Goal: Task Accomplishment & Management: Use online tool/utility

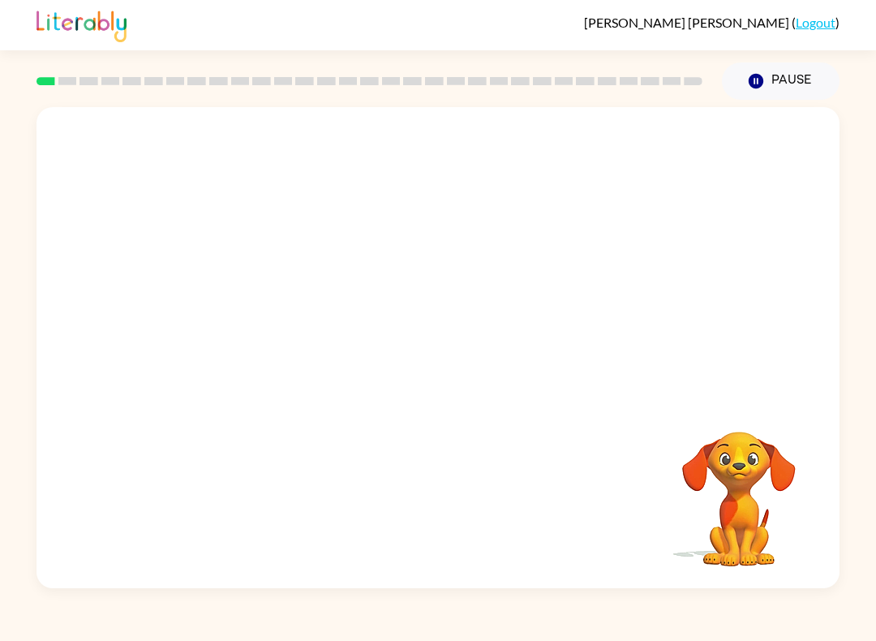
click at [782, 86] on button "Pause Pause" at bounding box center [781, 80] width 118 height 37
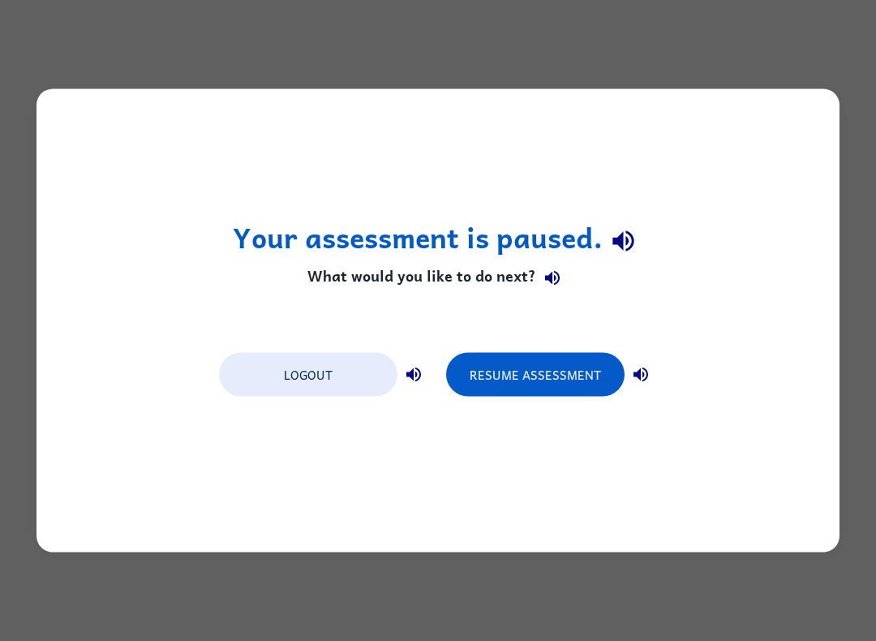
click at [591, 376] on button "Resume Assessment" at bounding box center [535, 375] width 178 height 44
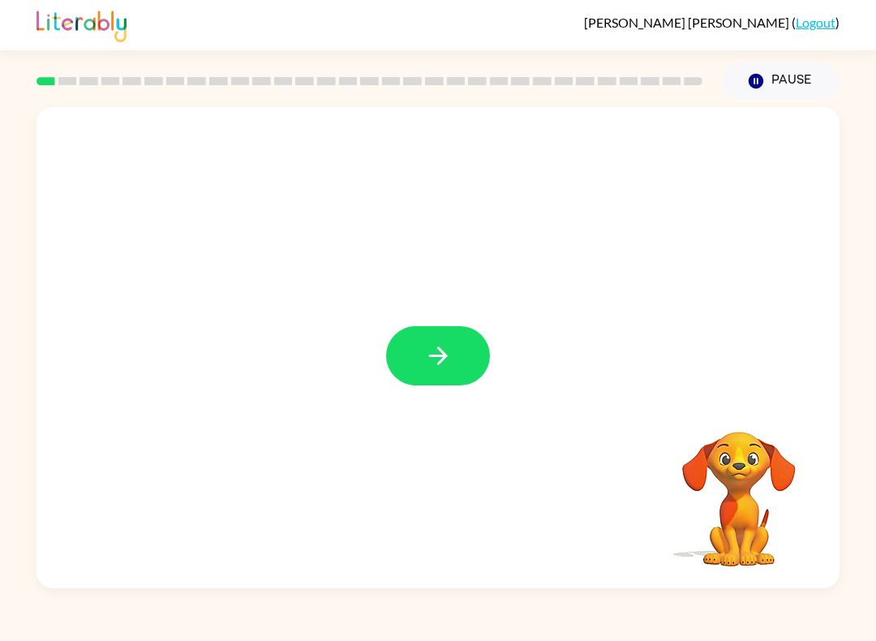
click at [422, 367] on button "button" at bounding box center [438, 355] width 104 height 59
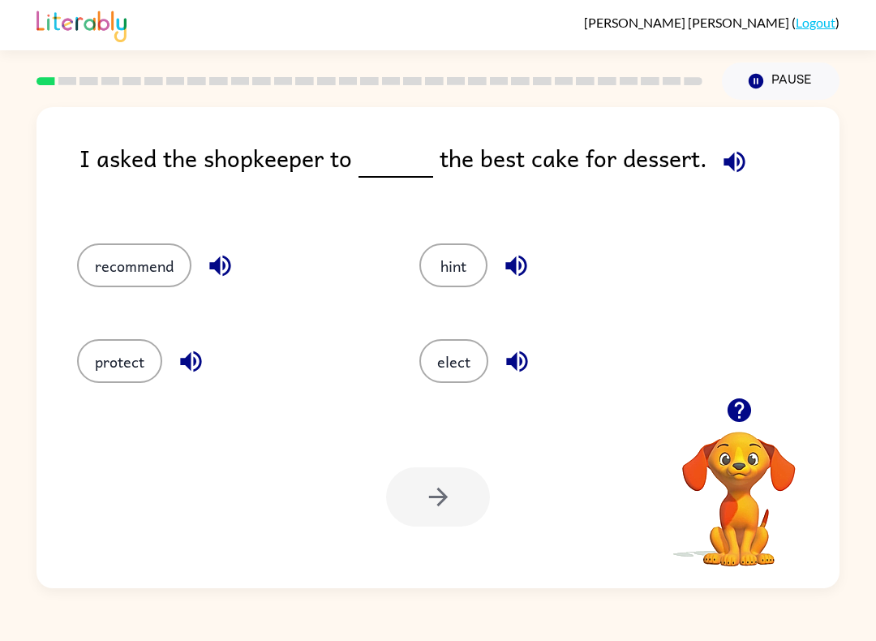
click at [521, 344] on button "button" at bounding box center [516, 361] width 41 height 41
click at [732, 169] on icon "button" at bounding box center [734, 162] width 28 height 28
click at [520, 371] on icon "button" at bounding box center [516, 361] width 21 height 21
click at [528, 252] on icon "button" at bounding box center [516, 265] width 28 height 28
click at [214, 248] on button "button" at bounding box center [219, 265] width 41 height 41
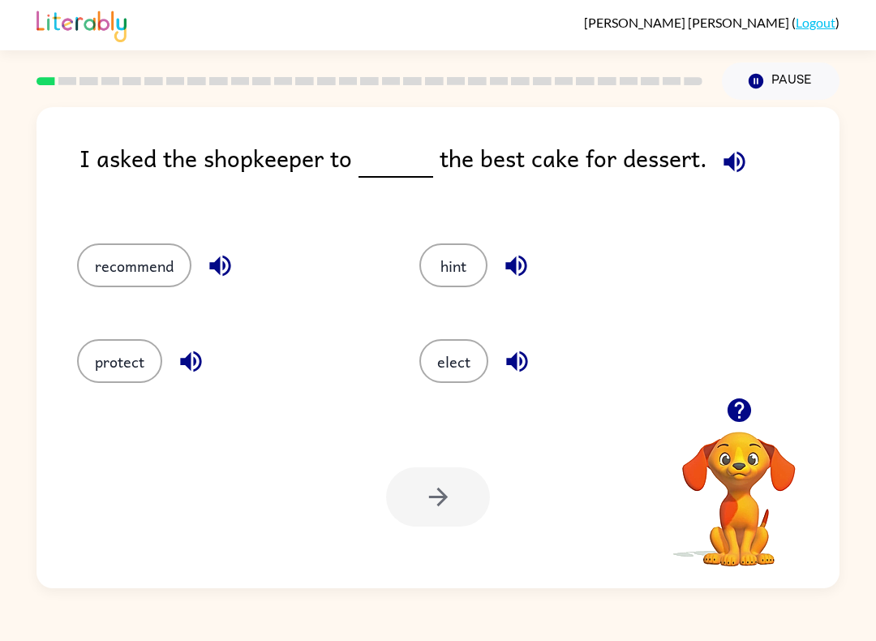
click at [197, 368] on icon "button" at bounding box center [190, 361] width 21 height 21
click at [147, 270] on button "recommend" at bounding box center [134, 265] width 114 height 44
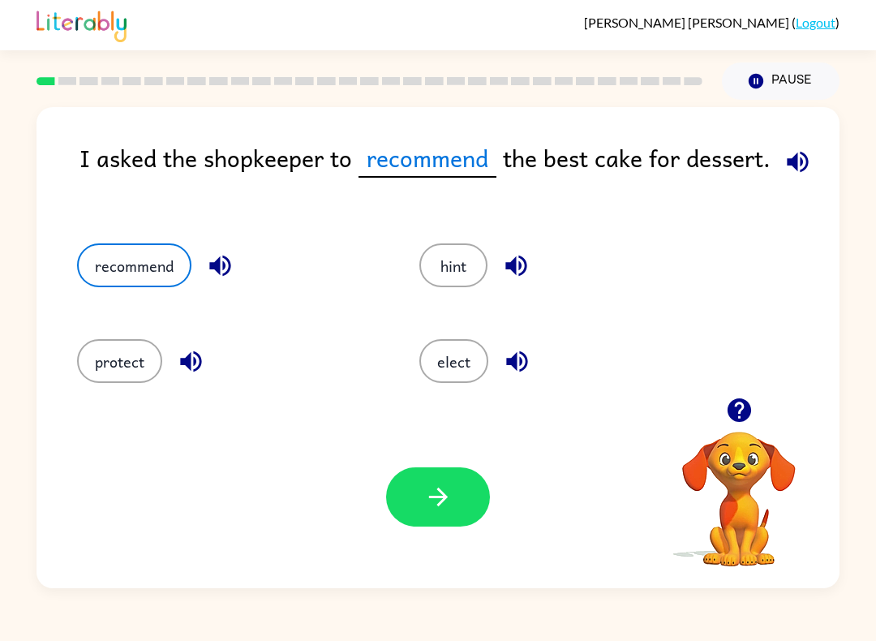
click at [444, 498] on icon "button" at bounding box center [437, 496] width 19 height 19
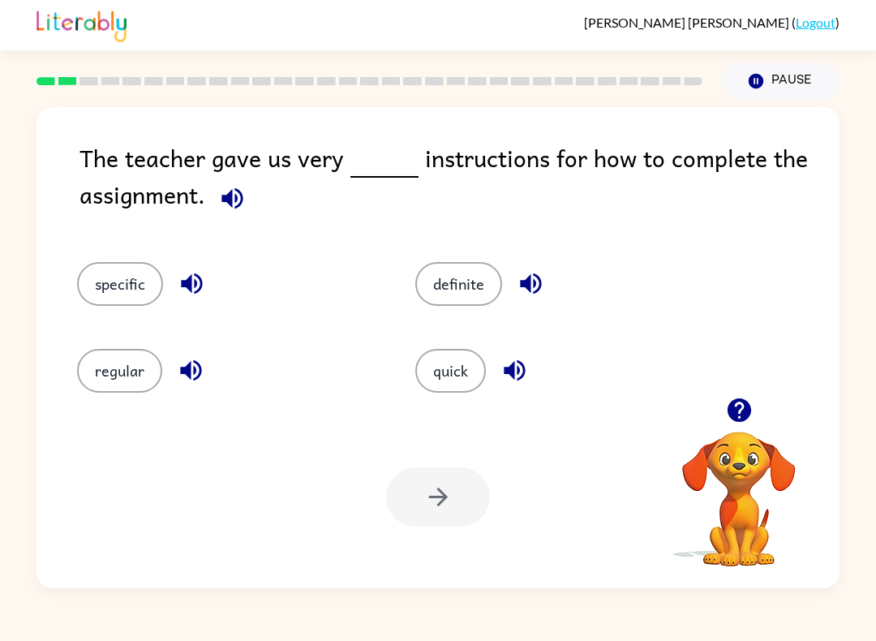
click at [238, 190] on icon "button" at bounding box center [232, 198] width 28 height 28
click at [208, 284] on button "button" at bounding box center [191, 283] width 41 height 41
click at [196, 371] on icon "button" at bounding box center [191, 370] width 28 height 28
click at [538, 266] on button "button" at bounding box center [530, 283] width 41 height 41
click at [511, 388] on button "button" at bounding box center [514, 369] width 41 height 41
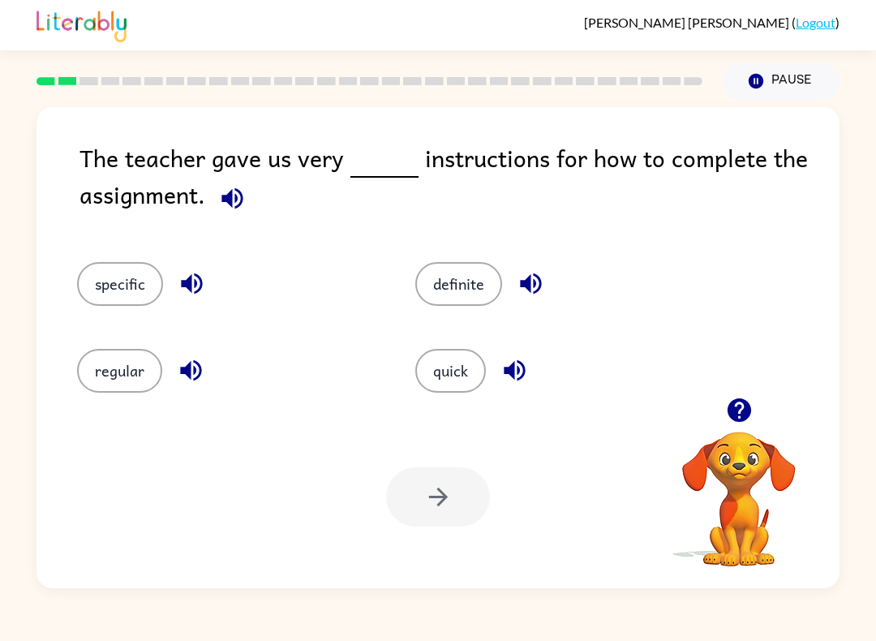
click at [525, 285] on icon "button" at bounding box center [530, 283] width 21 height 21
click at [520, 390] on button "button" at bounding box center [514, 369] width 41 height 41
click at [465, 364] on button "quick" at bounding box center [450, 371] width 71 height 44
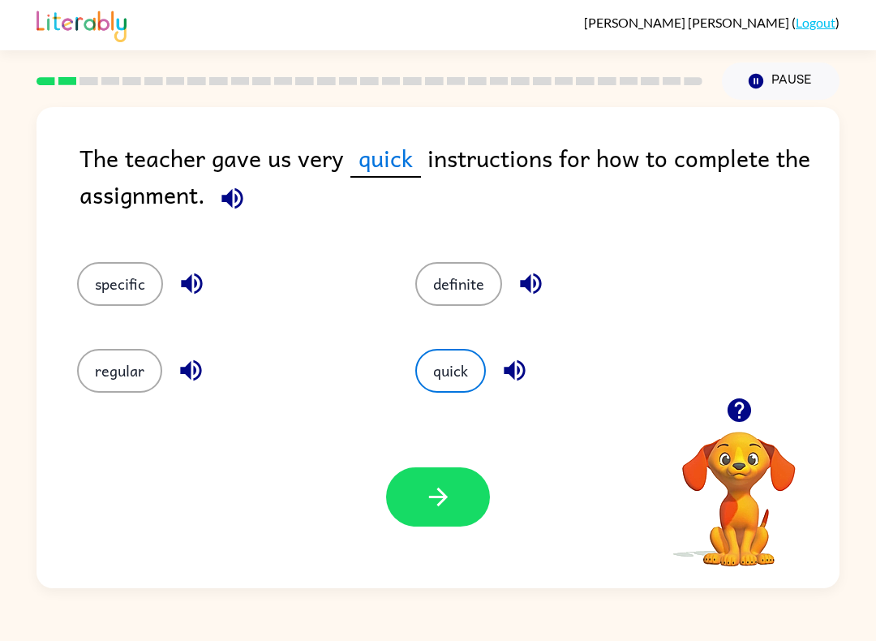
click at [452, 493] on button "button" at bounding box center [438, 496] width 104 height 59
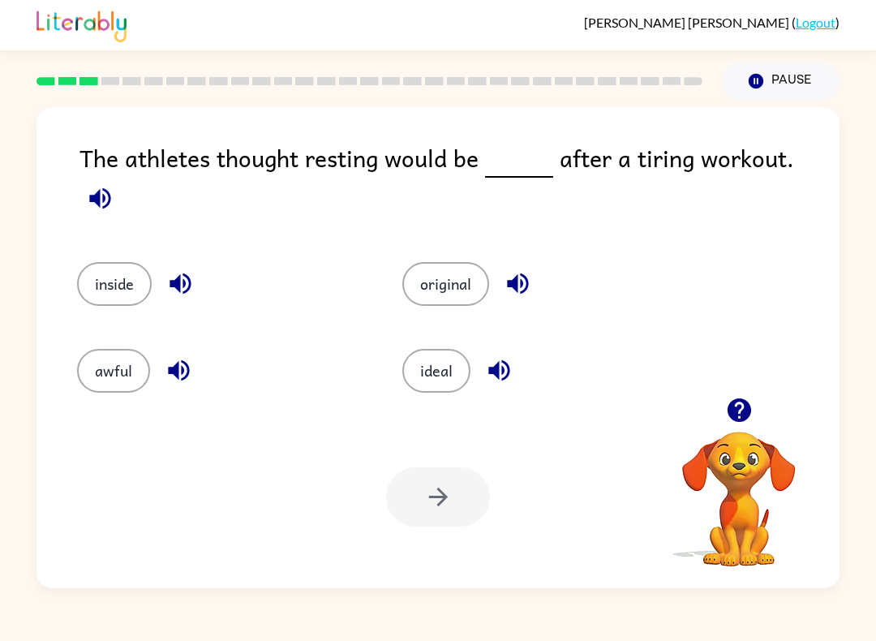
click at [136, 262] on button "inside" at bounding box center [114, 284] width 75 height 44
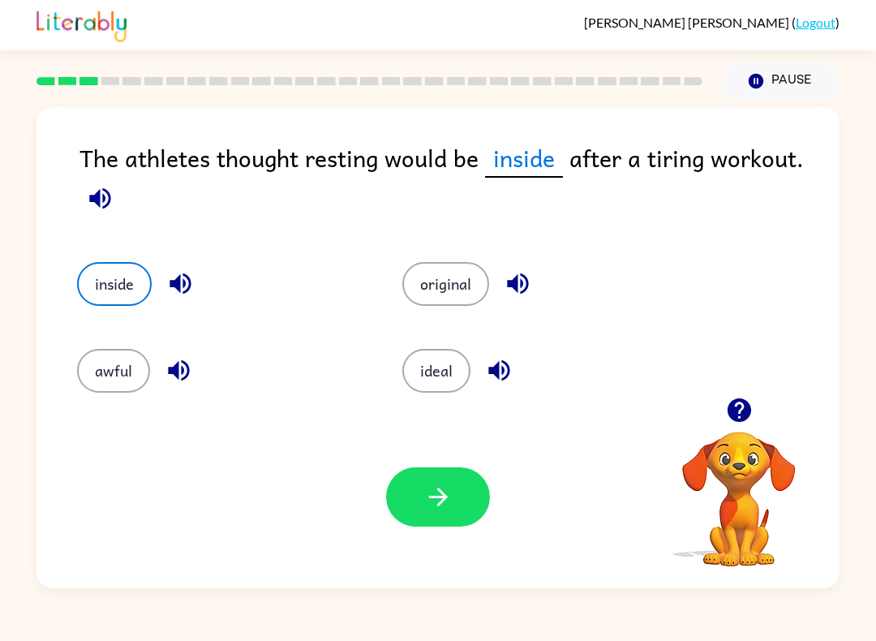
click at [181, 273] on icon "button" at bounding box center [180, 283] width 28 height 28
click at [178, 345] on div "awful" at bounding box center [208, 361] width 325 height 87
click at [185, 374] on icon "button" at bounding box center [179, 370] width 28 height 28
click at [527, 281] on icon "button" at bounding box center [517, 283] width 21 height 21
click at [502, 376] on icon "button" at bounding box center [499, 370] width 28 height 28
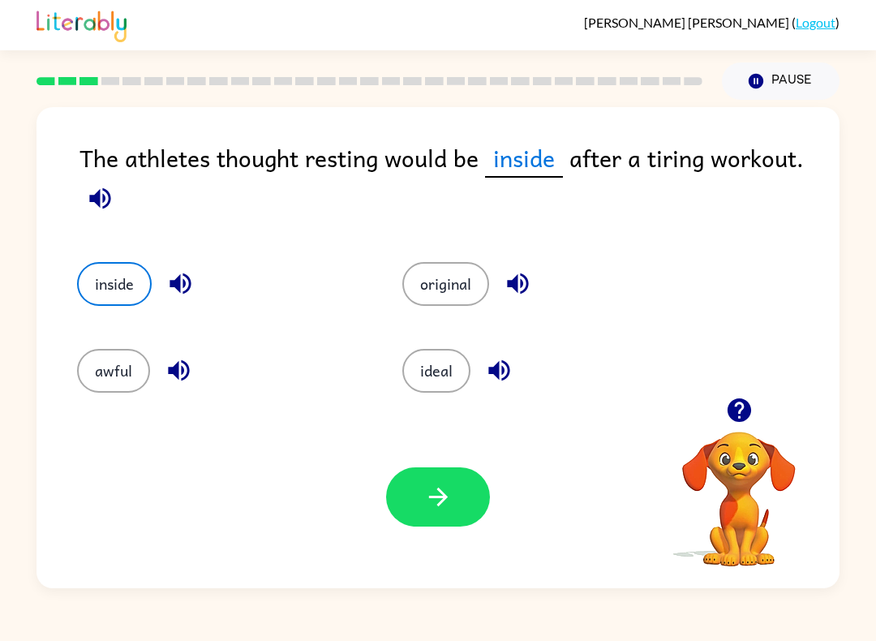
click at [459, 495] on button "button" at bounding box center [438, 496] width 104 height 59
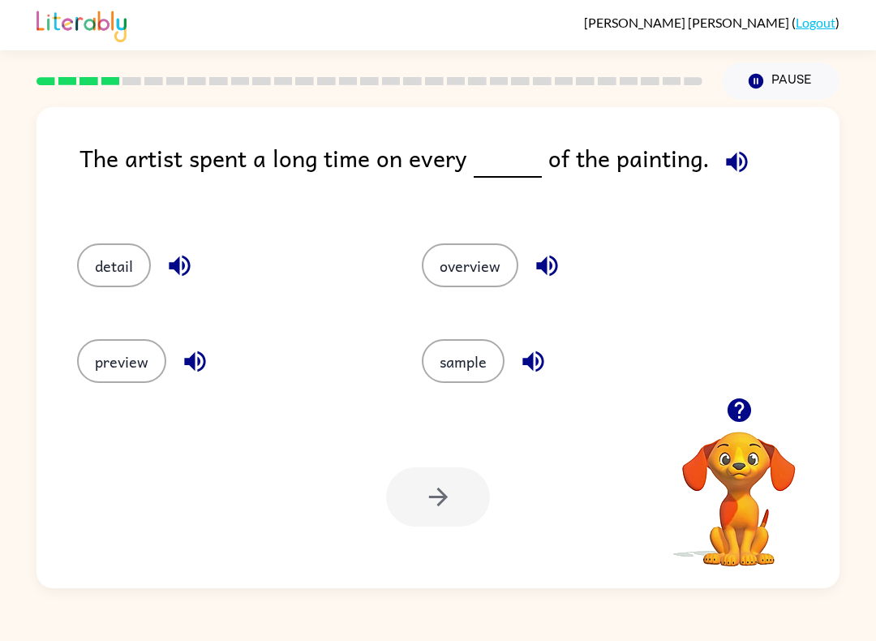
click at [765, 68] on button "Pause Pause" at bounding box center [781, 80] width 118 height 37
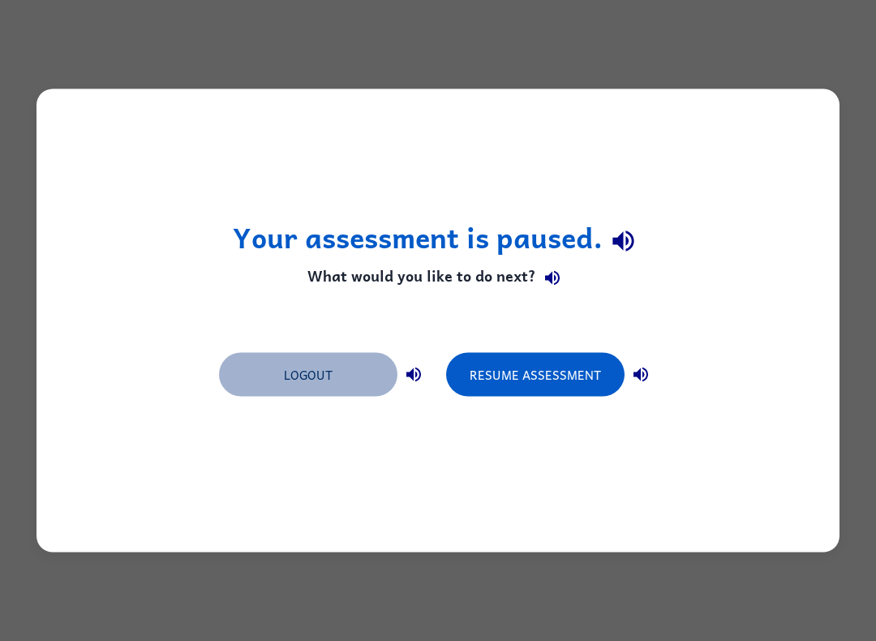
click at [273, 370] on button "Logout" at bounding box center [308, 375] width 178 height 44
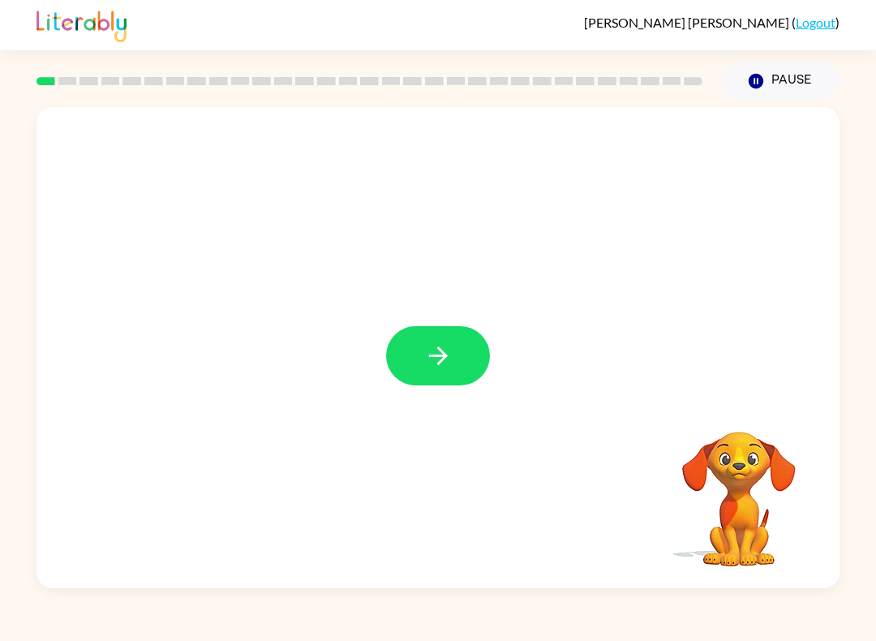
click at [447, 358] on icon "button" at bounding box center [438, 355] width 28 height 28
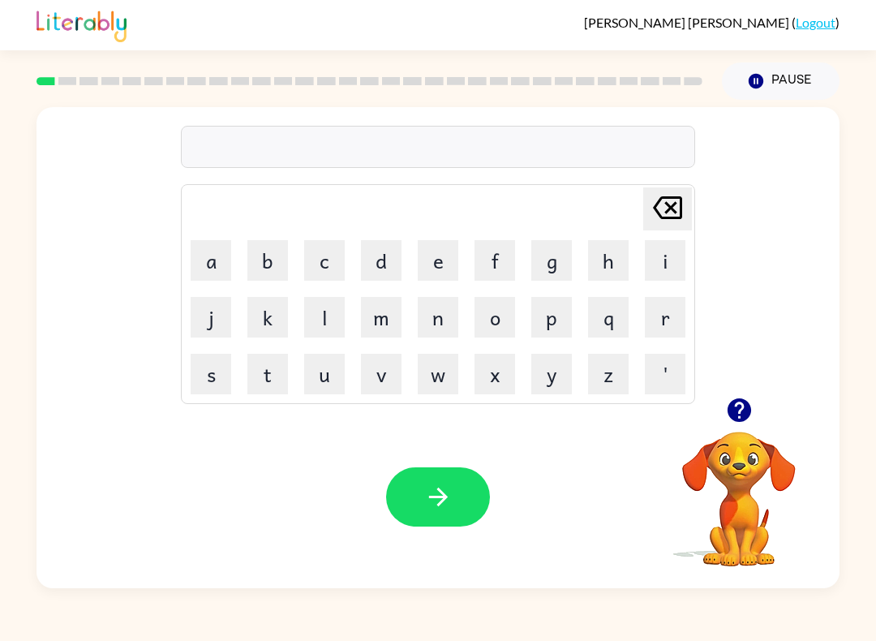
click at [566, 381] on button "y" at bounding box center [551, 374] width 41 height 41
click at [500, 312] on button "o" at bounding box center [494, 317] width 41 height 41
click at [396, 317] on button "m" at bounding box center [381, 317] width 41 height 41
click at [422, 502] on button "button" at bounding box center [438, 496] width 104 height 59
click at [304, 367] on button "u" at bounding box center [324, 374] width 41 height 41
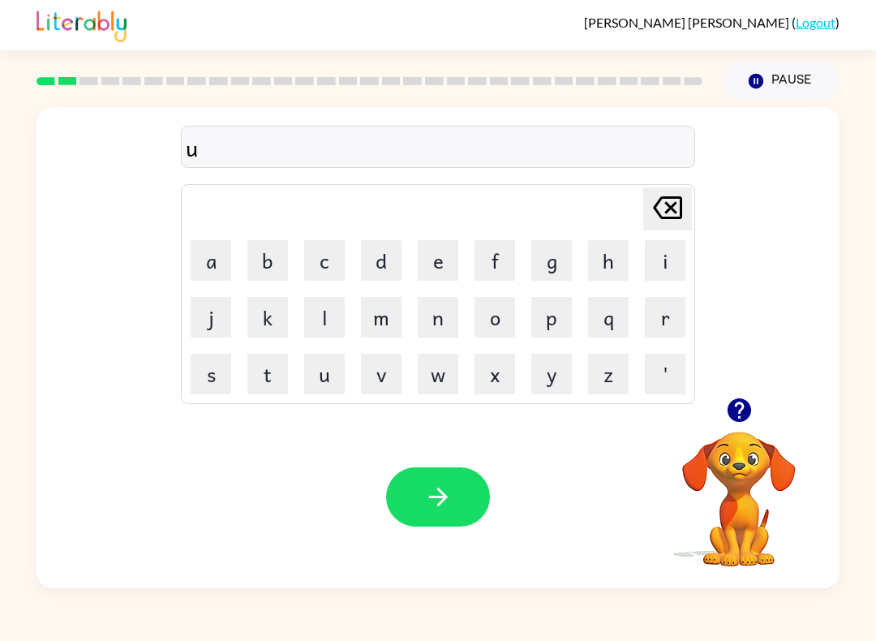
click at [673, 208] on icon "Delete Delete last character input" at bounding box center [667, 207] width 39 height 39
click at [260, 385] on button "t" at bounding box center [267, 374] width 41 height 41
click at [499, 336] on button "o" at bounding box center [494, 317] width 41 height 41
click at [571, 362] on button "y" at bounding box center [551, 374] width 41 height 41
click at [444, 500] on icon "button" at bounding box center [437, 496] width 19 height 19
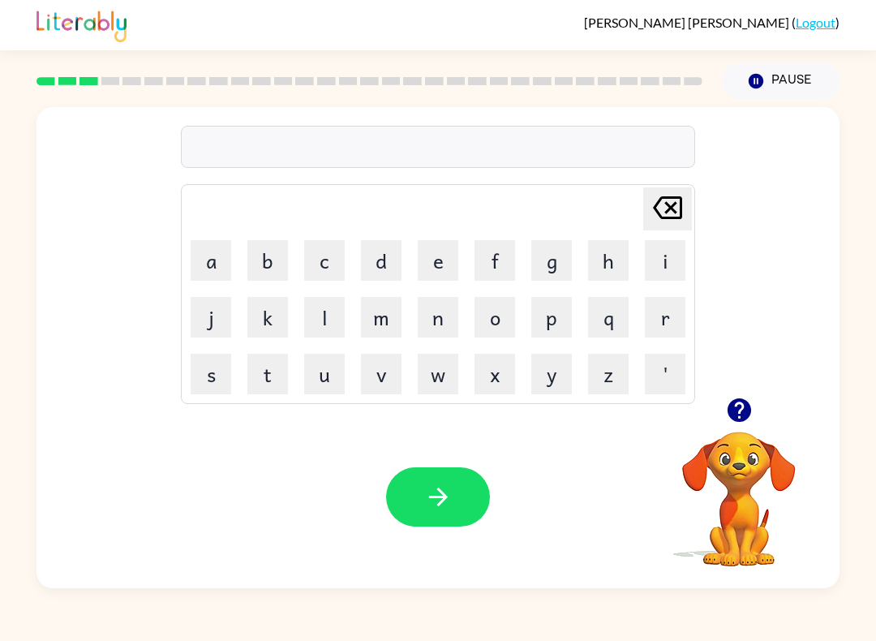
click at [735, 400] on icon "button" at bounding box center [738, 410] width 24 height 24
click at [559, 255] on button "g" at bounding box center [551, 260] width 41 height 41
click at [436, 265] on button "e" at bounding box center [438, 260] width 41 height 41
click at [218, 250] on button "a" at bounding box center [211, 260] width 41 height 41
click at [388, 327] on button "m" at bounding box center [381, 317] width 41 height 41
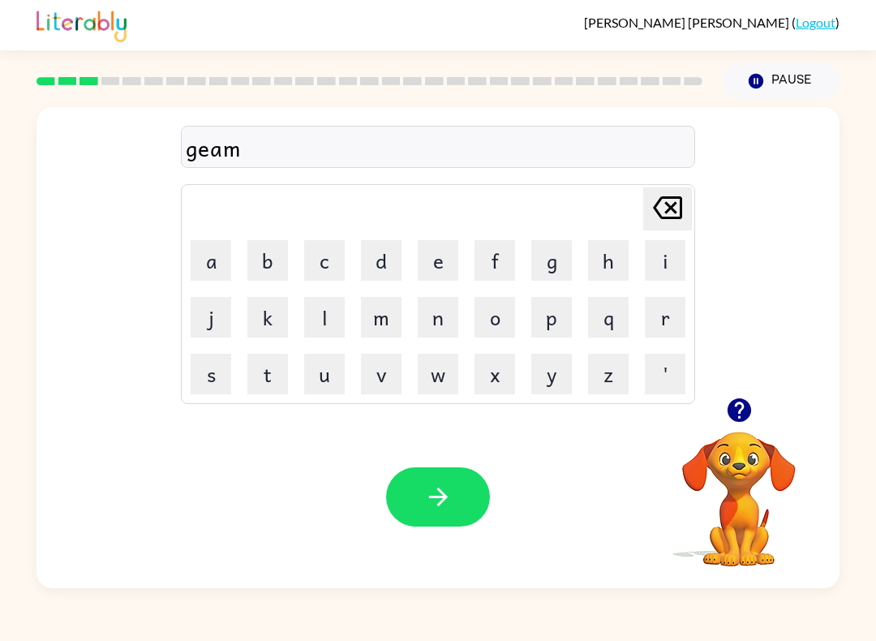
click at [435, 515] on button "button" at bounding box center [438, 496] width 104 height 59
click at [753, 412] on button "button" at bounding box center [738, 409] width 41 height 41
click at [752, 418] on icon "button" at bounding box center [739, 410] width 28 height 28
click at [550, 312] on button "p" at bounding box center [551, 317] width 41 height 41
click at [319, 319] on button "l" at bounding box center [324, 317] width 41 height 41
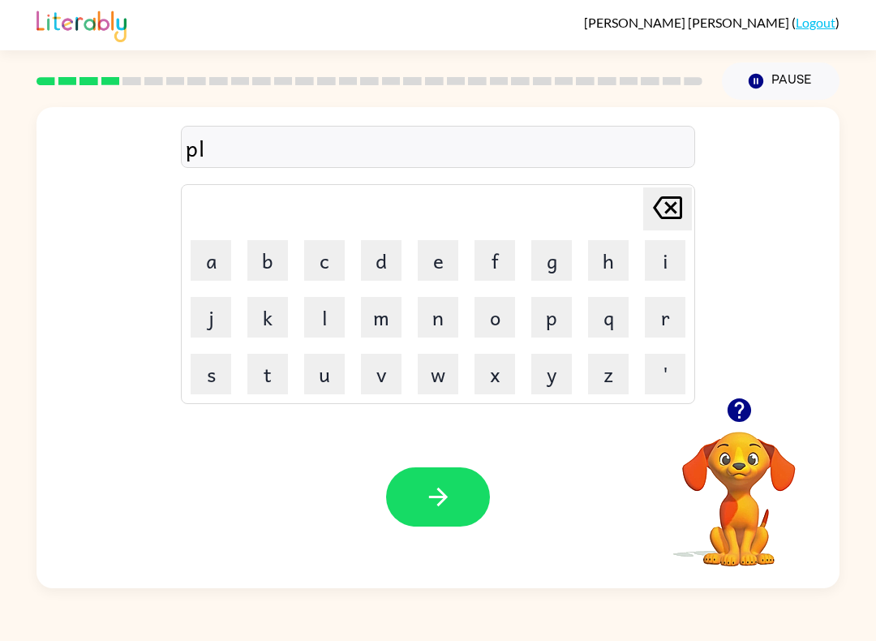
click at [484, 316] on button "o" at bounding box center [494, 317] width 41 height 41
click at [203, 382] on button "s" at bounding box center [211, 374] width 41 height 41
click at [462, 494] on button "button" at bounding box center [438, 496] width 104 height 59
click at [203, 378] on button "s" at bounding box center [211, 374] width 41 height 41
click at [423, 251] on button "e" at bounding box center [438, 260] width 41 height 41
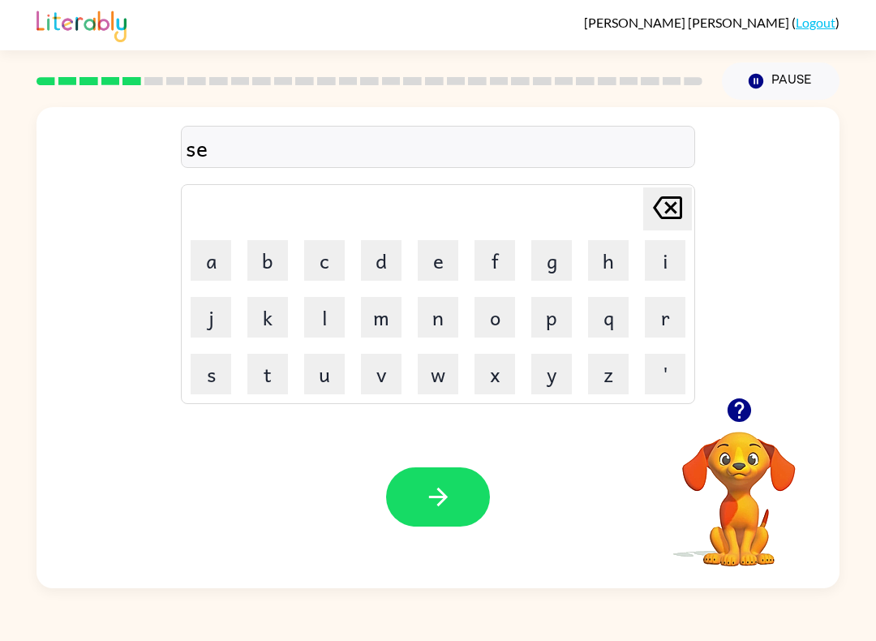
click at [210, 268] on button "a" at bounding box center [211, 260] width 41 height 41
click at [260, 262] on button "b" at bounding box center [267, 260] width 41 height 41
click at [655, 207] on icon at bounding box center [667, 207] width 29 height 23
click at [540, 328] on button "p" at bounding box center [551, 317] width 41 height 41
click at [421, 511] on button "button" at bounding box center [438, 496] width 104 height 59
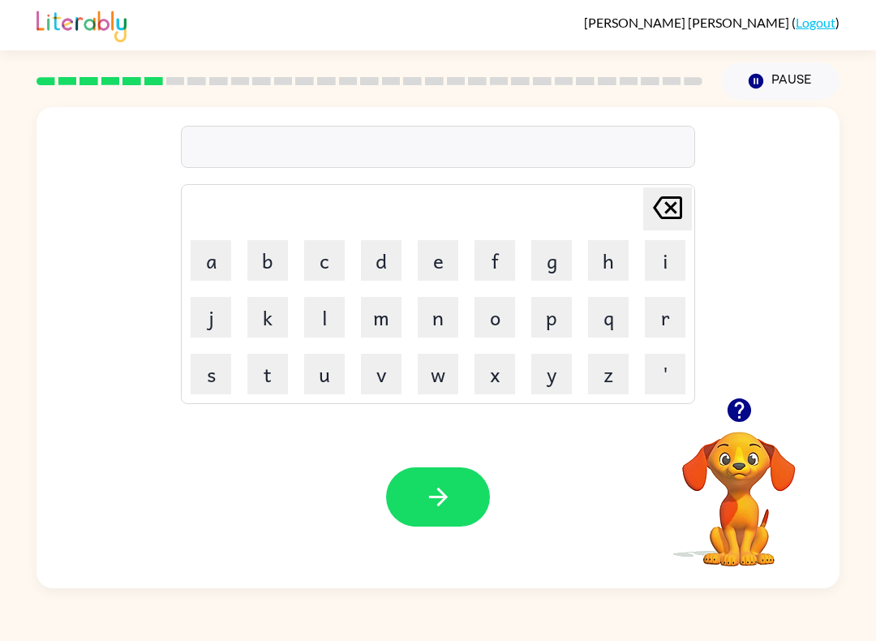
click at [752, 424] on icon "button" at bounding box center [739, 410] width 28 height 28
click at [559, 319] on button "p" at bounding box center [551, 317] width 41 height 41
click at [330, 321] on button "l" at bounding box center [324, 317] width 41 height 41
click at [440, 268] on button "e" at bounding box center [438, 260] width 41 height 41
click at [551, 389] on button "y" at bounding box center [551, 374] width 41 height 41
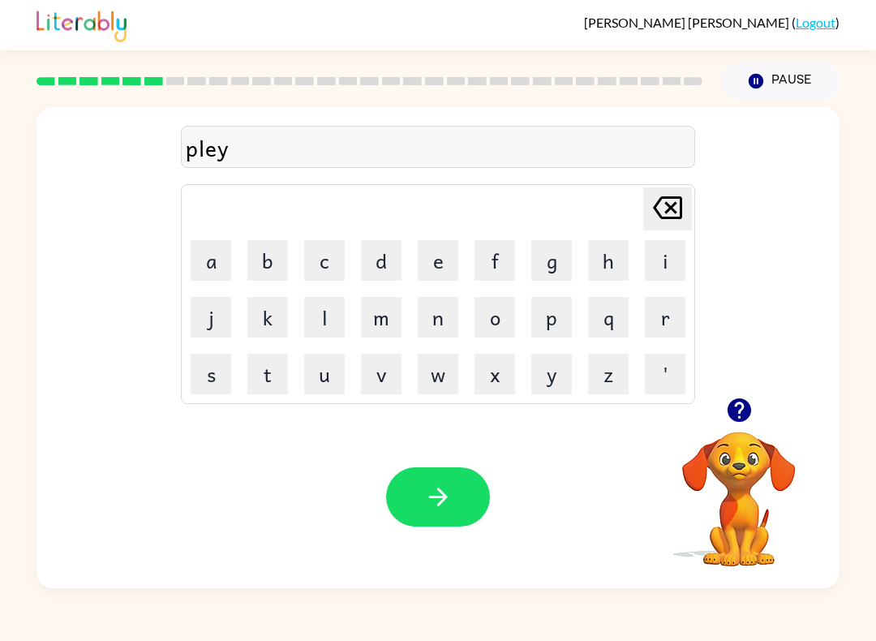
click at [671, 212] on icon "Delete Delete last character input" at bounding box center [667, 207] width 39 height 39
click at [662, 215] on icon "Delete Delete last character input" at bounding box center [667, 207] width 39 height 39
click at [212, 240] on button "a" at bounding box center [211, 260] width 41 height 41
click at [542, 372] on button "y" at bounding box center [551, 374] width 41 height 41
click at [446, 490] on icon "button" at bounding box center [438, 496] width 28 height 28
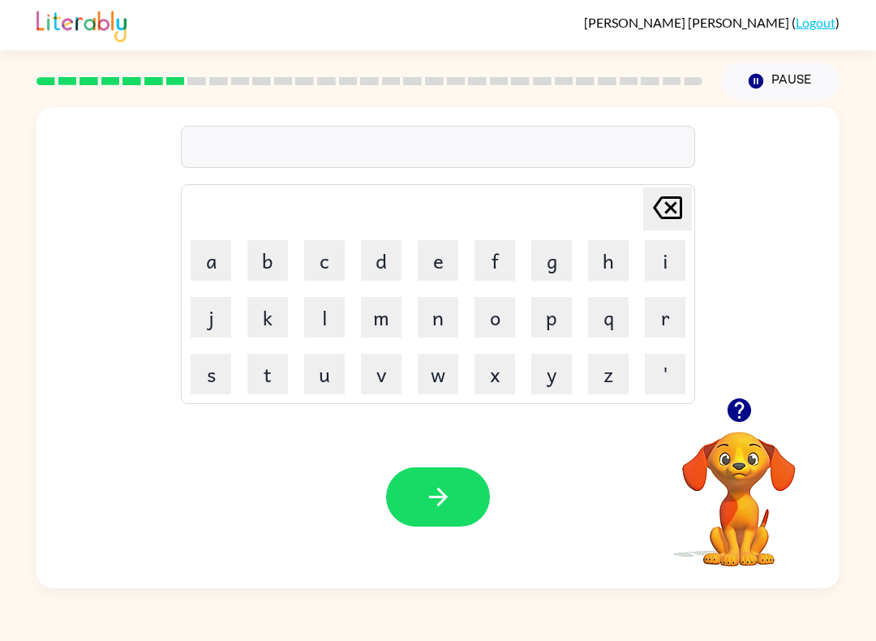
click at [328, 254] on button "c" at bounding box center [324, 260] width 41 height 41
click at [202, 242] on button "a" at bounding box center [211, 260] width 41 height 41
click at [666, 313] on button "r" at bounding box center [665, 317] width 41 height 41
click at [324, 317] on button "l" at bounding box center [324, 317] width 41 height 41
click at [512, 328] on button "o" at bounding box center [494, 317] width 41 height 41
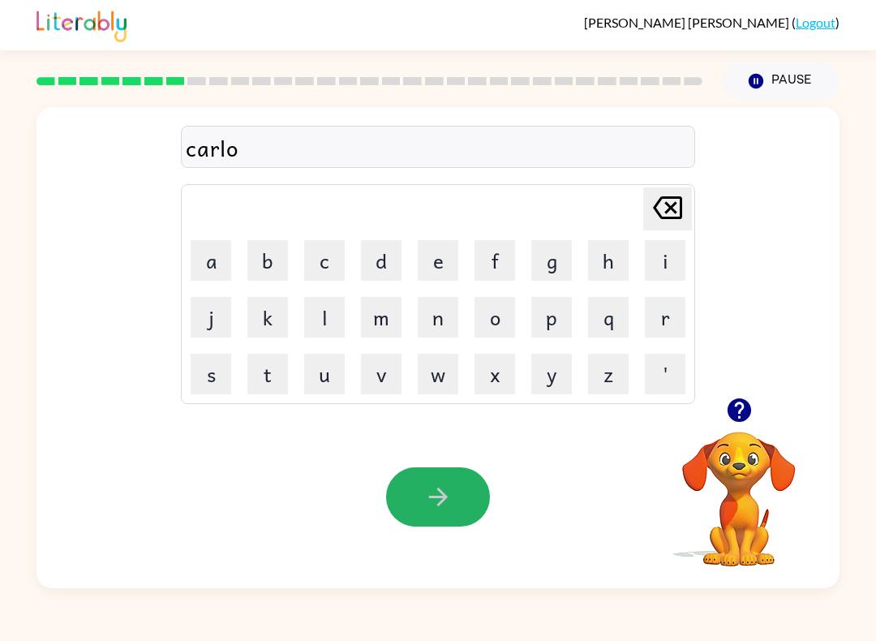
click at [448, 508] on icon "button" at bounding box center [438, 496] width 28 height 28
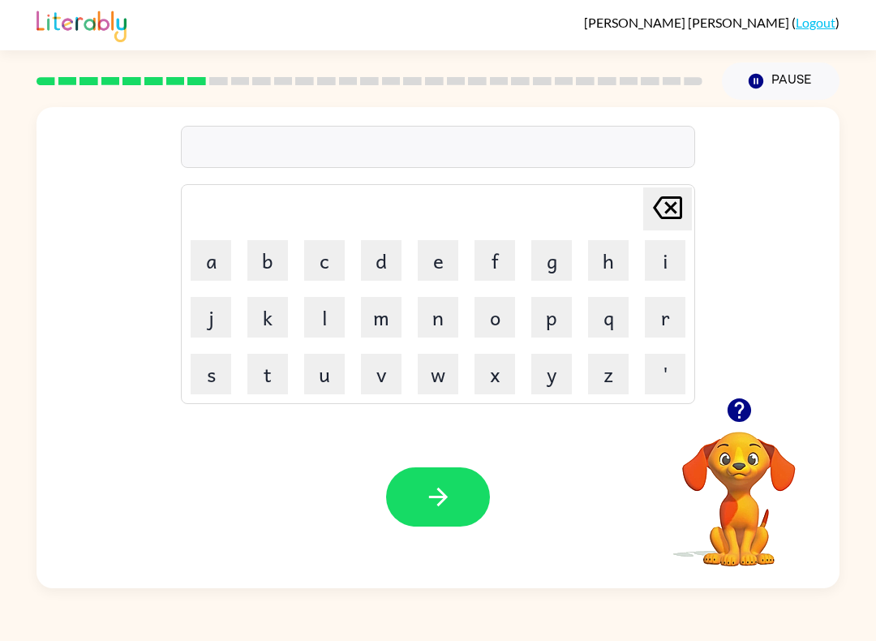
click at [678, 315] on button "r" at bounding box center [665, 317] width 41 height 41
click at [204, 250] on button "a" at bounding box center [211, 260] width 41 height 41
click at [319, 263] on button "c" at bounding box center [324, 260] width 41 height 41
click at [442, 494] on icon "button" at bounding box center [437, 496] width 19 height 19
click at [431, 318] on button "n" at bounding box center [438, 317] width 41 height 41
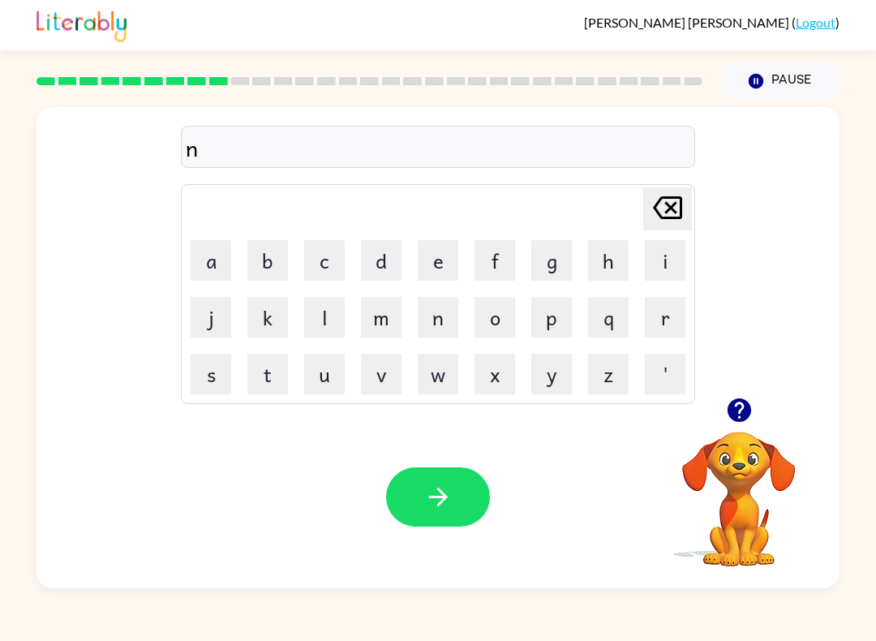
click at [199, 275] on button "a" at bounding box center [211, 260] width 41 height 41
click at [428, 380] on button "w" at bounding box center [438, 374] width 41 height 41
click at [443, 491] on icon "button" at bounding box center [438, 496] width 28 height 28
click at [762, 434] on video "Your browser must support playing .mp4 files to use Literably. Please try using…" at bounding box center [739, 487] width 162 height 162
click at [716, 435] on video "Your browser must support playing .mp4 files to use Literably. Please try using…" at bounding box center [739, 487] width 162 height 162
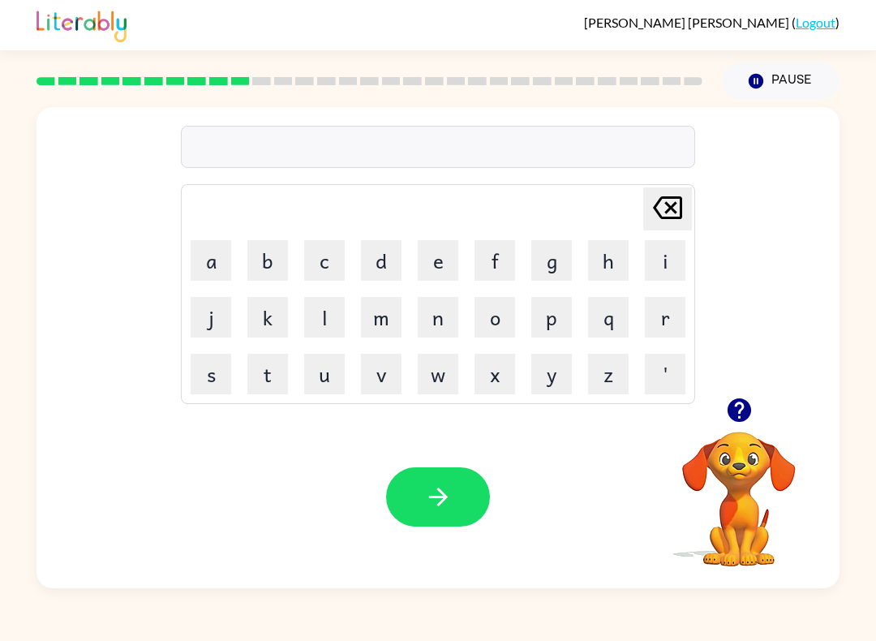
click at [747, 403] on icon "button" at bounding box center [738, 410] width 24 height 24
click at [52, 8] on img at bounding box center [81, 24] width 90 height 36
click at [265, 371] on button "t" at bounding box center [267, 374] width 41 height 41
click at [600, 244] on button "h" at bounding box center [608, 260] width 41 height 41
click at [448, 252] on button "e" at bounding box center [438, 260] width 41 height 41
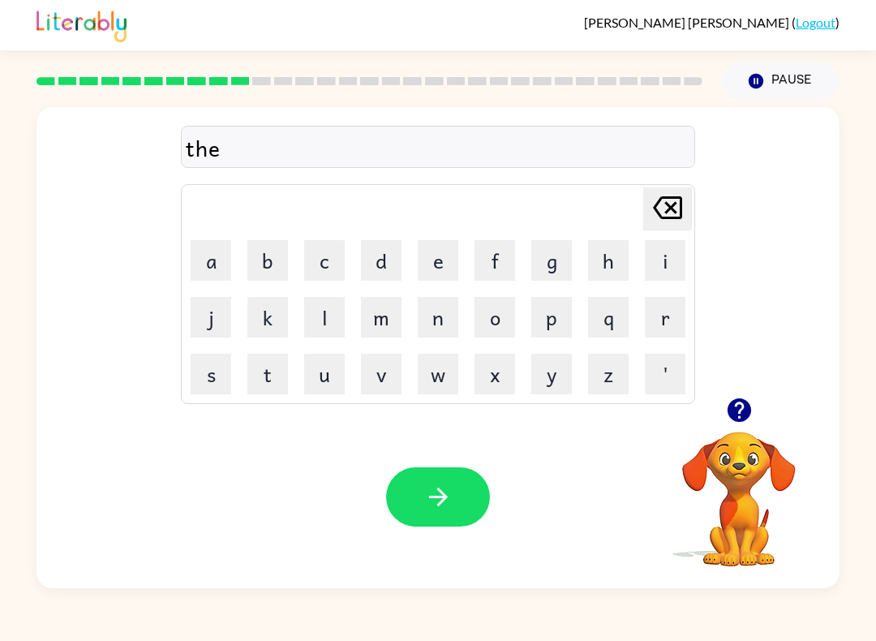
click at [338, 250] on button "c" at bounding box center [324, 260] width 41 height 41
click at [437, 475] on button "button" at bounding box center [438, 496] width 104 height 59
click at [281, 379] on button "t" at bounding box center [267, 374] width 41 height 41
click at [228, 250] on button "a" at bounding box center [211, 260] width 41 height 41
click at [388, 364] on button "v" at bounding box center [381, 374] width 41 height 41
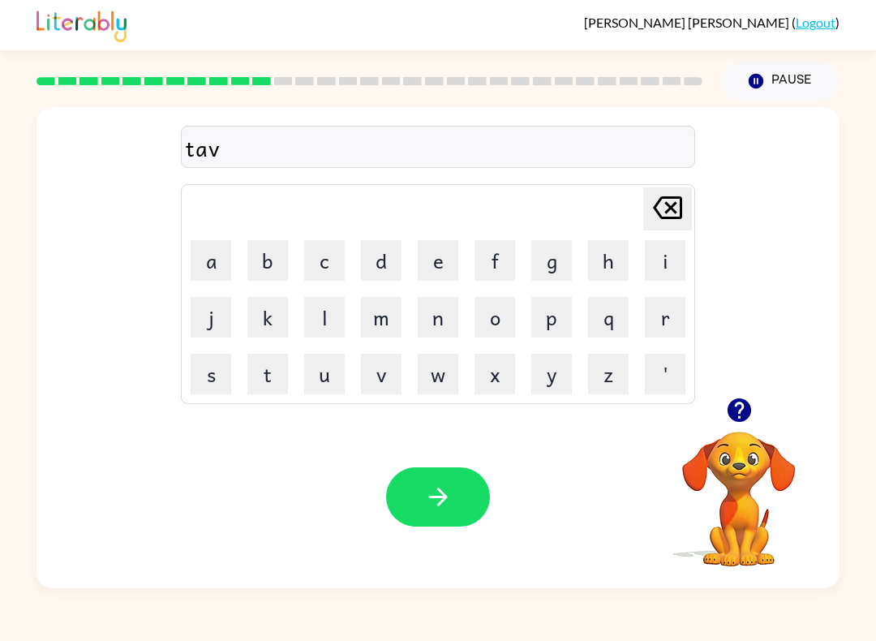
click at [440, 514] on button "button" at bounding box center [438, 496] width 104 height 59
click at [270, 379] on button "t" at bounding box center [267, 374] width 41 height 41
click at [607, 257] on button "h" at bounding box center [608, 260] width 41 height 41
click at [212, 268] on button "a" at bounding box center [211, 260] width 41 height 41
click at [272, 372] on button "t" at bounding box center [267, 374] width 41 height 41
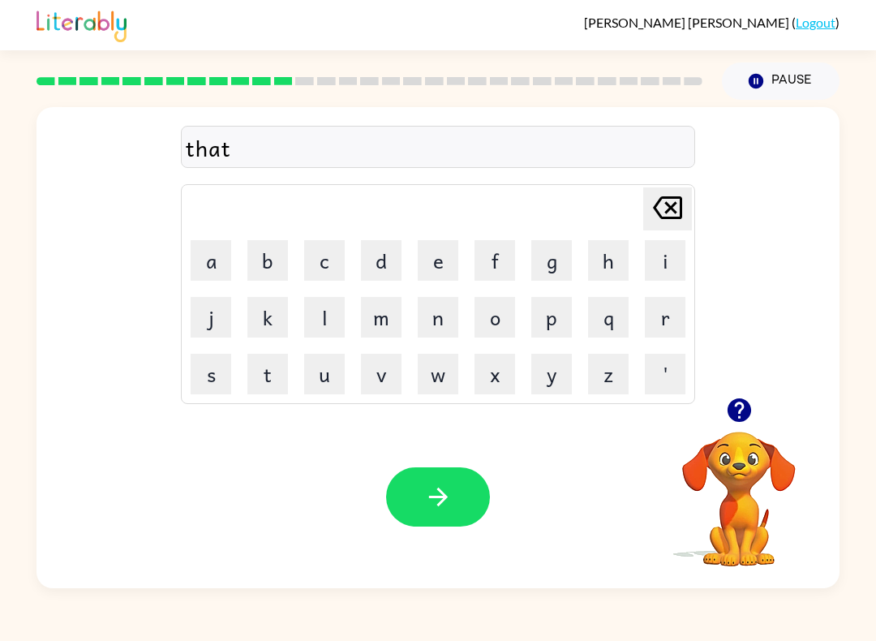
click at [222, 269] on button "a" at bounding box center [211, 260] width 41 height 41
click at [369, 320] on button "m" at bounding box center [381, 317] width 41 height 41
click at [428, 495] on icon "button" at bounding box center [438, 496] width 28 height 28
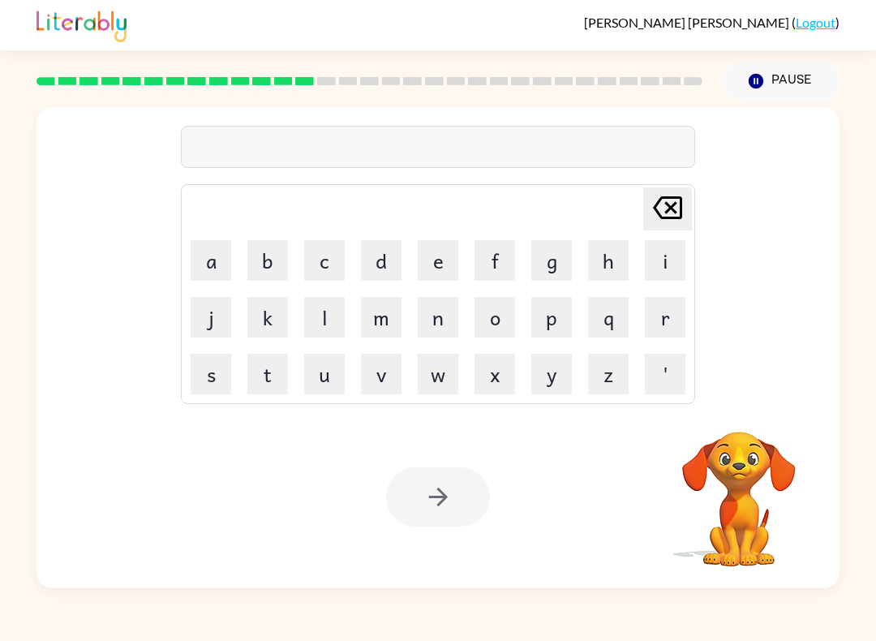
click at [546, 377] on button "y" at bounding box center [551, 374] width 41 height 41
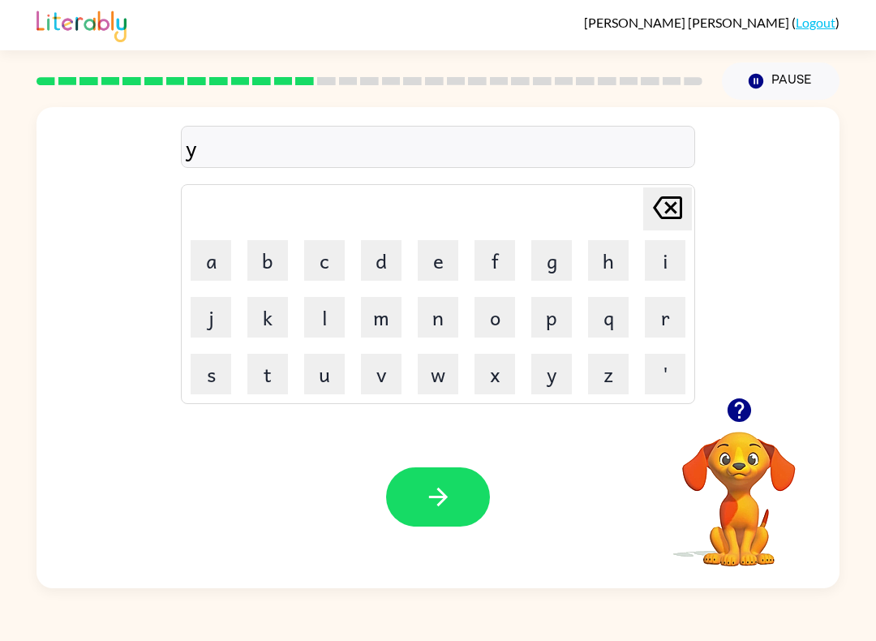
click at [676, 259] on button "i" at bounding box center [665, 260] width 41 height 41
click at [328, 376] on button "u" at bounding box center [324, 374] width 41 height 41
click at [219, 387] on button "s" at bounding box center [211, 374] width 41 height 41
click at [287, 265] on button "b" at bounding box center [267, 260] width 41 height 41
click at [505, 316] on button "o" at bounding box center [494, 317] width 41 height 41
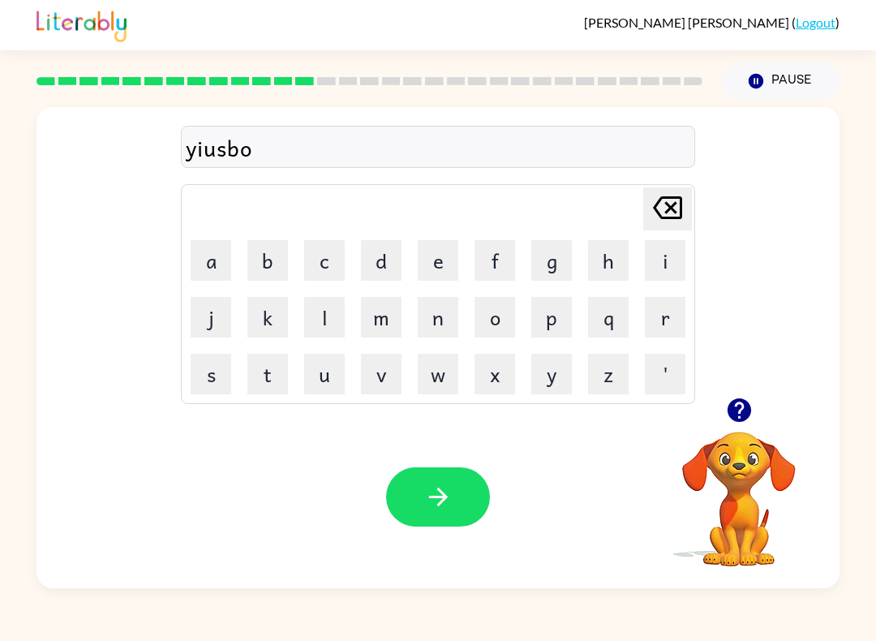
click at [324, 321] on button "l" at bounding box center [324, 317] width 41 height 41
click at [447, 491] on icon "button" at bounding box center [438, 496] width 28 height 28
click at [735, 394] on button "button" at bounding box center [738, 409] width 41 height 41
click at [752, 402] on icon "button" at bounding box center [739, 410] width 28 height 28
click at [217, 317] on button "j" at bounding box center [211, 317] width 41 height 41
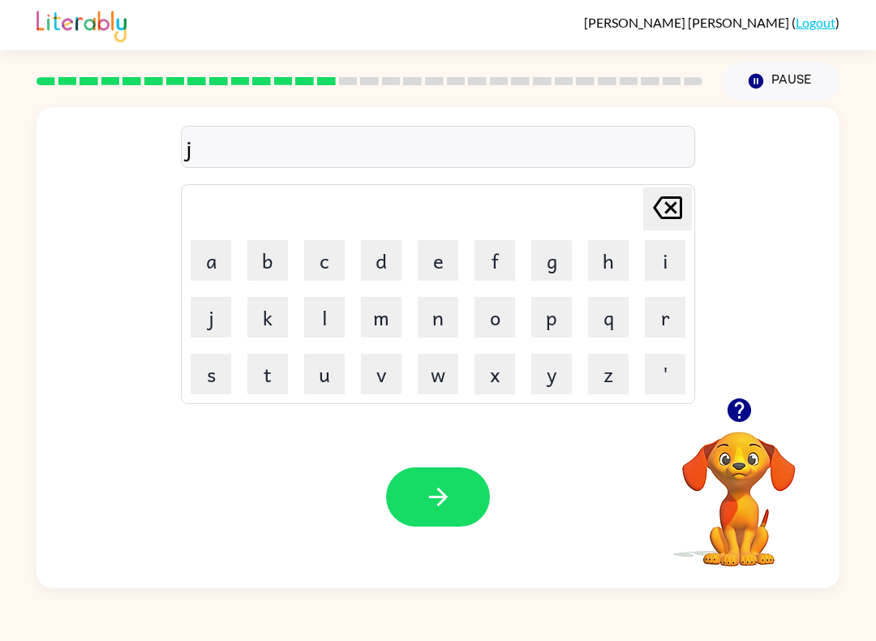
click at [671, 255] on button "i" at bounding box center [665, 260] width 41 height 41
click at [665, 326] on button "r" at bounding box center [665, 317] width 41 height 41
click at [504, 315] on button "o" at bounding box center [494, 317] width 41 height 41
click at [442, 380] on button "w" at bounding box center [438, 374] width 41 height 41
click at [428, 492] on icon "button" at bounding box center [438, 496] width 28 height 28
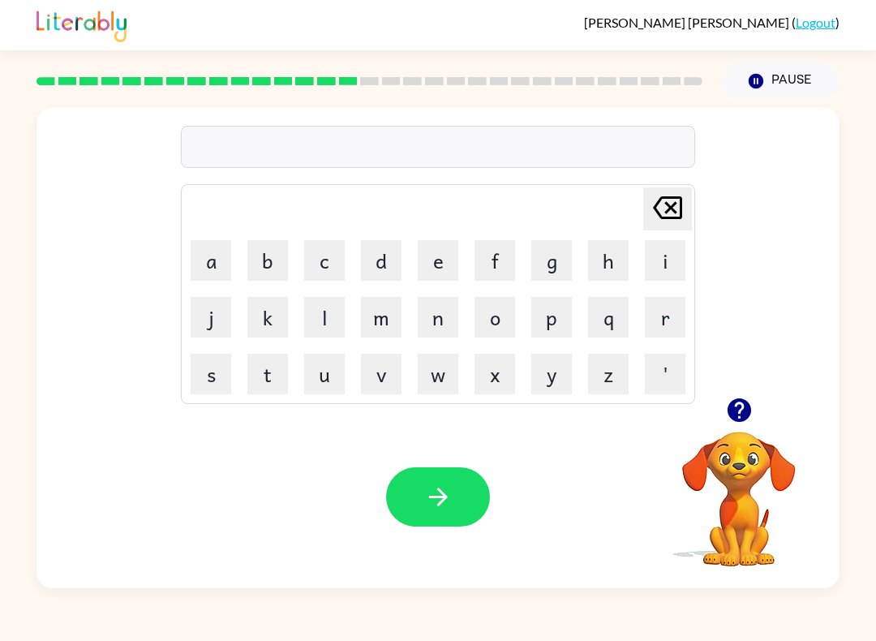
click at [742, 416] on icon "button" at bounding box center [738, 410] width 24 height 24
click at [606, 263] on button "h" at bounding box center [608, 260] width 41 height 41
click at [678, 311] on button "r" at bounding box center [665, 317] width 41 height 41
click at [260, 248] on button "b" at bounding box center [267, 260] width 41 height 41
click at [649, 200] on icon "Delete Delete last character input" at bounding box center [667, 207] width 39 height 39
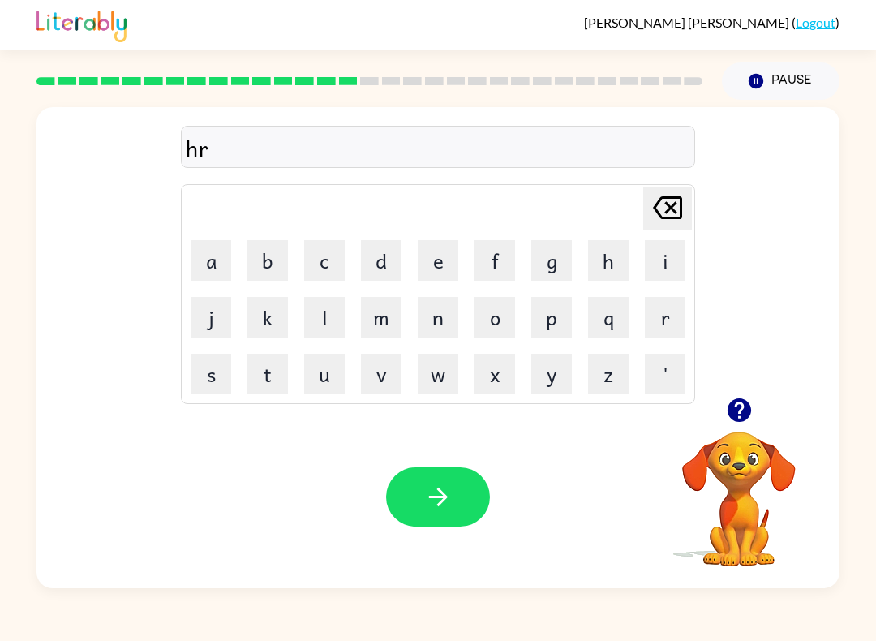
click at [551, 319] on button "p" at bounding box center [551, 317] width 41 height 41
click at [433, 507] on icon "button" at bounding box center [438, 496] width 28 height 28
click at [770, 417] on div at bounding box center [739, 409] width 162 height 41
click at [733, 403] on icon "button" at bounding box center [738, 410] width 24 height 24
click at [257, 386] on button "t" at bounding box center [267, 374] width 41 height 41
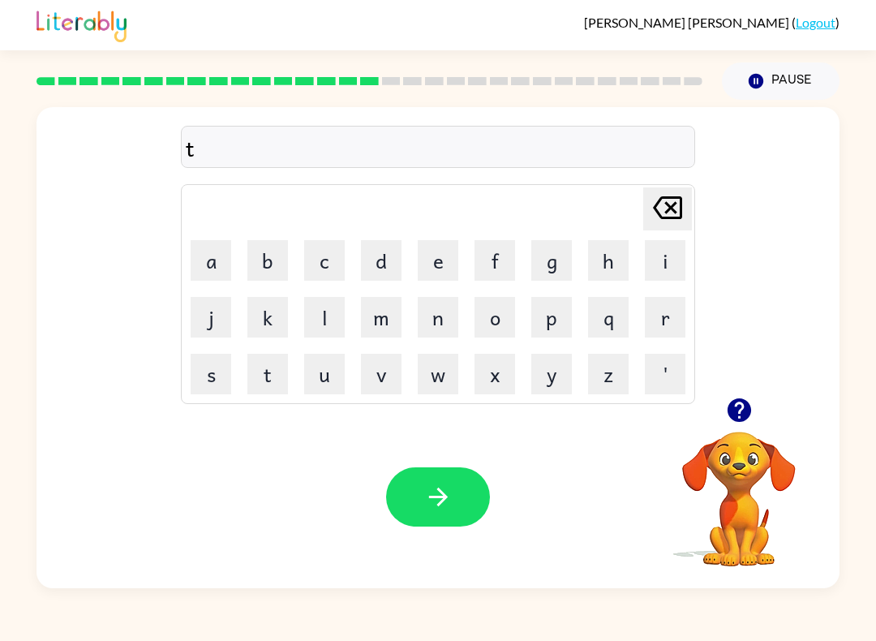
click at [448, 259] on button "e" at bounding box center [438, 260] width 41 height 41
click at [426, 321] on button "n" at bounding box center [438, 317] width 41 height 41
click at [428, 484] on icon "button" at bounding box center [438, 496] width 28 height 28
click at [747, 399] on icon "button" at bounding box center [739, 410] width 28 height 28
click at [375, 274] on button "d" at bounding box center [381, 260] width 41 height 41
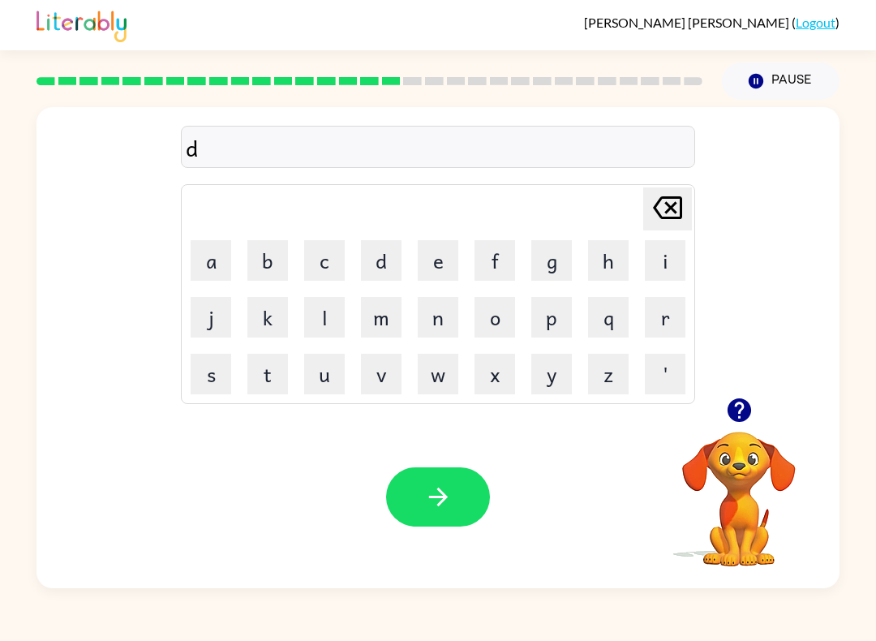
click at [448, 255] on button "e" at bounding box center [438, 260] width 41 height 41
click at [505, 268] on button "f" at bounding box center [494, 260] width 41 height 41
click at [279, 365] on button "t" at bounding box center [267, 374] width 41 height 41
click at [445, 506] on icon "button" at bounding box center [438, 496] width 28 height 28
click at [747, 410] on icon "button" at bounding box center [738, 410] width 24 height 24
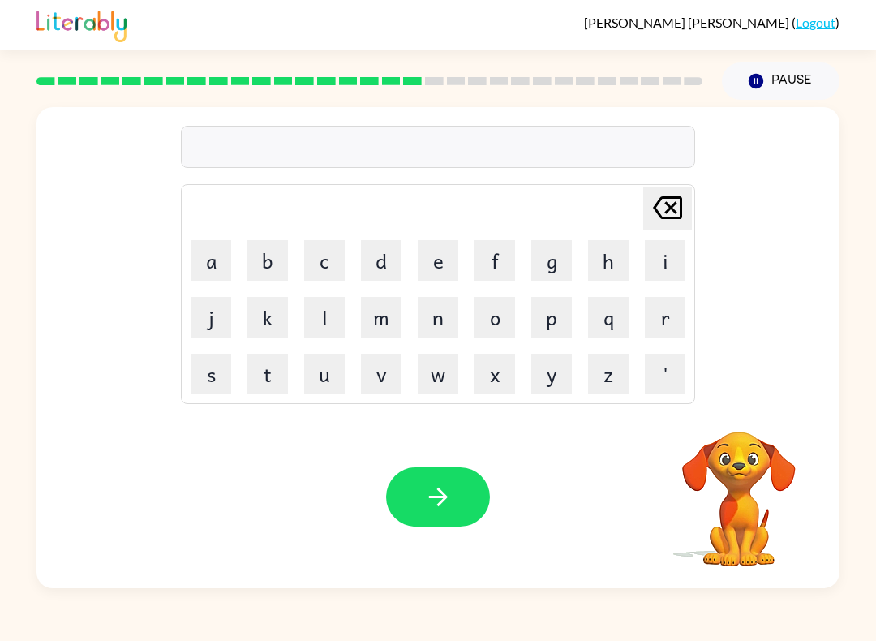
click at [216, 375] on button "s" at bounding box center [211, 374] width 41 height 41
click at [318, 259] on button "c" at bounding box center [324, 260] width 41 height 41
click at [212, 258] on button "a" at bounding box center [211, 260] width 41 height 41
click at [660, 311] on button "r" at bounding box center [665, 317] width 41 height 41
click at [453, 486] on button "button" at bounding box center [438, 496] width 104 height 59
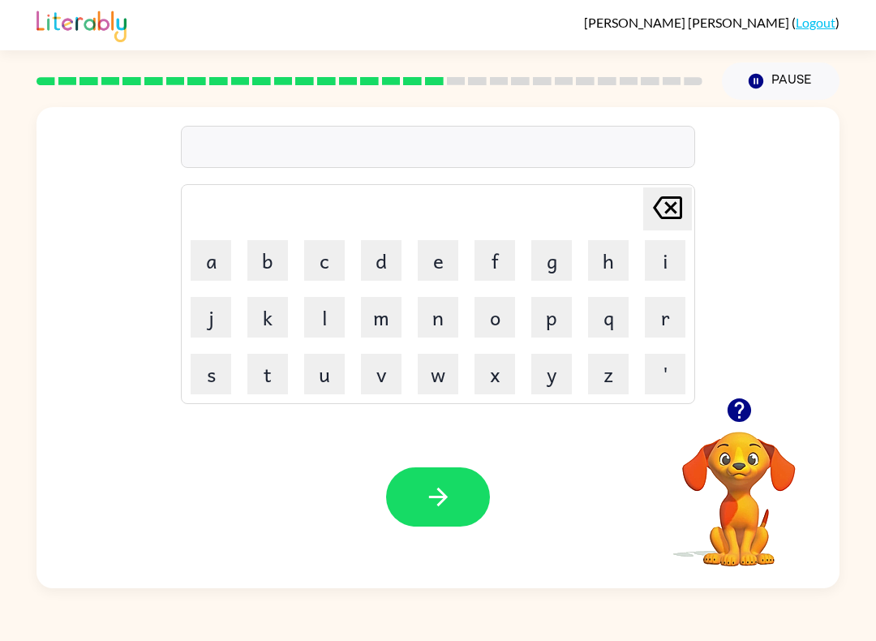
click at [199, 315] on button "j" at bounding box center [211, 317] width 41 height 41
click at [209, 240] on button "a" at bounding box center [211, 260] width 41 height 41
click at [552, 263] on button "g" at bounding box center [551, 260] width 41 height 41
click at [444, 480] on button "button" at bounding box center [438, 496] width 104 height 59
click at [207, 255] on button "a" at bounding box center [211, 260] width 41 height 41
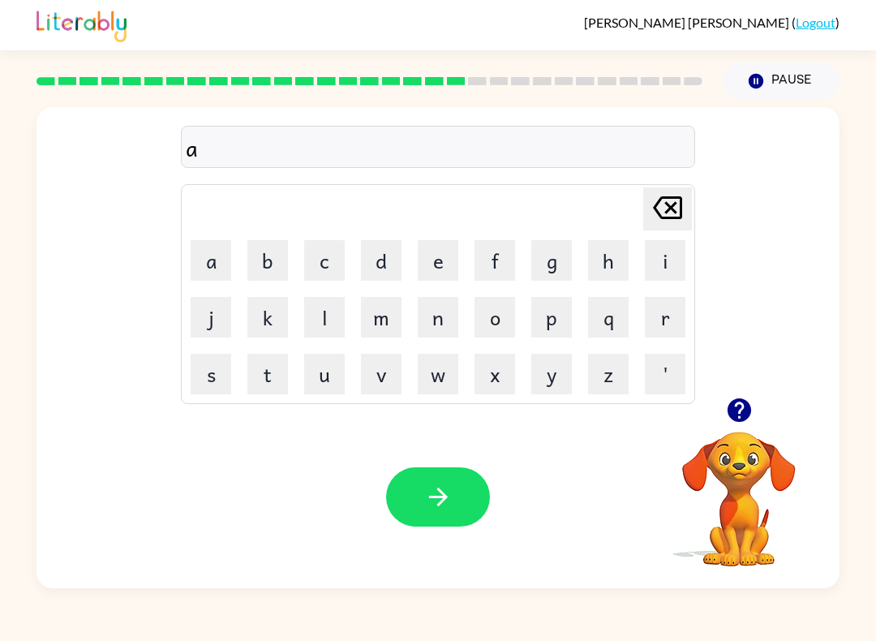
click at [216, 365] on button "s" at bounding box center [211, 374] width 41 height 41
click at [341, 255] on button "c" at bounding box center [324, 260] width 41 height 41
click at [662, 245] on button "i" at bounding box center [665, 260] width 41 height 41
click at [545, 246] on button "g" at bounding box center [551, 260] width 41 height 41
click at [468, 485] on button "button" at bounding box center [438, 496] width 104 height 59
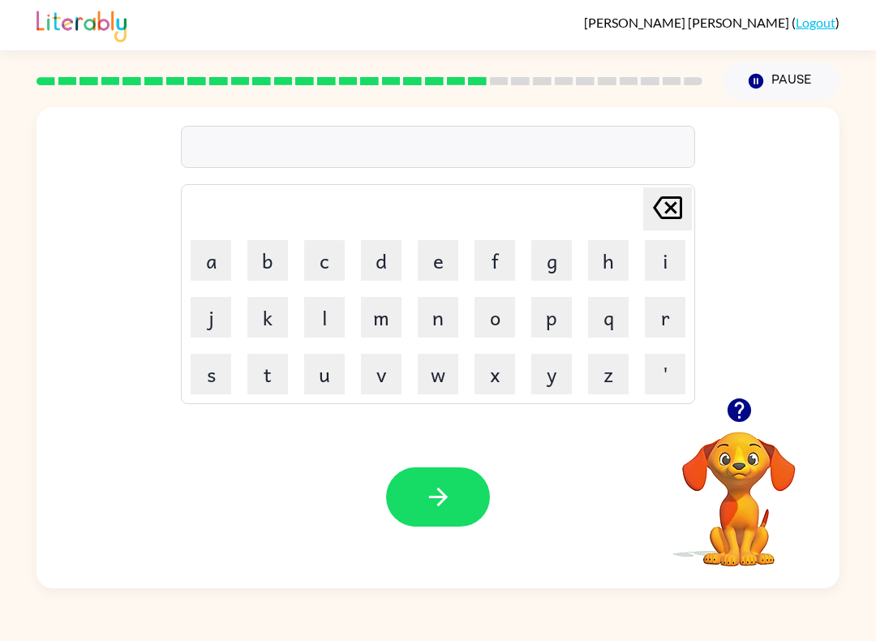
click at [204, 381] on button "s" at bounding box center [211, 374] width 41 height 41
click at [218, 267] on button "a" at bounding box center [211, 260] width 41 height 41
click at [668, 264] on button "i" at bounding box center [665, 260] width 41 height 41
click at [207, 366] on button "s" at bounding box center [211, 374] width 41 height 41
click at [431, 479] on button "button" at bounding box center [438, 496] width 104 height 59
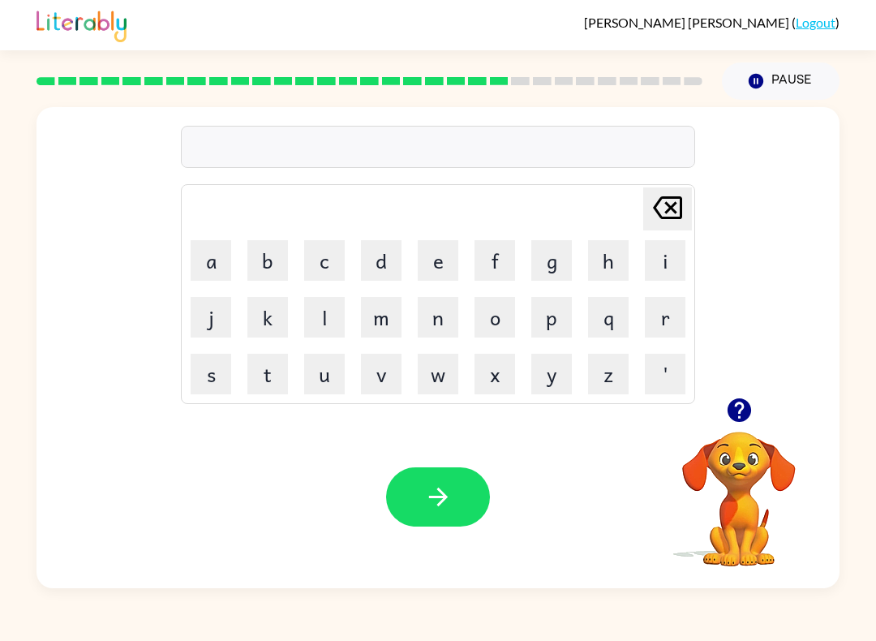
click at [489, 251] on button "f" at bounding box center [494, 260] width 41 height 41
click at [220, 252] on button "a" at bounding box center [211, 260] width 41 height 41
click at [498, 259] on button "f" at bounding box center [494, 260] width 41 height 41
click at [475, 305] on button "o" at bounding box center [494, 317] width 41 height 41
click at [324, 308] on button "l" at bounding box center [324, 317] width 41 height 41
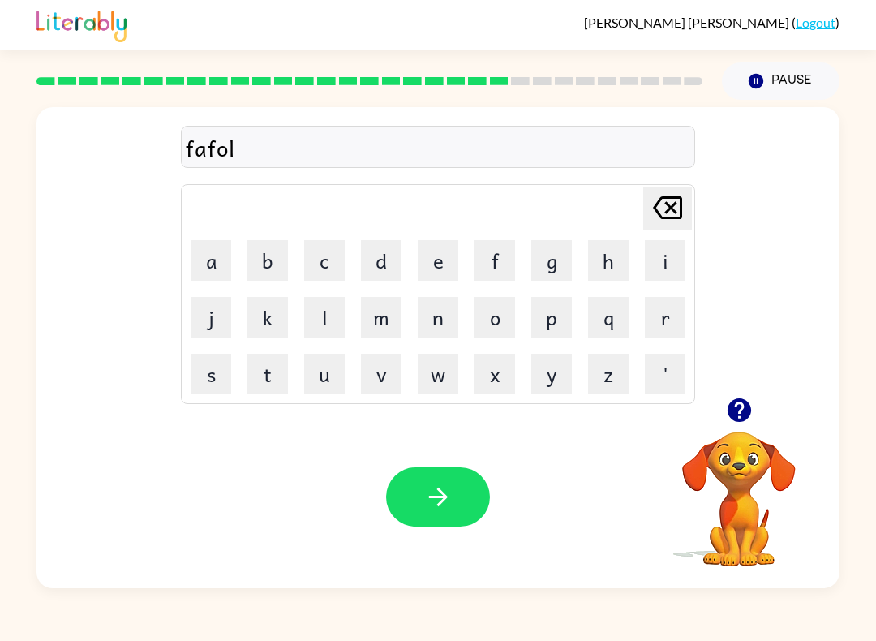
click at [439, 498] on icon "button" at bounding box center [437, 496] width 19 height 19
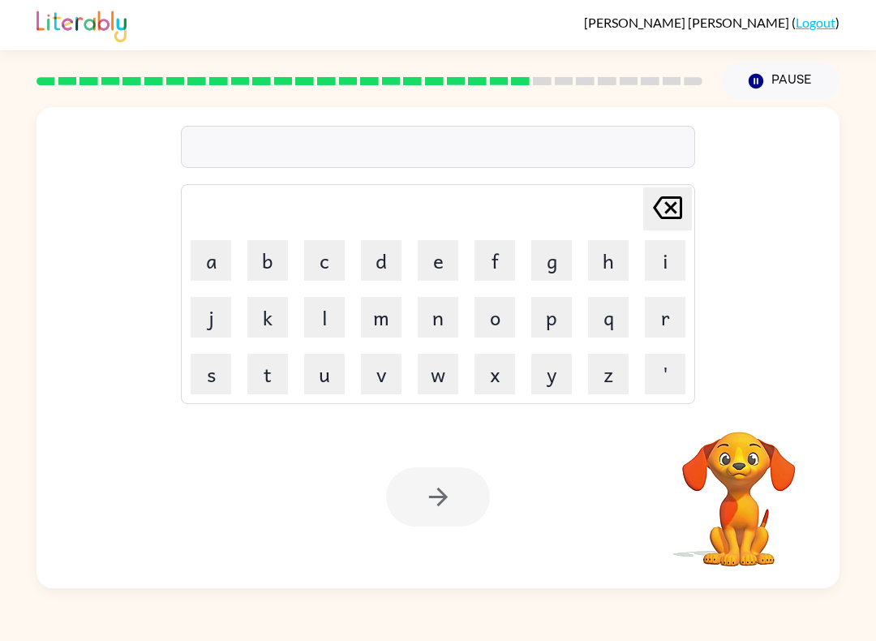
click at [331, 248] on button "c" at bounding box center [324, 260] width 41 height 41
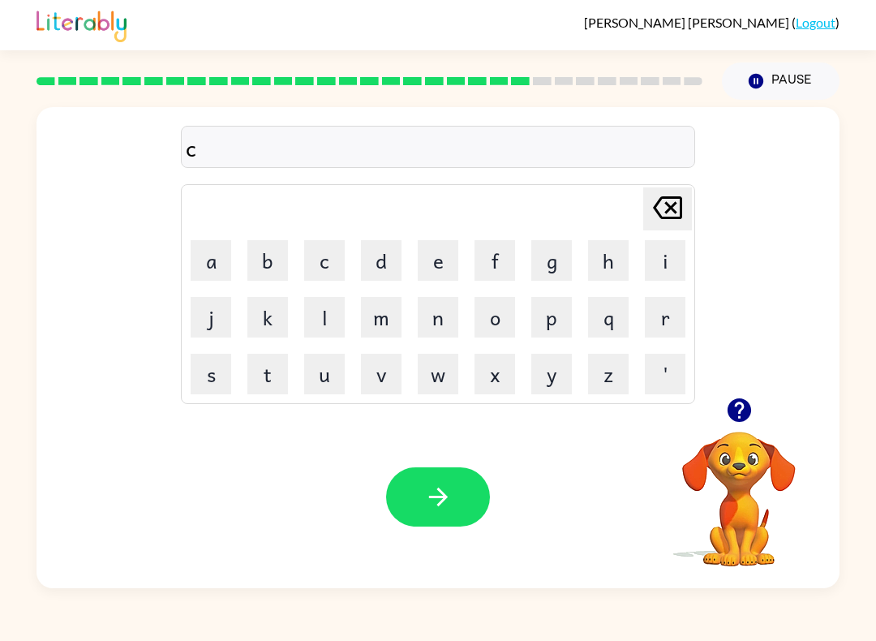
click at [499, 319] on button "o" at bounding box center [494, 317] width 41 height 41
click at [339, 314] on button "l" at bounding box center [324, 317] width 41 height 41
click at [376, 251] on button "d" at bounding box center [381, 260] width 41 height 41
click at [656, 311] on button "r" at bounding box center [665, 317] width 41 height 41
click at [744, 410] on icon "button" at bounding box center [738, 410] width 24 height 24
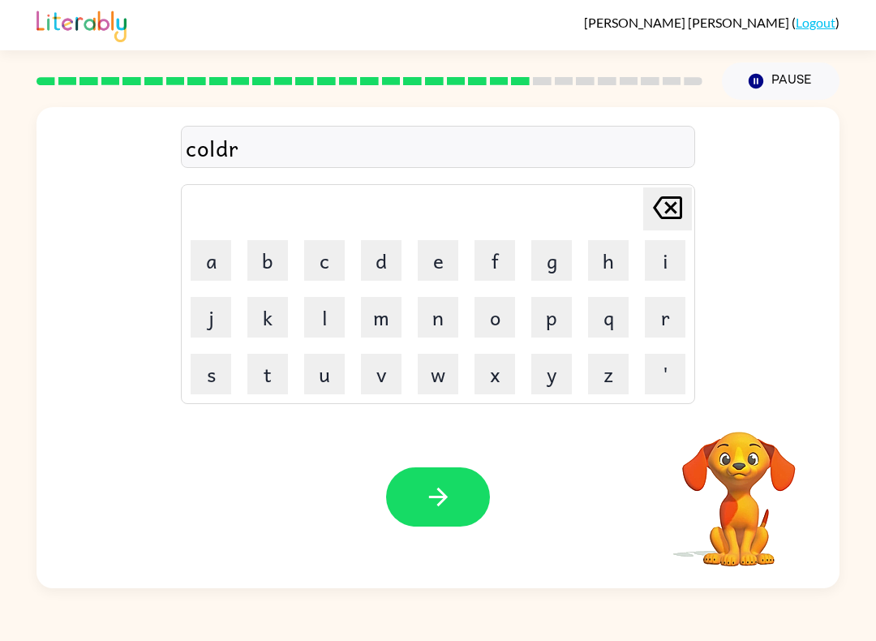
click at [413, 503] on button "button" at bounding box center [438, 496] width 104 height 59
click at [323, 271] on button "c" at bounding box center [324, 260] width 41 height 41
click at [609, 254] on button "h" at bounding box center [608, 260] width 41 height 41
click at [194, 266] on button "a" at bounding box center [211, 260] width 41 height 41
click at [332, 252] on button "c" at bounding box center [324, 260] width 41 height 41
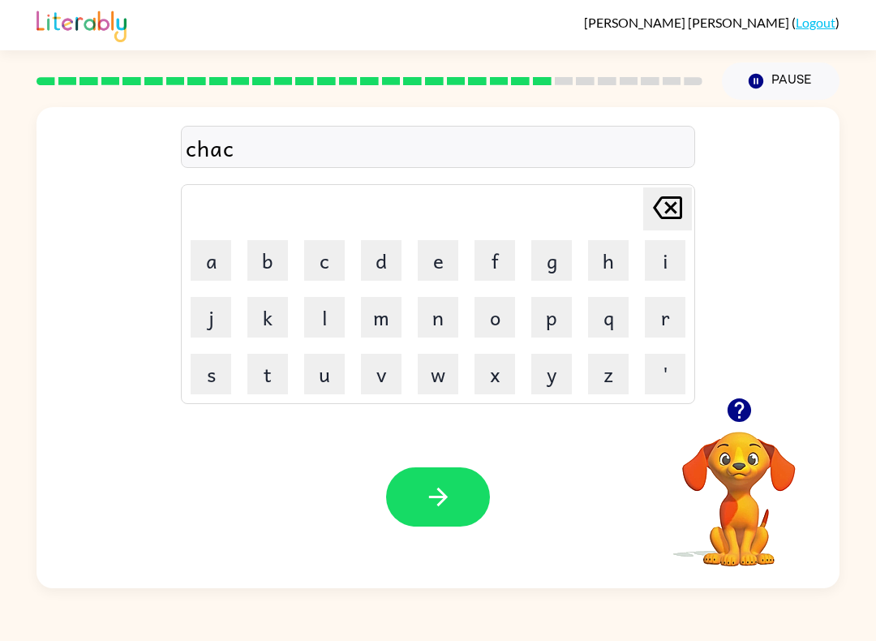
click at [430, 486] on icon "button" at bounding box center [438, 496] width 28 height 28
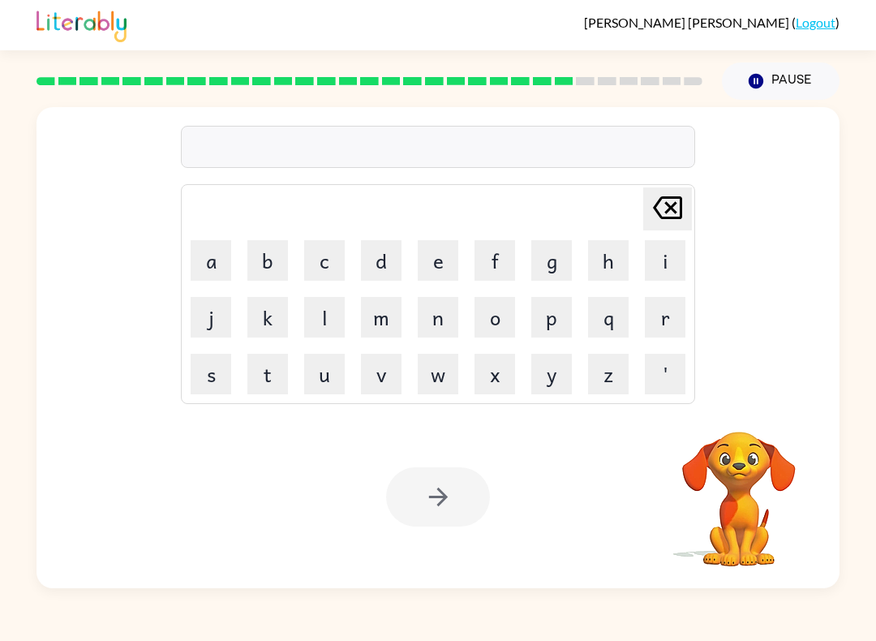
click at [661, 261] on button "i" at bounding box center [665, 260] width 41 height 41
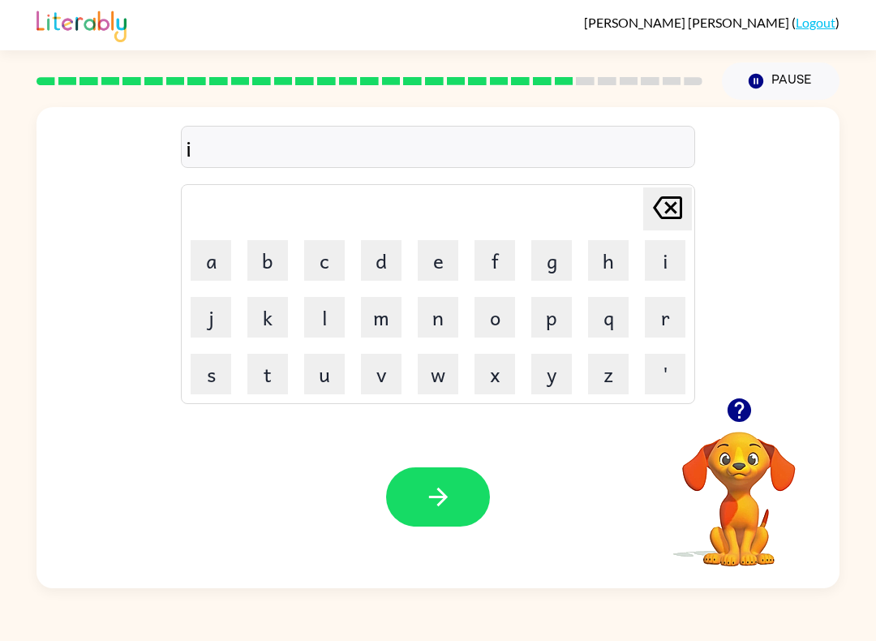
click at [452, 317] on button "n" at bounding box center [438, 317] width 41 height 41
click at [447, 258] on button "e" at bounding box center [438, 260] width 41 height 41
click at [336, 253] on button "c" at bounding box center [324, 260] width 41 height 41
click at [272, 367] on button "t" at bounding box center [267, 374] width 41 height 41
click at [431, 481] on button "button" at bounding box center [438, 496] width 104 height 59
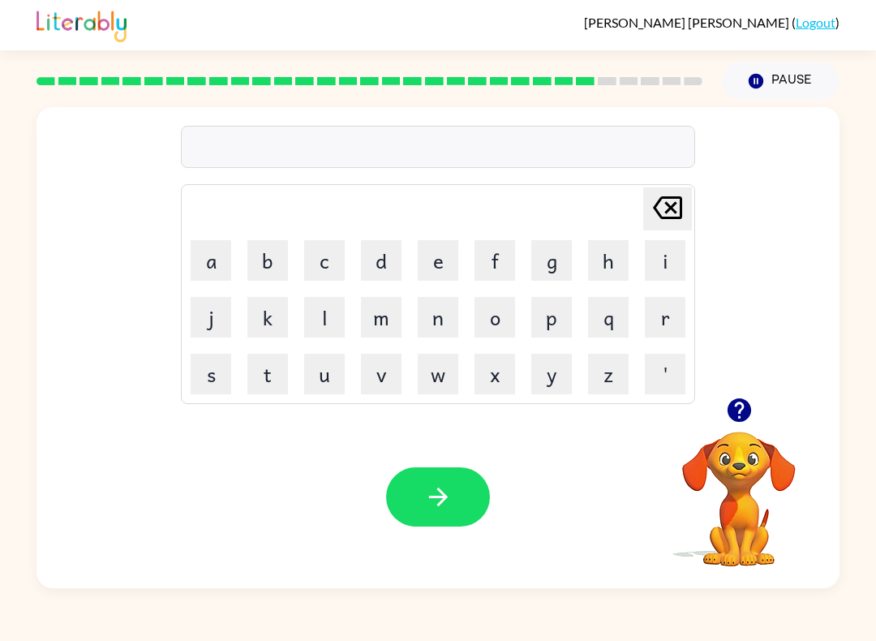
click at [306, 269] on button "c" at bounding box center [324, 260] width 41 height 41
click at [450, 251] on button "e" at bounding box center [438, 260] width 41 height 41
click at [662, 206] on icon "Delete Delete last character input" at bounding box center [667, 207] width 39 height 39
click at [448, 255] on button "e" at bounding box center [438, 260] width 41 height 41
click at [656, 229] on div "Delete Delete last character input" at bounding box center [667, 208] width 39 height 41
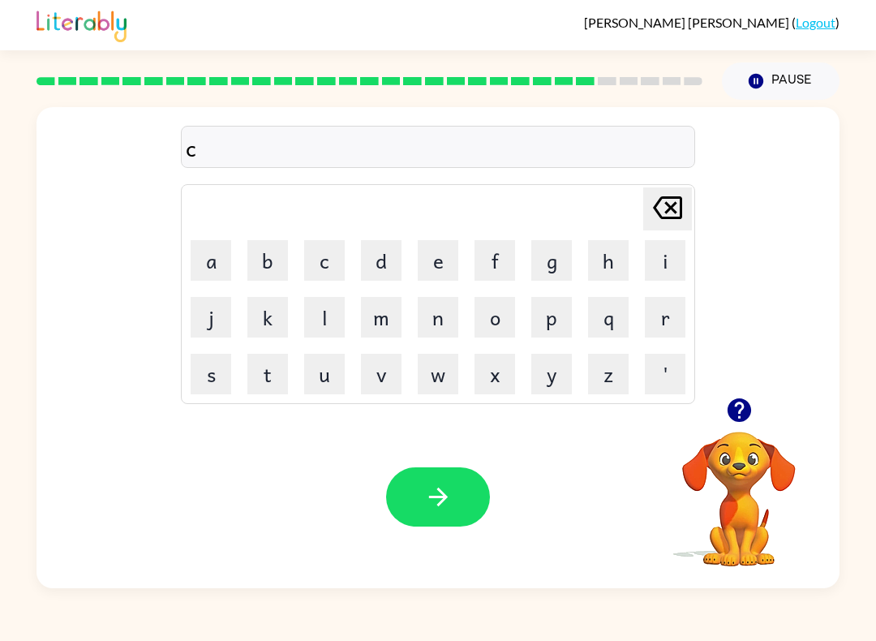
click at [448, 255] on button "e" at bounding box center [438, 260] width 41 height 41
click at [676, 257] on button "i" at bounding box center [665, 260] width 41 height 41
click at [328, 265] on button "c" at bounding box center [324, 260] width 41 height 41
click at [450, 488] on icon "button" at bounding box center [438, 496] width 28 height 28
click at [744, 414] on icon "button" at bounding box center [738, 410] width 24 height 24
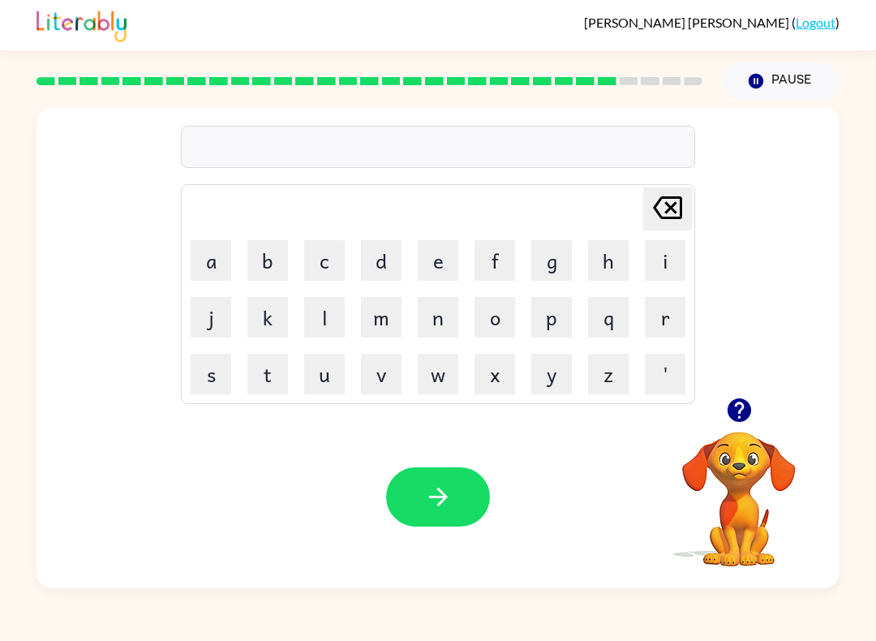
click at [749, 399] on icon "button" at bounding box center [739, 410] width 28 height 28
click at [550, 325] on button "p" at bounding box center [551, 317] width 41 height 41
click at [669, 255] on button "i" at bounding box center [665, 260] width 41 height 41
click at [549, 317] on button "p" at bounding box center [551, 317] width 41 height 41
click at [441, 489] on icon "button" at bounding box center [438, 496] width 28 height 28
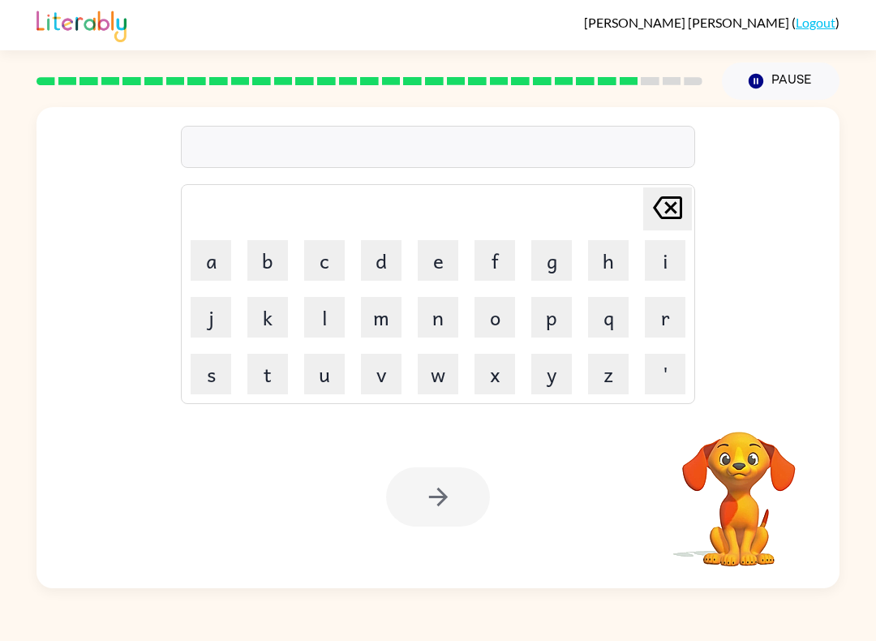
click at [332, 255] on button "c" at bounding box center [324, 260] width 41 height 41
click at [668, 257] on button "i" at bounding box center [665, 260] width 41 height 41
click at [435, 332] on button "n" at bounding box center [438, 317] width 41 height 41
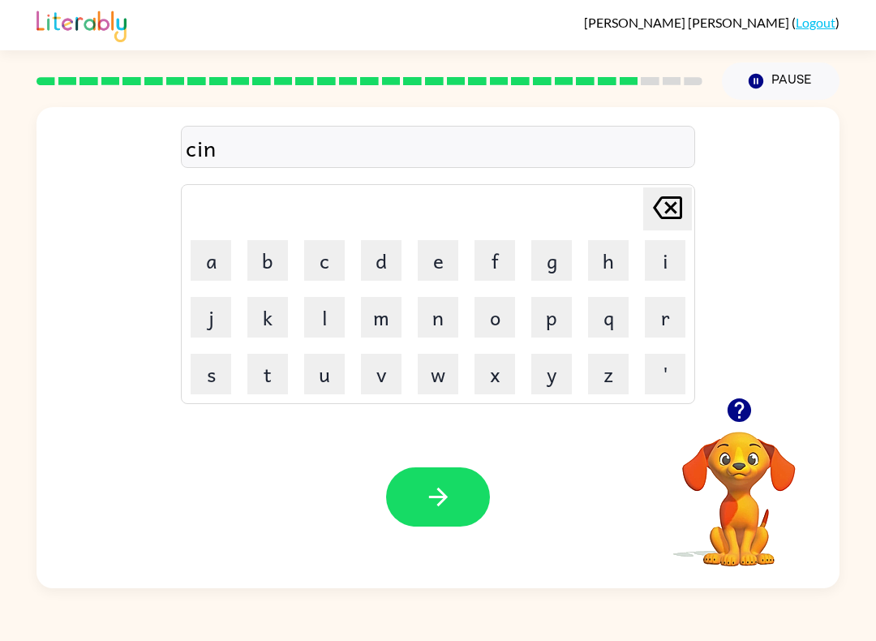
click at [420, 507] on button "button" at bounding box center [438, 496] width 104 height 59
click at [445, 383] on button "w" at bounding box center [438, 374] width 41 height 41
click at [449, 254] on button "e" at bounding box center [438, 260] width 41 height 41
click at [552, 310] on button "p" at bounding box center [551, 317] width 41 height 41
click at [270, 371] on button "t" at bounding box center [267, 374] width 41 height 41
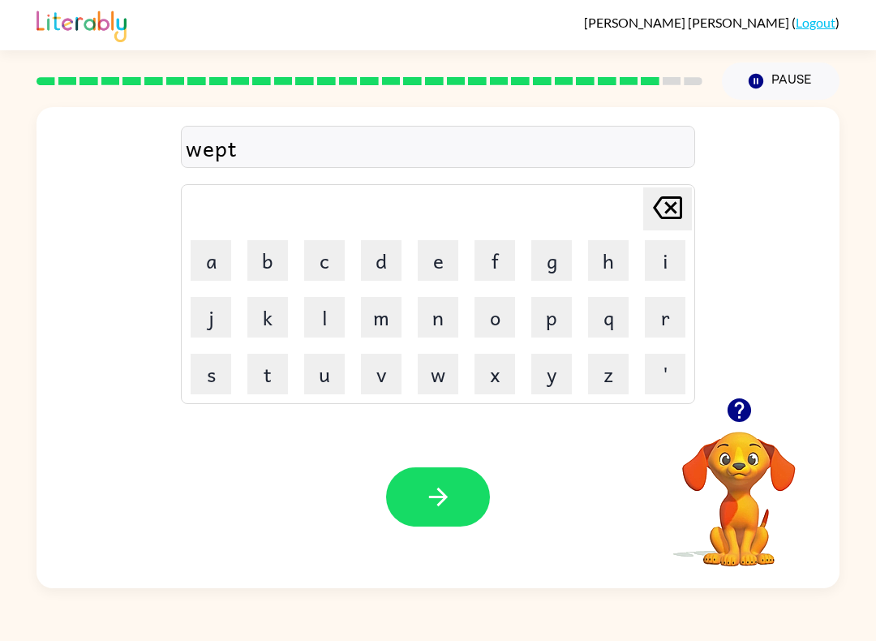
click at [426, 488] on icon "button" at bounding box center [438, 496] width 28 height 28
click at [429, 302] on button "n" at bounding box center [438, 317] width 41 height 41
click at [504, 319] on button "o" at bounding box center [494, 317] width 41 height 41
click at [276, 373] on button "t" at bounding box center [267, 374] width 41 height 41
click at [451, 486] on icon "button" at bounding box center [438, 496] width 28 height 28
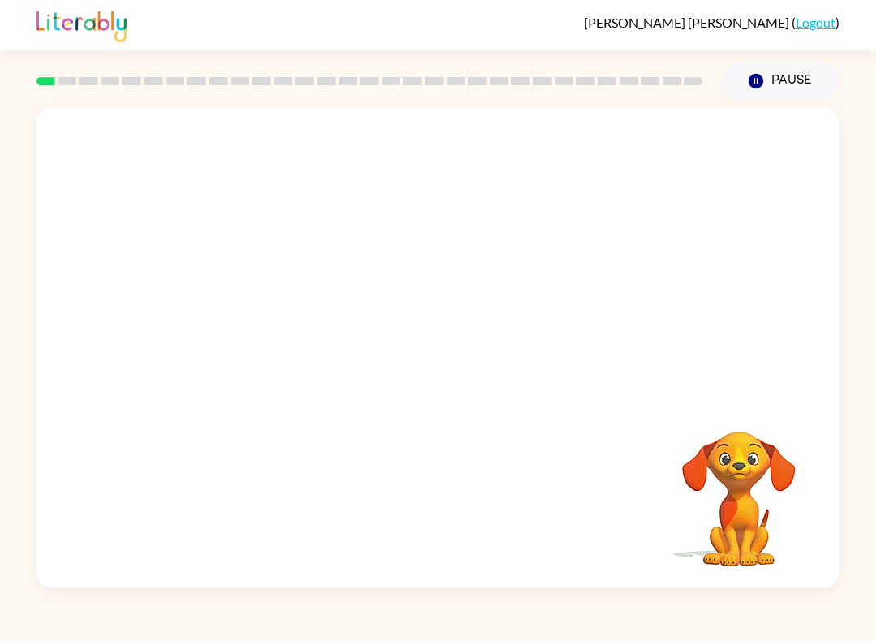
click at [752, 88] on icon "Pause" at bounding box center [756, 81] width 18 height 18
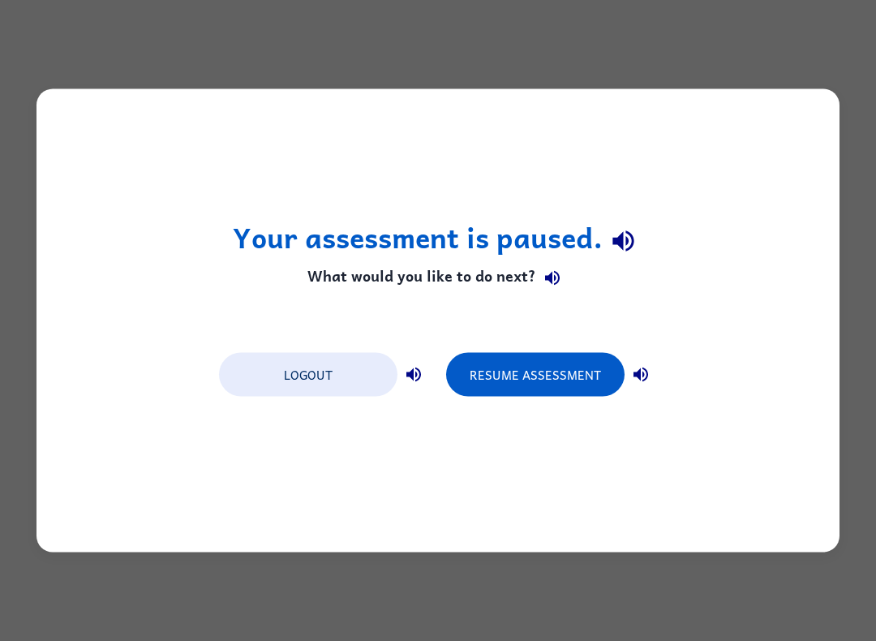
click at [536, 368] on button "Resume Assessment" at bounding box center [535, 375] width 178 height 44
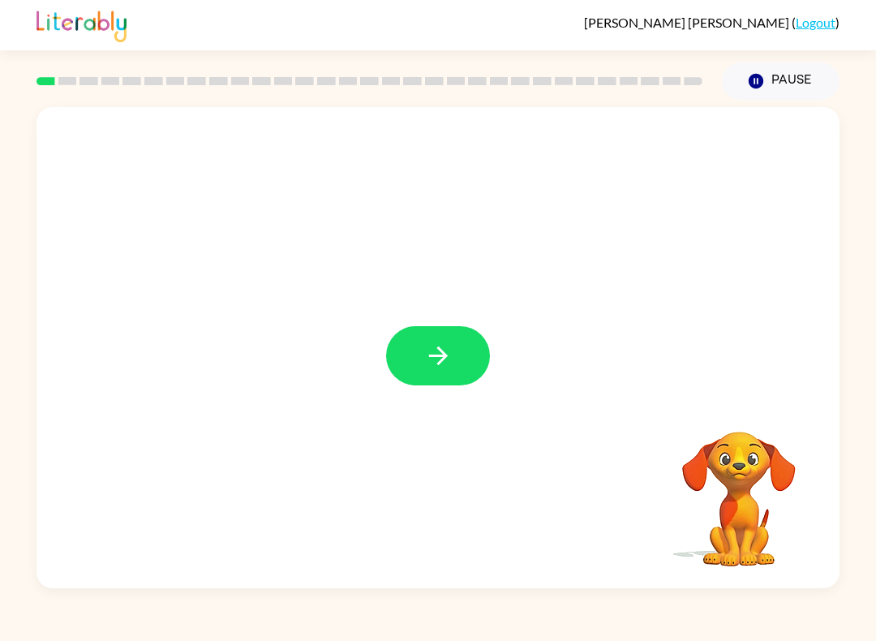
click at [466, 366] on button "button" at bounding box center [438, 355] width 104 height 59
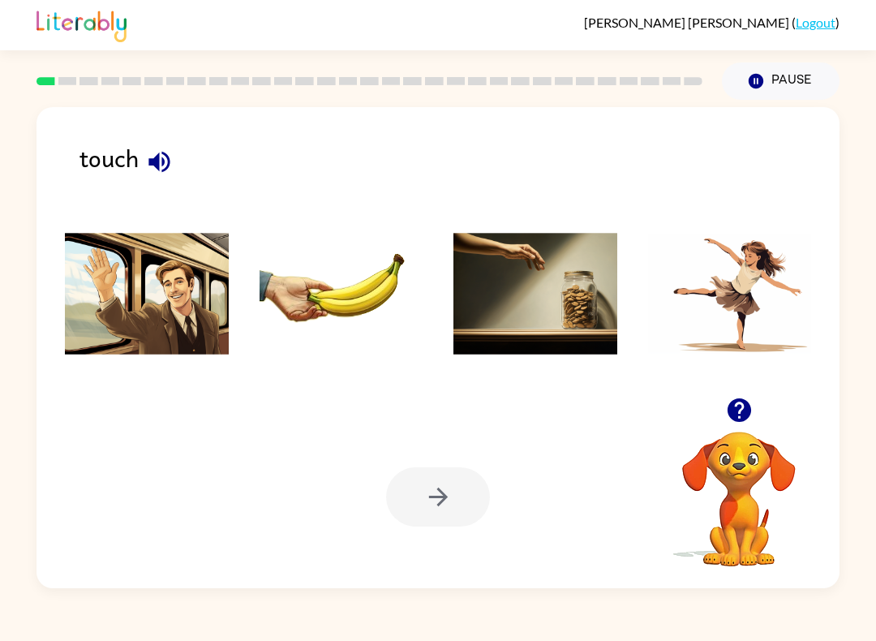
click at [163, 169] on icon "button" at bounding box center [159, 162] width 28 height 28
click at [338, 279] on img at bounding box center [341, 294] width 164 height 122
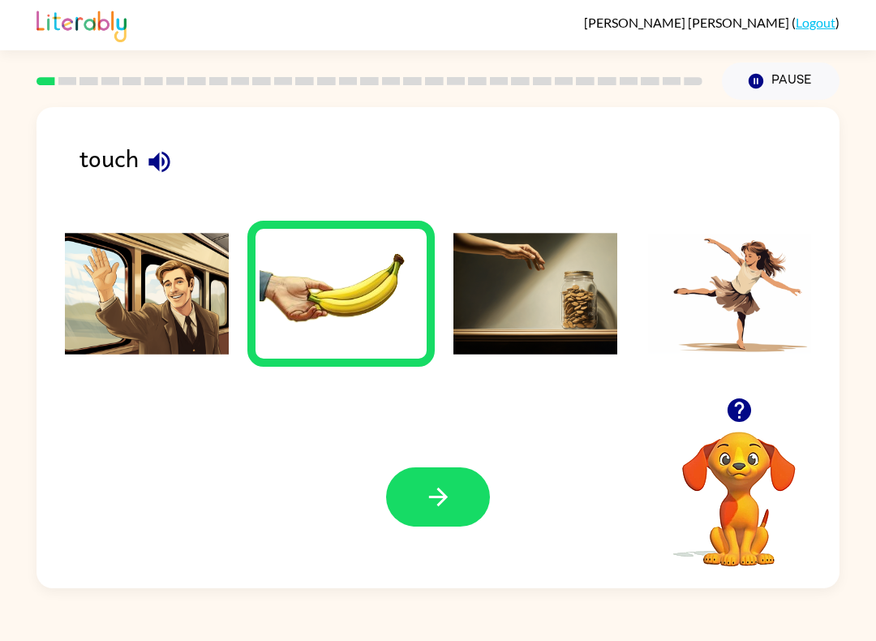
click at [439, 514] on button "button" at bounding box center [438, 496] width 104 height 59
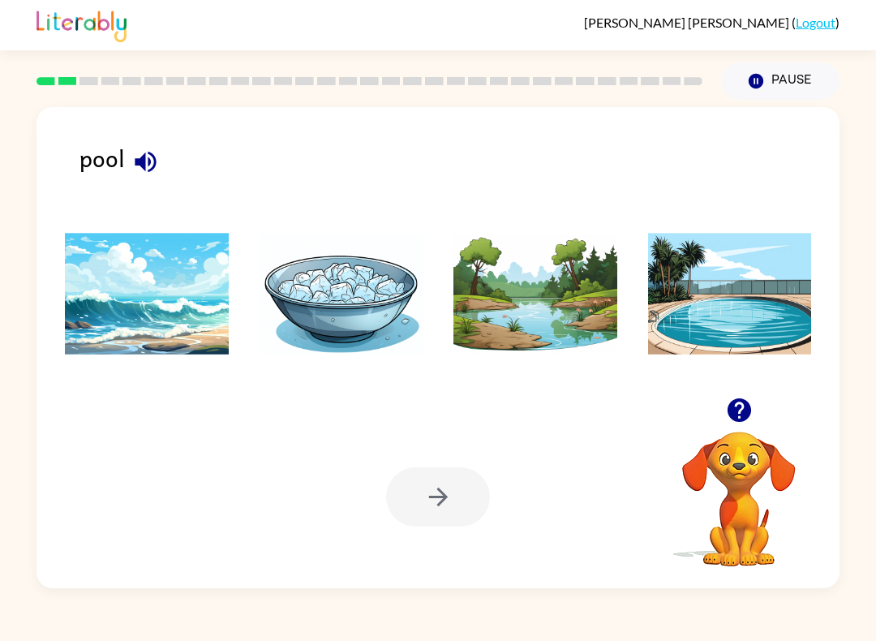
click at [152, 171] on icon "button" at bounding box center [145, 162] width 28 height 28
click at [145, 159] on icon "button" at bounding box center [145, 162] width 28 height 28
click at [755, 310] on img at bounding box center [730, 294] width 164 height 122
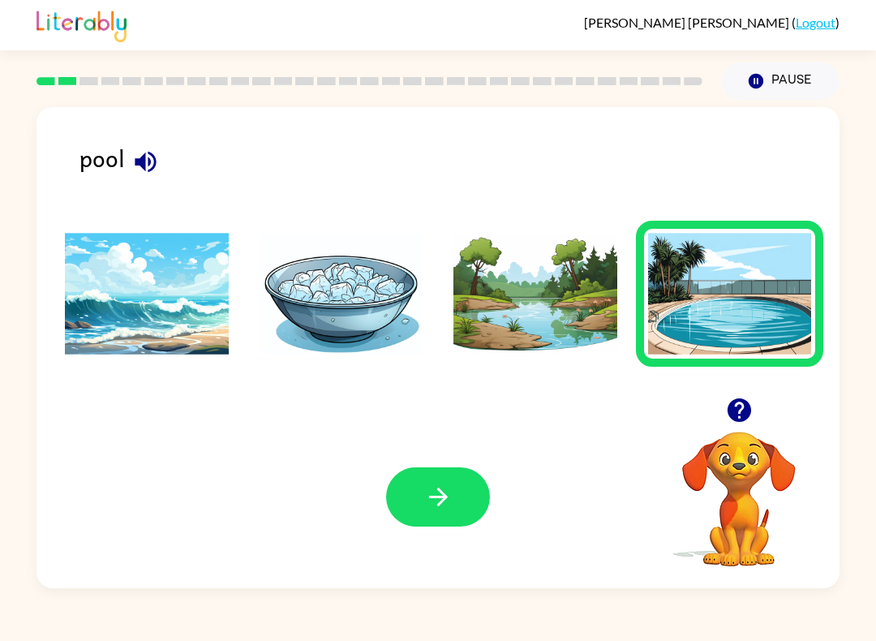
click at [465, 495] on button "button" at bounding box center [438, 496] width 104 height 59
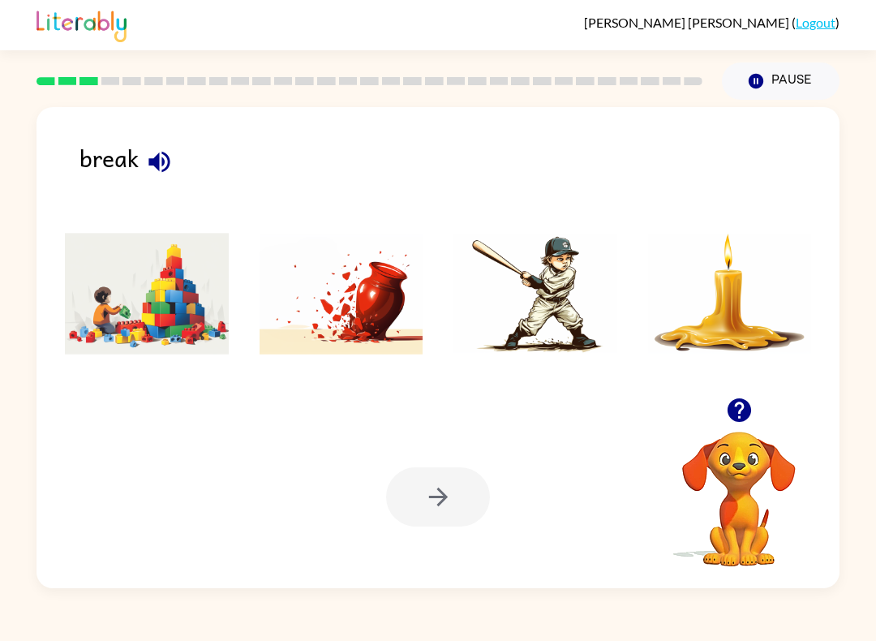
click at [191, 156] on div "break" at bounding box center [459, 169] width 760 height 60
click at [172, 169] on icon "button" at bounding box center [159, 162] width 28 height 28
click at [396, 306] on img at bounding box center [341, 294] width 164 height 122
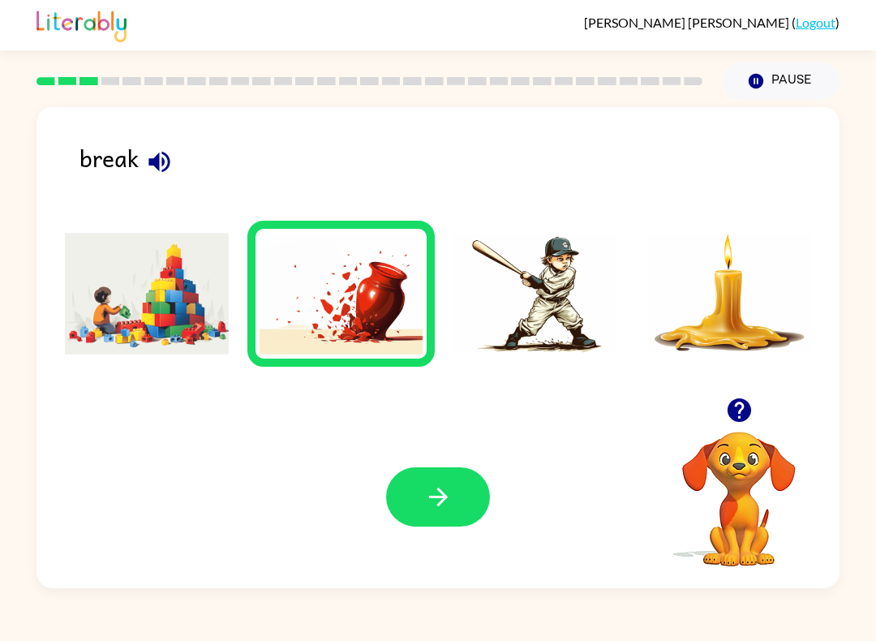
click at [155, 161] on icon "button" at bounding box center [158, 161] width 21 height 21
click at [465, 505] on button "button" at bounding box center [438, 496] width 104 height 59
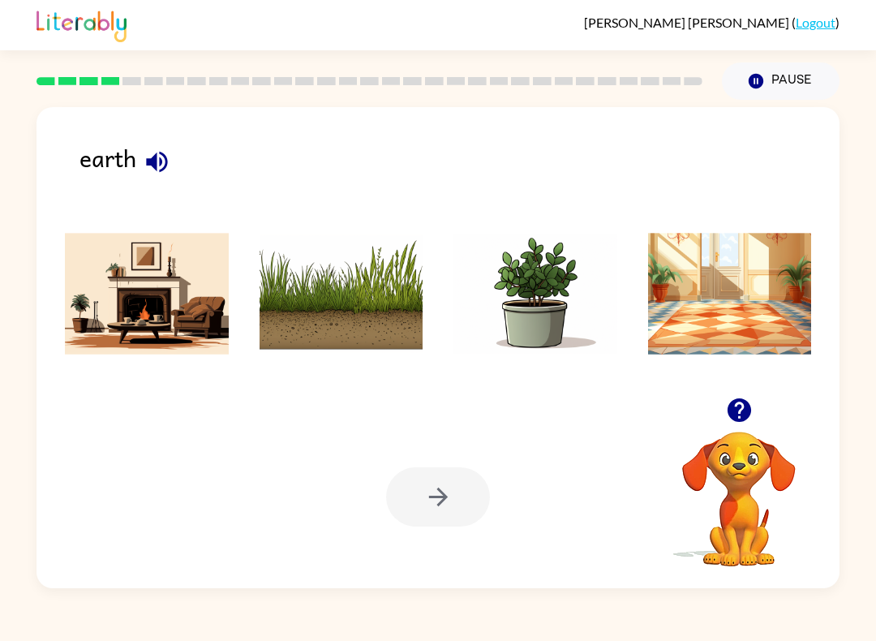
click at [174, 160] on button "button" at bounding box center [156, 161] width 41 height 41
click at [332, 301] on img at bounding box center [341, 294] width 164 height 122
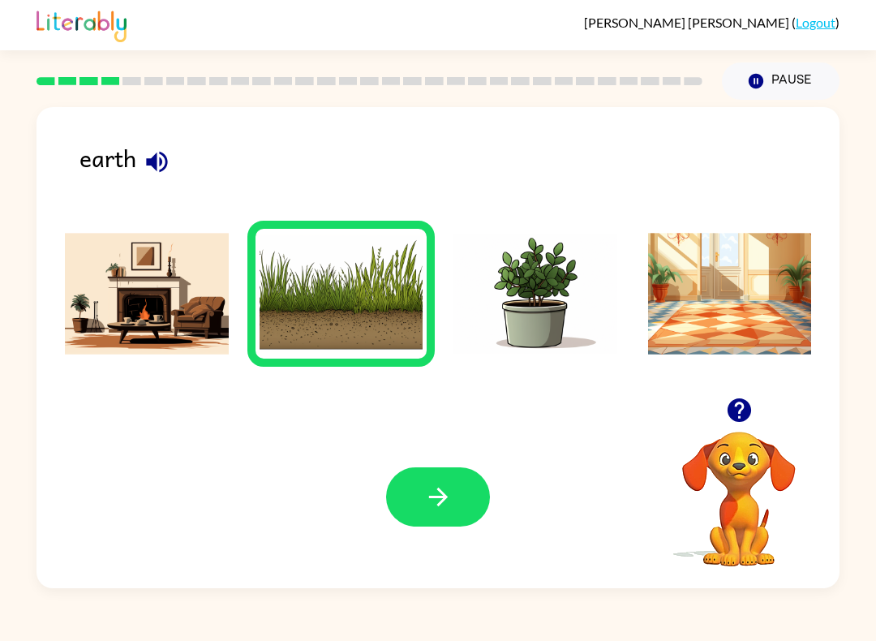
click at [422, 475] on button "button" at bounding box center [438, 496] width 104 height 59
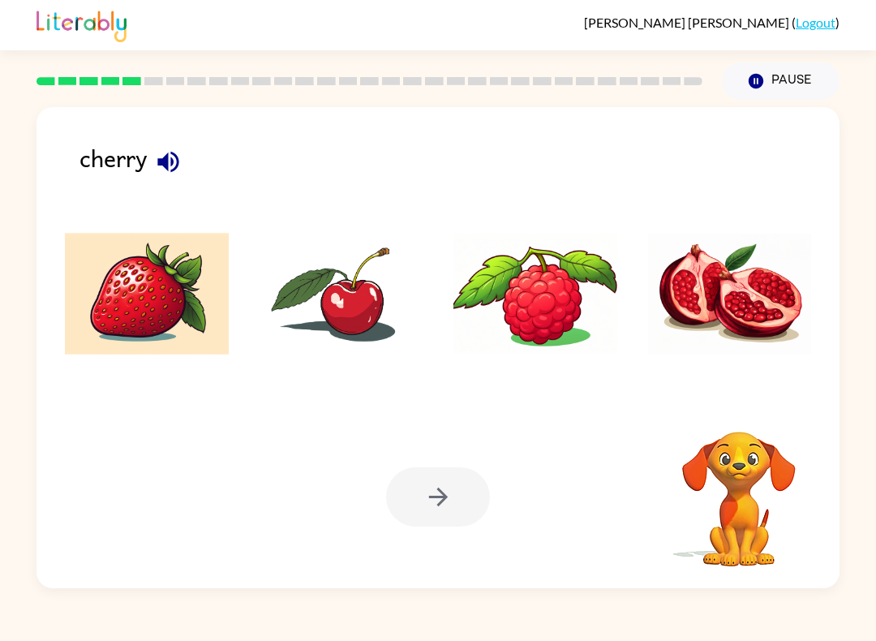
click at [187, 165] on button "button" at bounding box center [168, 161] width 41 height 41
click at [165, 175] on icon "button" at bounding box center [168, 162] width 28 height 28
click at [174, 182] on button "button" at bounding box center [168, 161] width 41 height 41
click at [174, 168] on icon "button" at bounding box center [168, 162] width 28 height 28
click at [164, 311] on img at bounding box center [147, 294] width 164 height 122
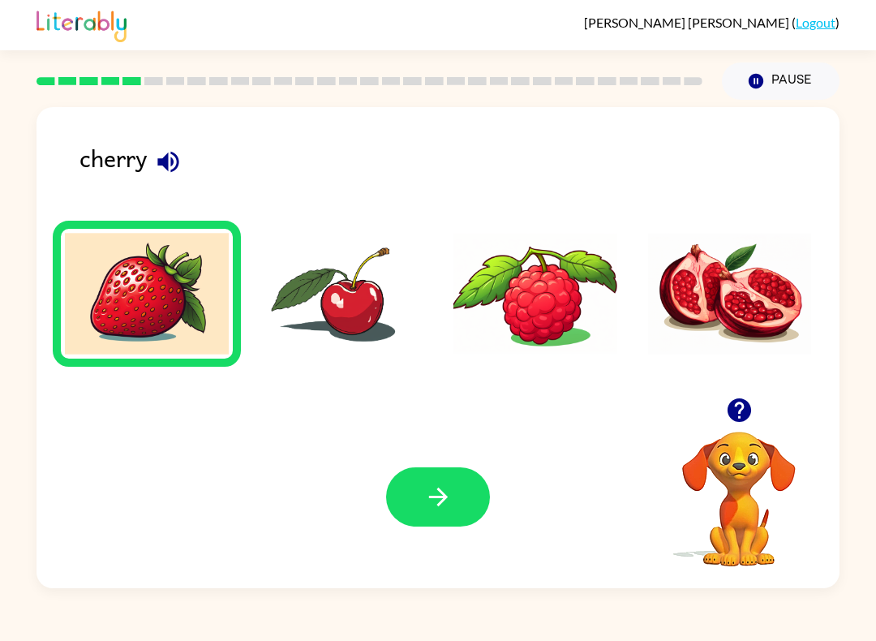
click at [558, 310] on img at bounding box center [535, 294] width 164 height 122
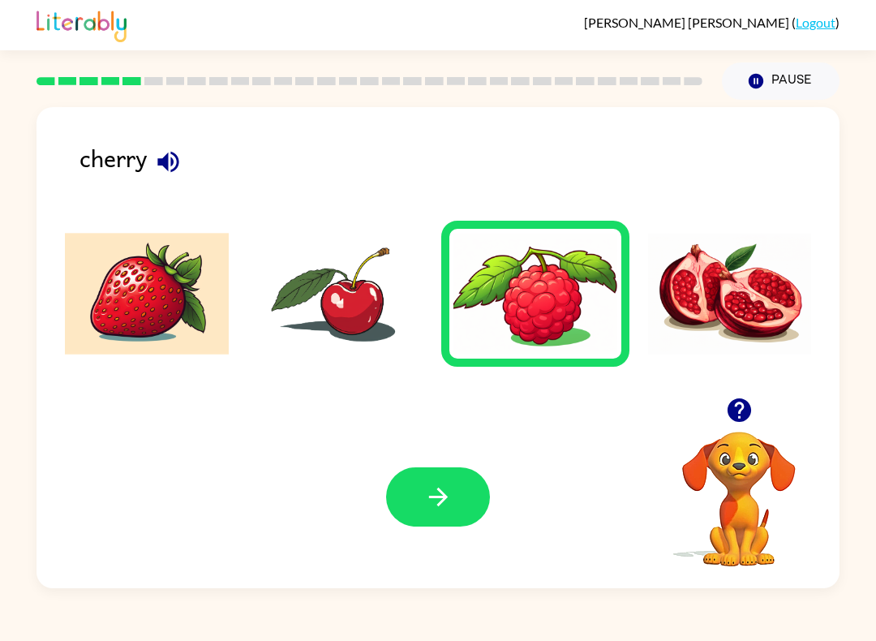
click at [717, 304] on img at bounding box center [730, 294] width 164 height 122
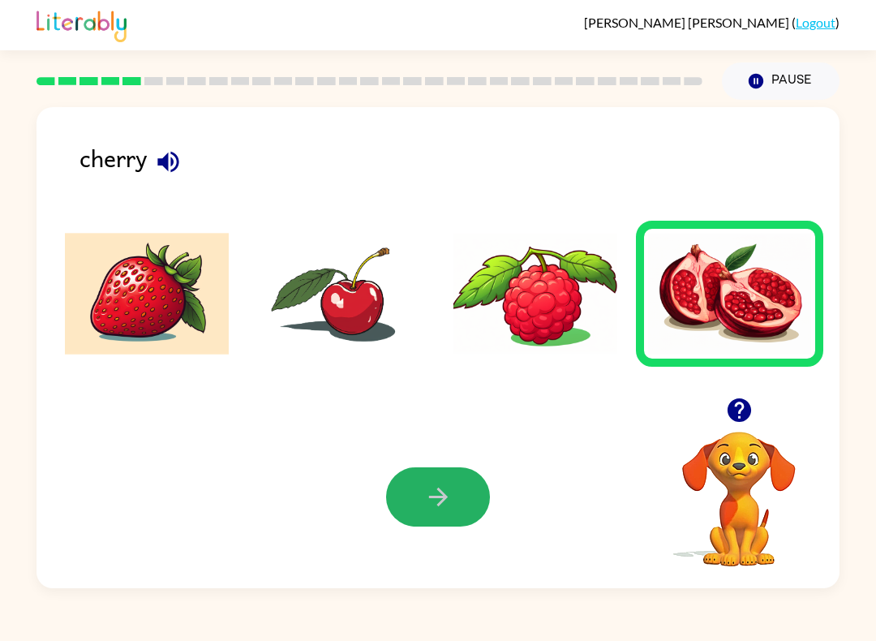
click at [443, 504] on icon "button" at bounding box center [438, 496] width 28 height 28
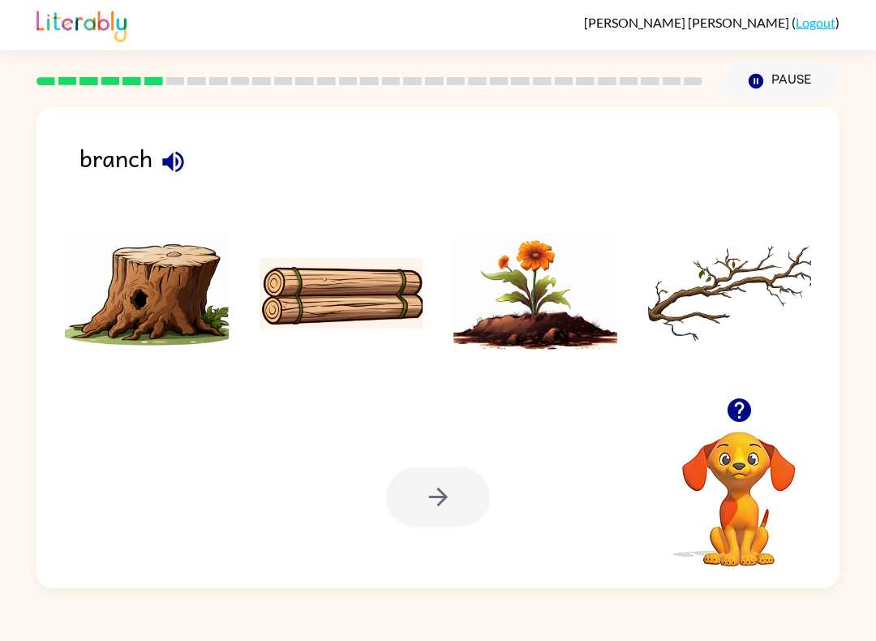
click at [174, 165] on icon "button" at bounding box center [173, 162] width 28 height 28
click at [318, 366] on li at bounding box center [341, 294] width 188 height 146
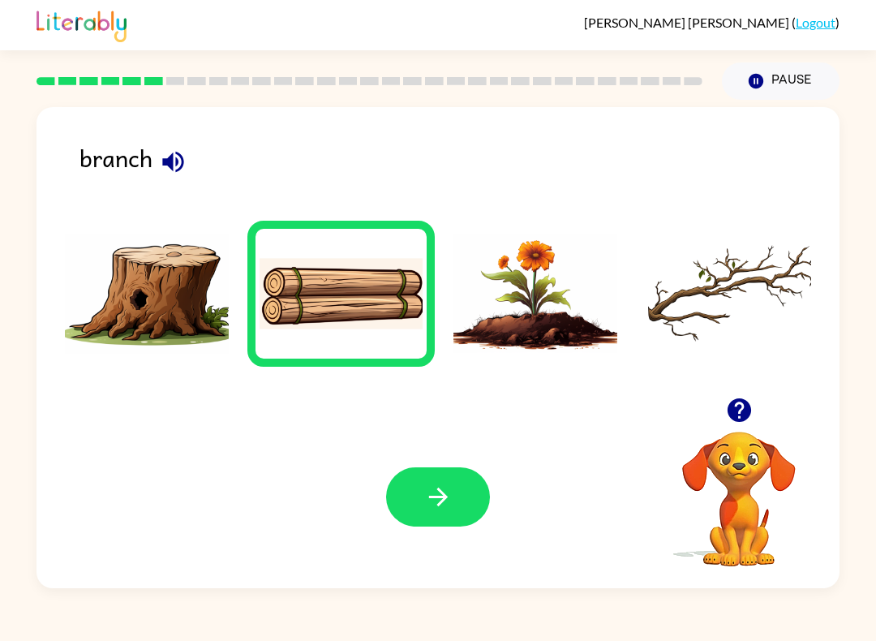
click at [388, 556] on div "Your browser must support playing .mp4 files to use Literably. Please try using…" at bounding box center [437, 496] width 803 height 182
click at [415, 524] on button "button" at bounding box center [438, 496] width 104 height 59
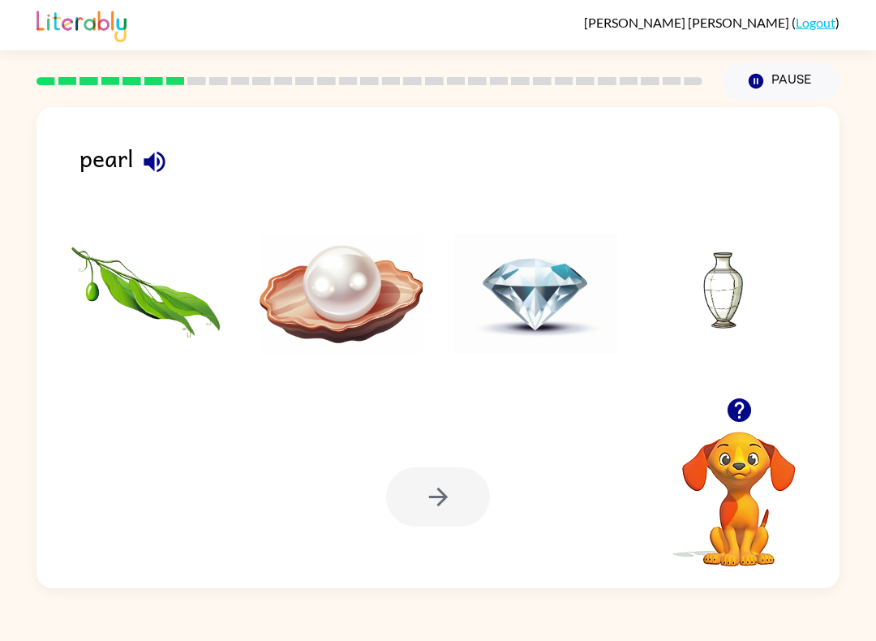
click at [172, 169] on button "button" at bounding box center [154, 161] width 41 height 41
click at [560, 298] on img at bounding box center [535, 294] width 164 height 122
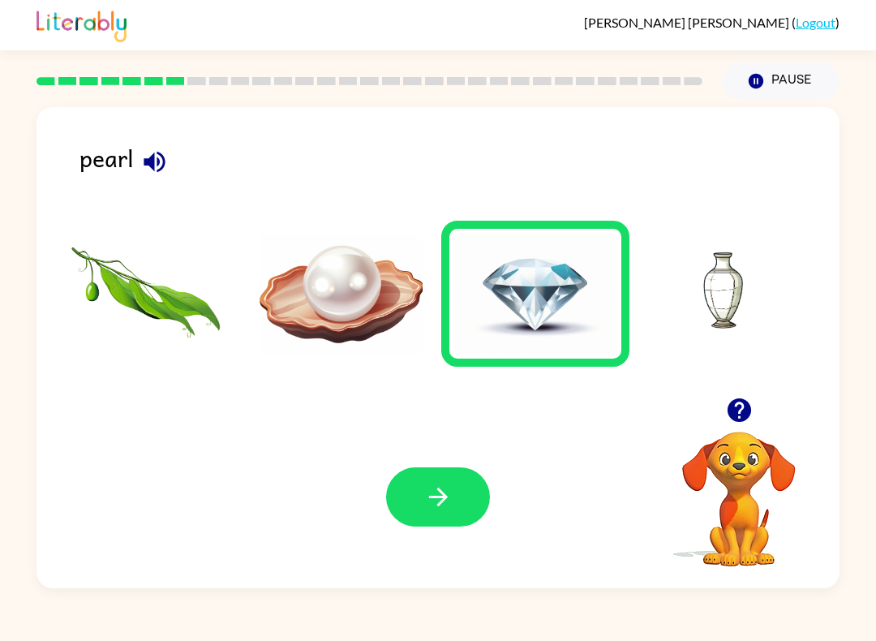
click at [452, 494] on button "button" at bounding box center [438, 496] width 104 height 59
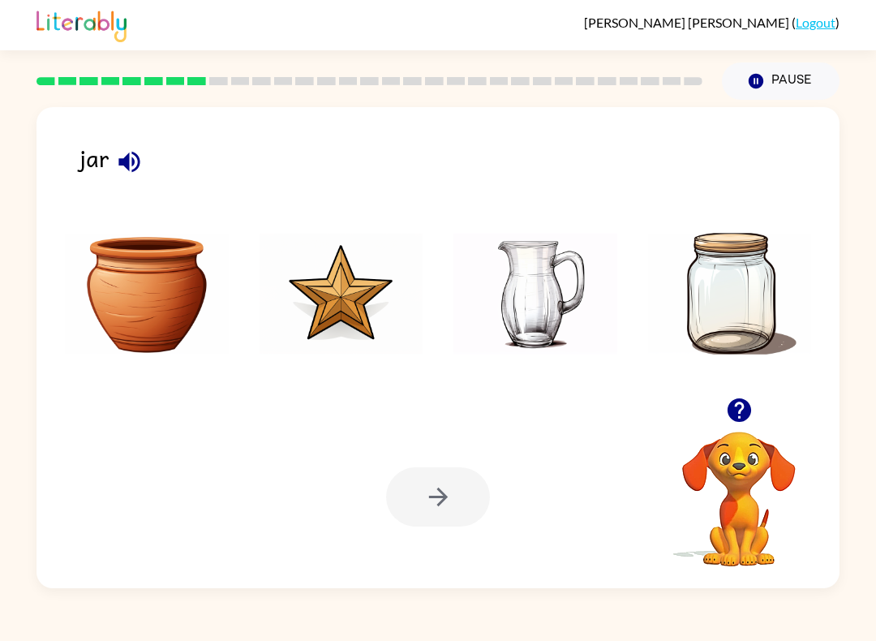
click at [165, 179] on div "jar" at bounding box center [459, 169] width 760 height 60
click at [144, 148] on div "jar" at bounding box center [459, 169] width 760 height 60
click at [132, 161] on icon "button" at bounding box center [128, 161] width 21 height 21
click at [586, 291] on img at bounding box center [535, 294] width 164 height 122
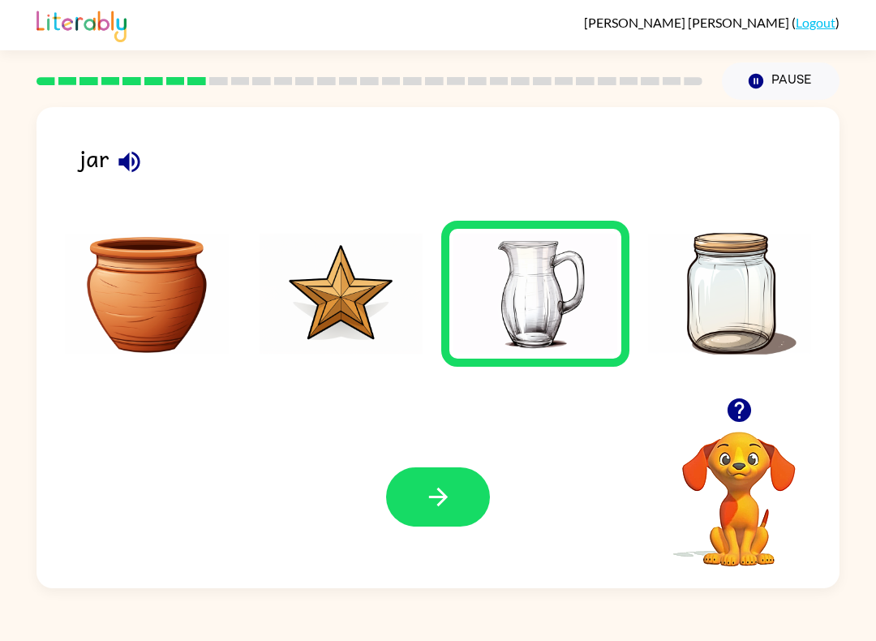
click at [453, 495] on button "button" at bounding box center [438, 496] width 104 height 59
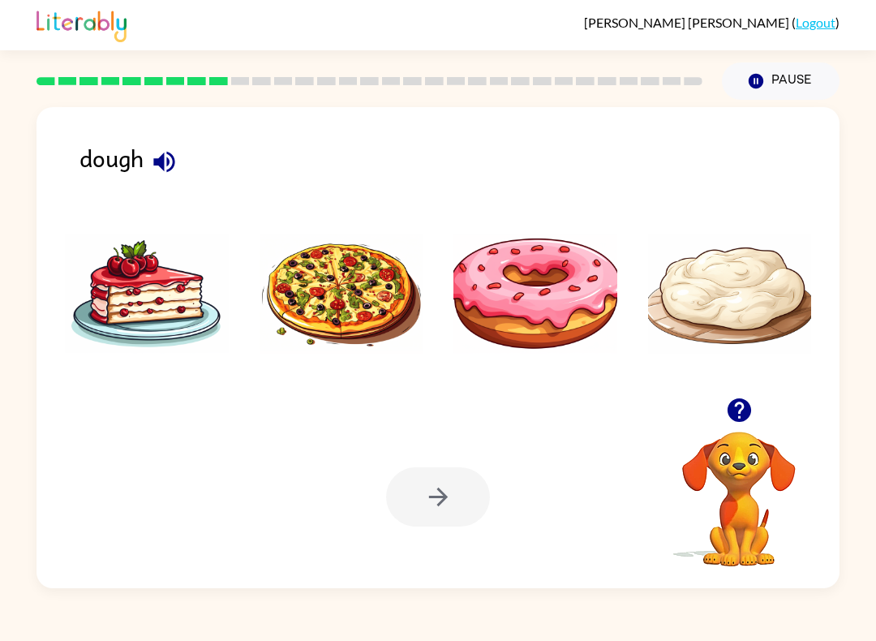
click at [181, 165] on button "button" at bounding box center [164, 161] width 41 height 41
click at [760, 272] on img at bounding box center [730, 294] width 164 height 122
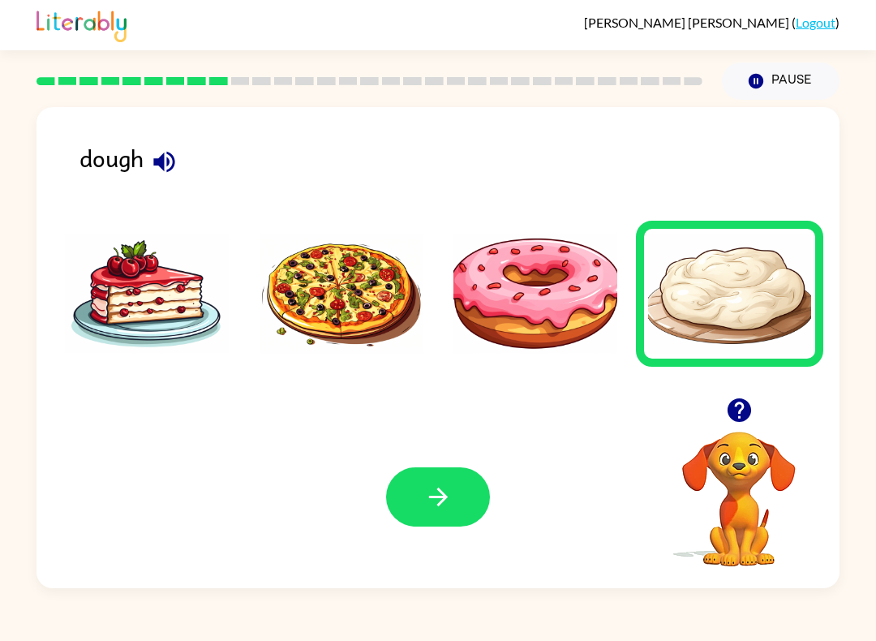
click at [474, 507] on button "button" at bounding box center [438, 496] width 104 height 59
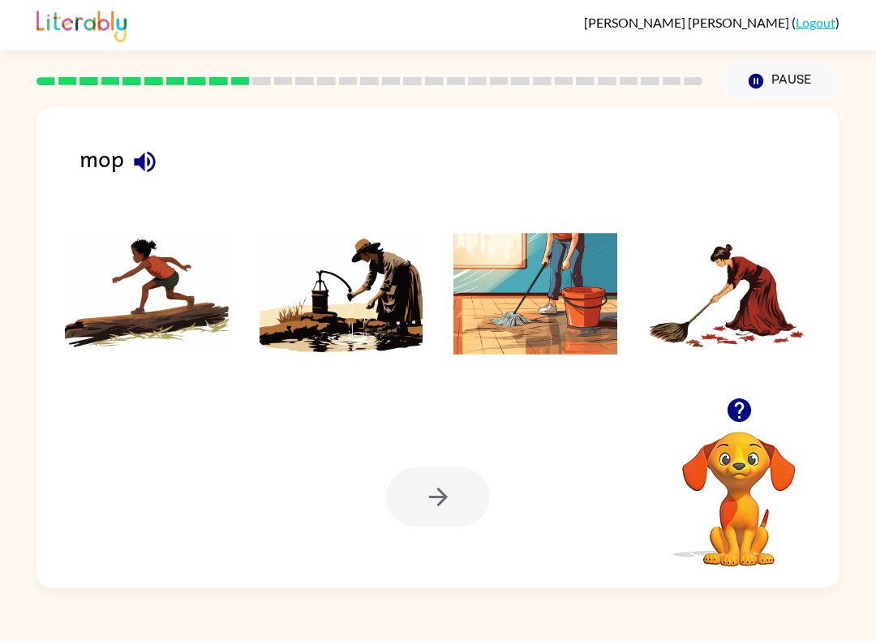
click at [135, 174] on icon "button" at bounding box center [145, 162] width 28 height 28
click at [281, 354] on img at bounding box center [341, 294] width 164 height 122
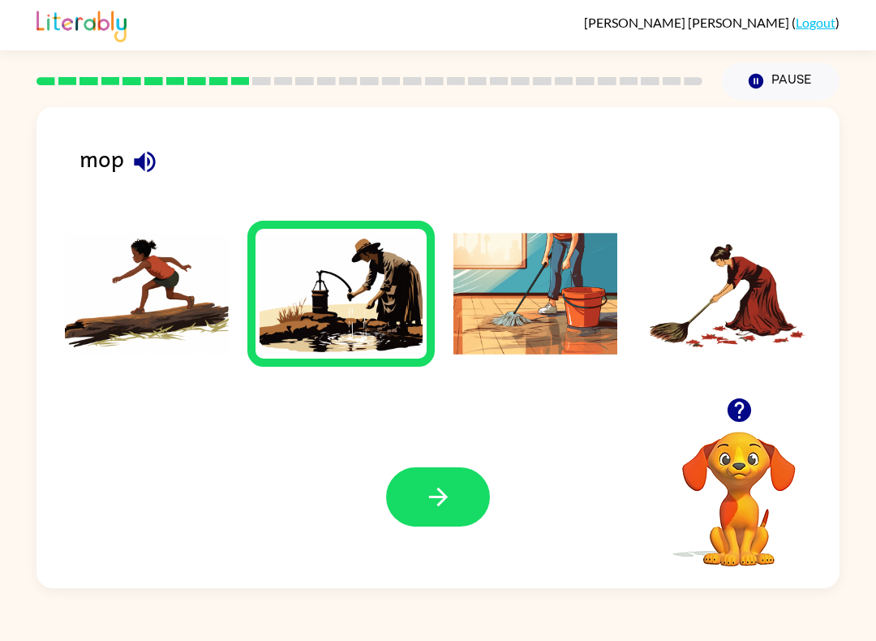
click at [390, 500] on button "button" at bounding box center [438, 496] width 104 height 59
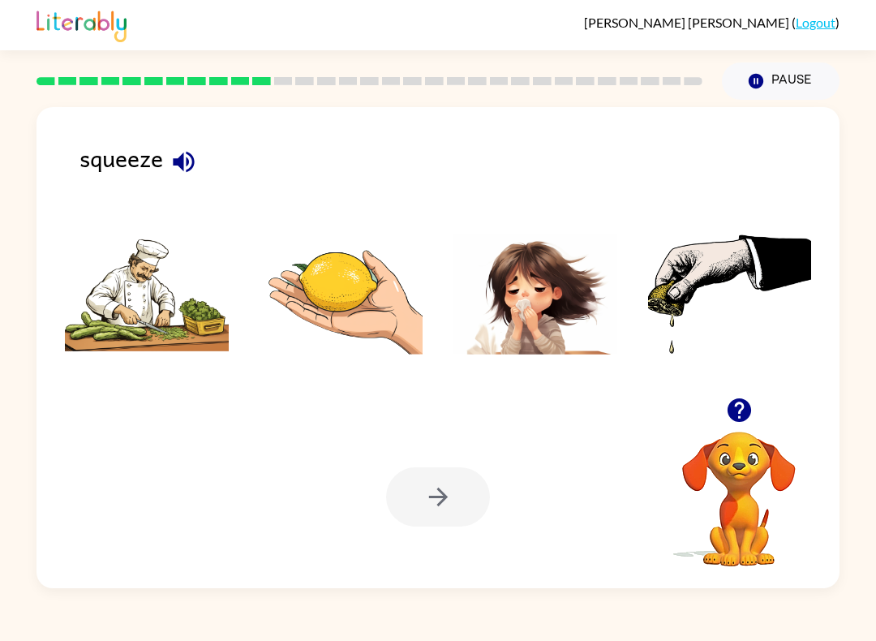
click at [189, 165] on icon "button" at bounding box center [183, 161] width 21 height 21
click at [359, 315] on img at bounding box center [341, 294] width 164 height 122
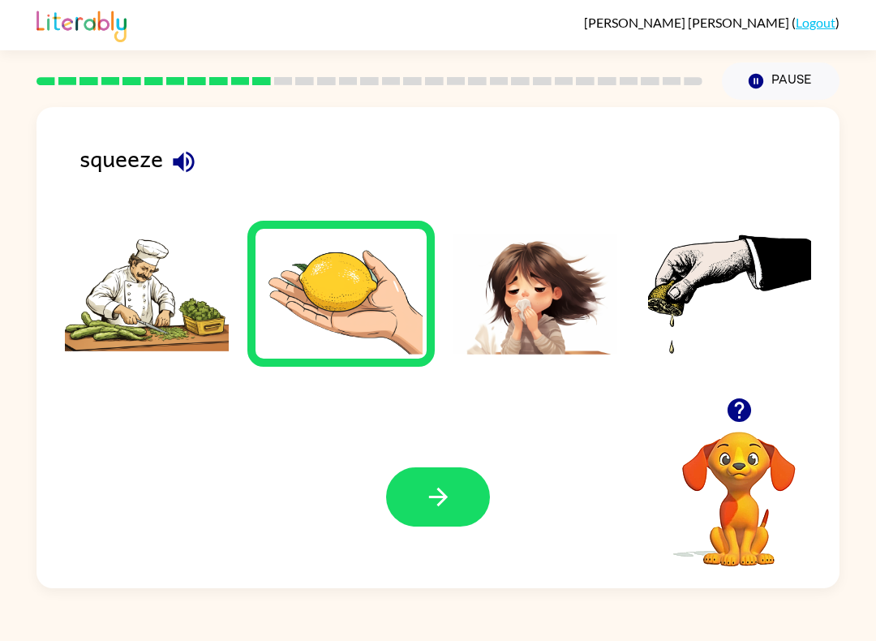
click at [350, 635] on div "Enrique-Carlos Garza-Torres-Torija ( Logout ) Pause Pause squeeze Your browser …" at bounding box center [438, 320] width 876 height 641
click at [419, 489] on button "button" at bounding box center [438, 496] width 104 height 59
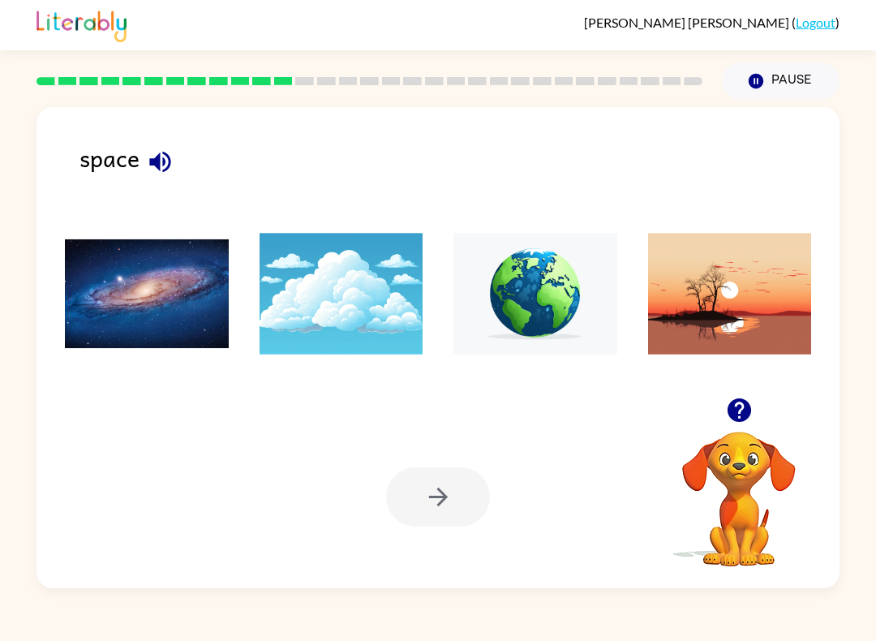
click at [139, 165] on button "button" at bounding box center [159, 161] width 41 height 41
click at [194, 332] on img at bounding box center [147, 294] width 164 height 122
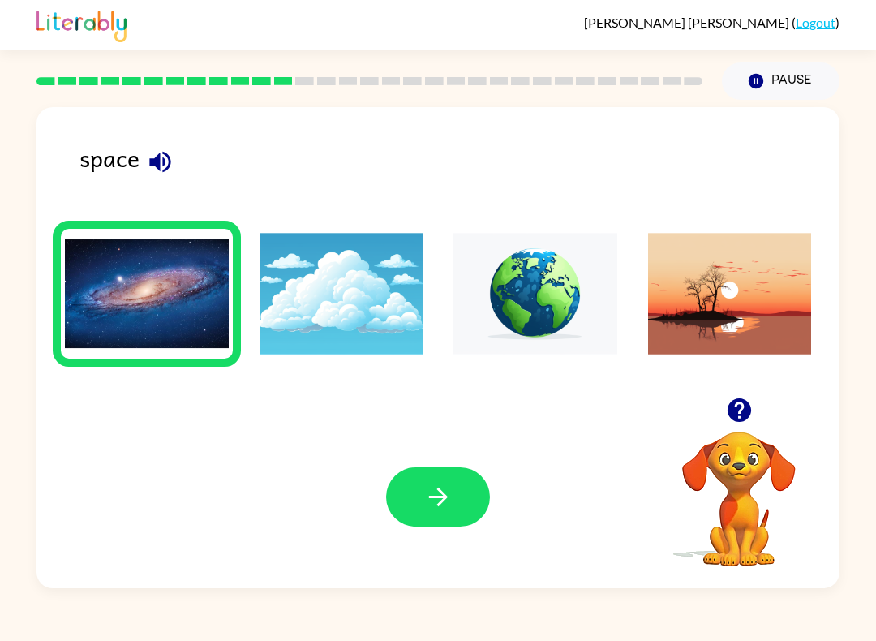
click at [431, 503] on icon "button" at bounding box center [438, 496] width 28 height 28
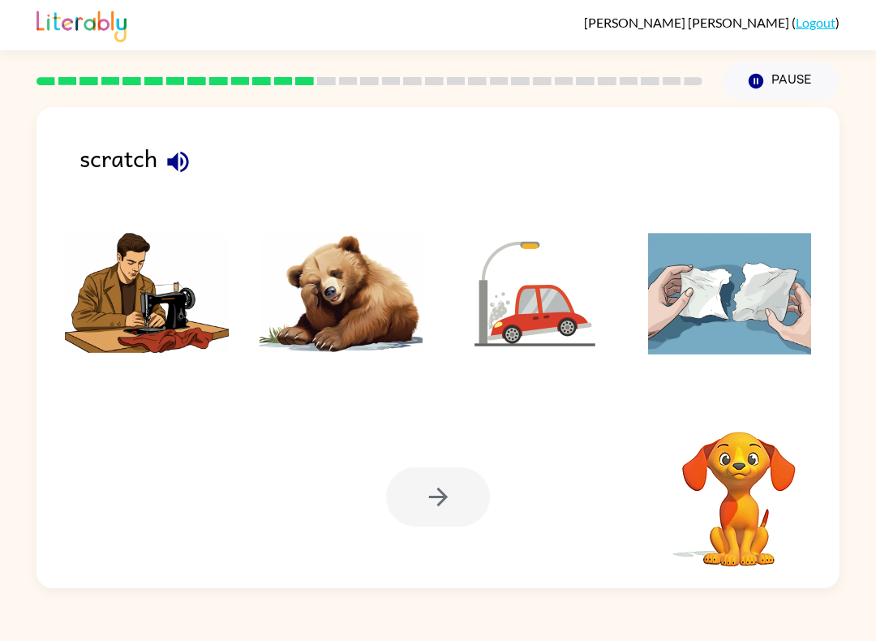
click at [184, 163] on icon "button" at bounding box center [178, 162] width 28 height 28
click at [342, 285] on img at bounding box center [341, 294] width 164 height 122
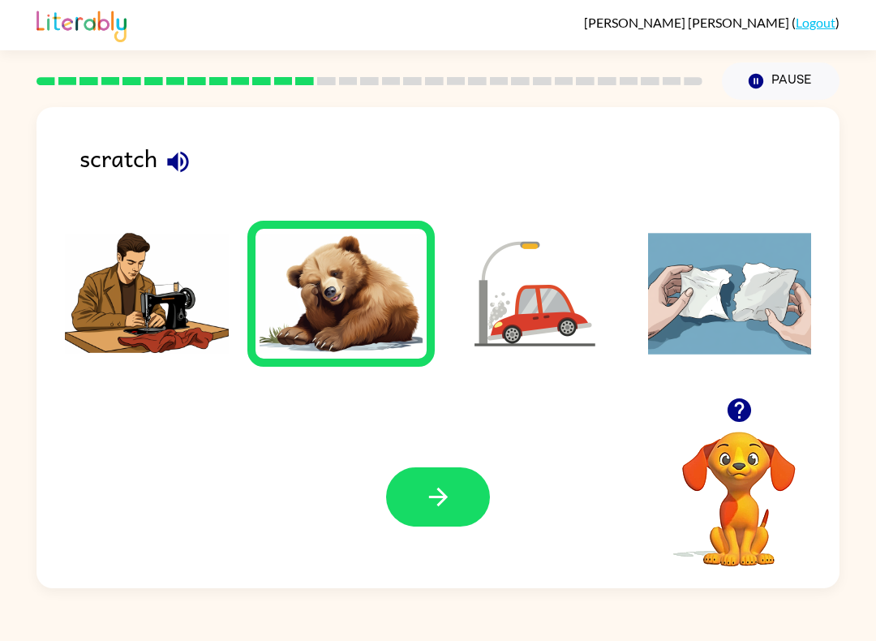
click at [402, 514] on button "button" at bounding box center [438, 496] width 104 height 59
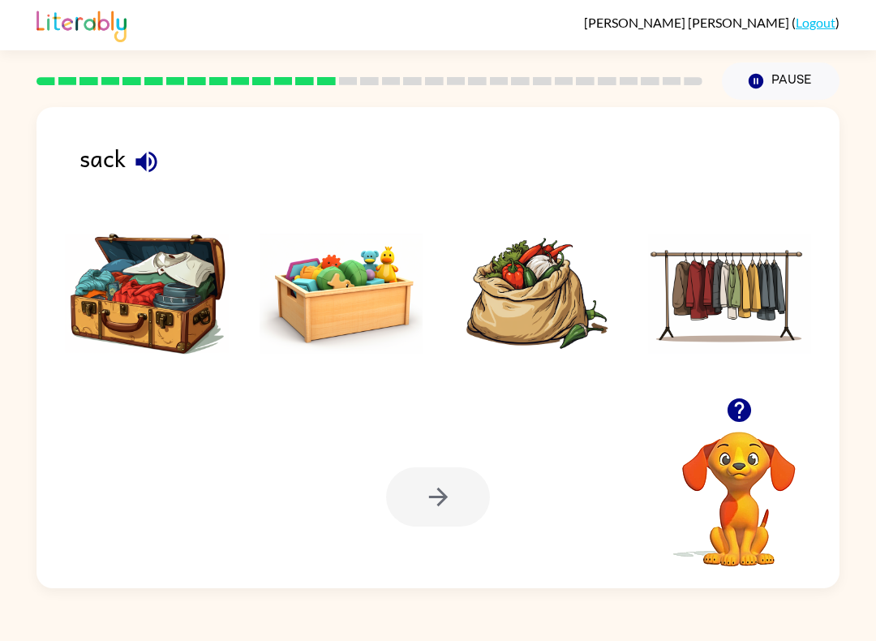
click at [147, 142] on button "button" at bounding box center [146, 161] width 41 height 41
click at [146, 162] on icon "button" at bounding box center [145, 161] width 21 height 21
click at [166, 162] on button "button" at bounding box center [146, 161] width 41 height 41
click at [159, 163] on icon "button" at bounding box center [146, 162] width 28 height 28
click at [738, 294] on img at bounding box center [730, 294] width 164 height 122
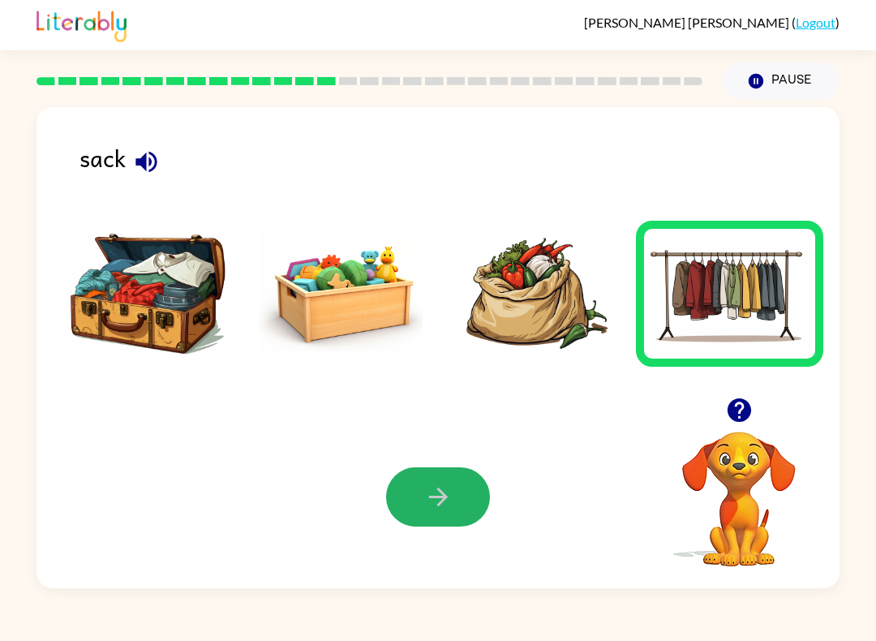
click at [461, 503] on button "button" at bounding box center [438, 496] width 104 height 59
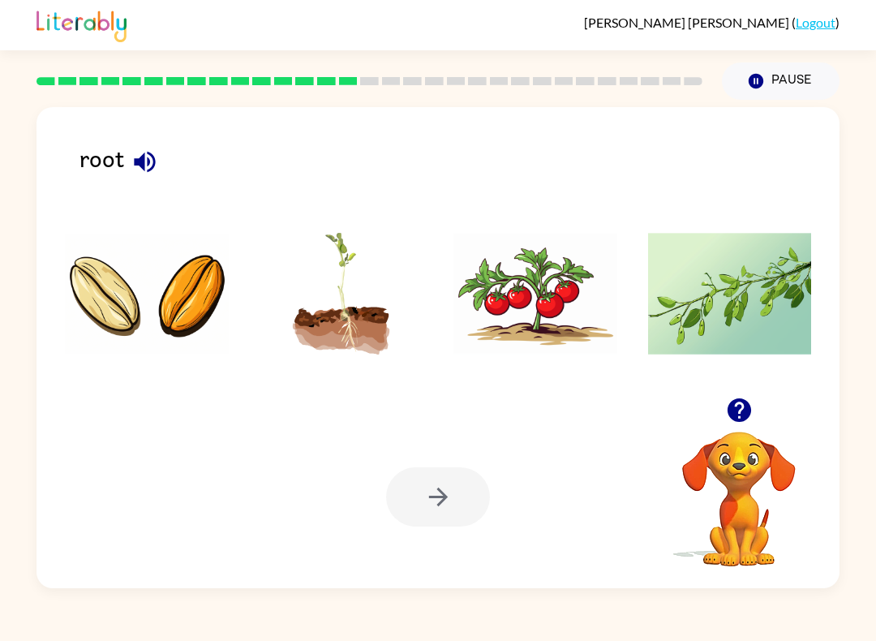
click at [156, 166] on icon "button" at bounding box center [145, 162] width 28 height 28
click at [158, 167] on icon "button" at bounding box center [145, 162] width 28 height 28
click at [156, 165] on icon "button" at bounding box center [145, 162] width 28 height 28
click at [159, 168] on button "button" at bounding box center [144, 161] width 41 height 41
click at [161, 161] on button "button" at bounding box center [144, 161] width 41 height 41
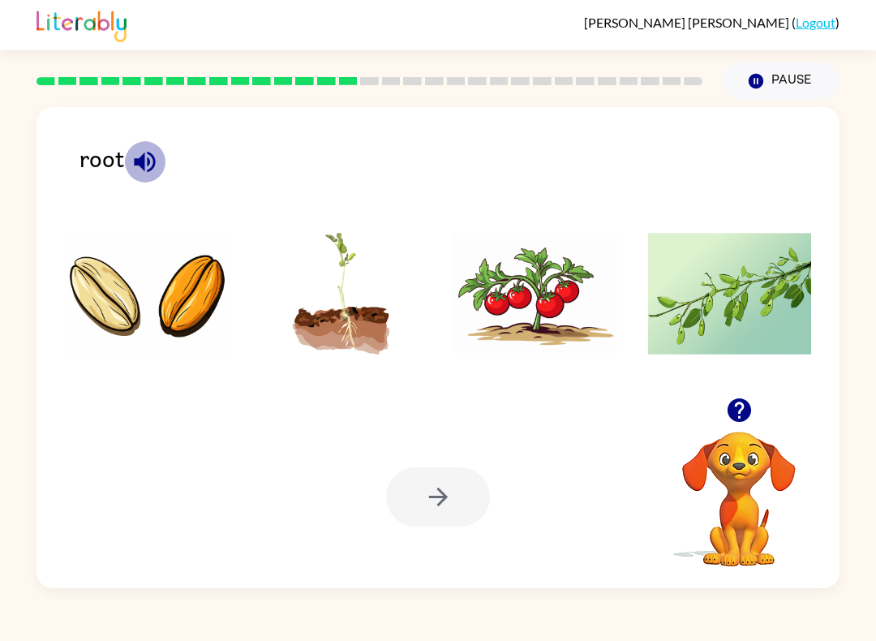
click at [161, 164] on button "button" at bounding box center [144, 161] width 41 height 41
click at [696, 287] on img at bounding box center [730, 294] width 164 height 122
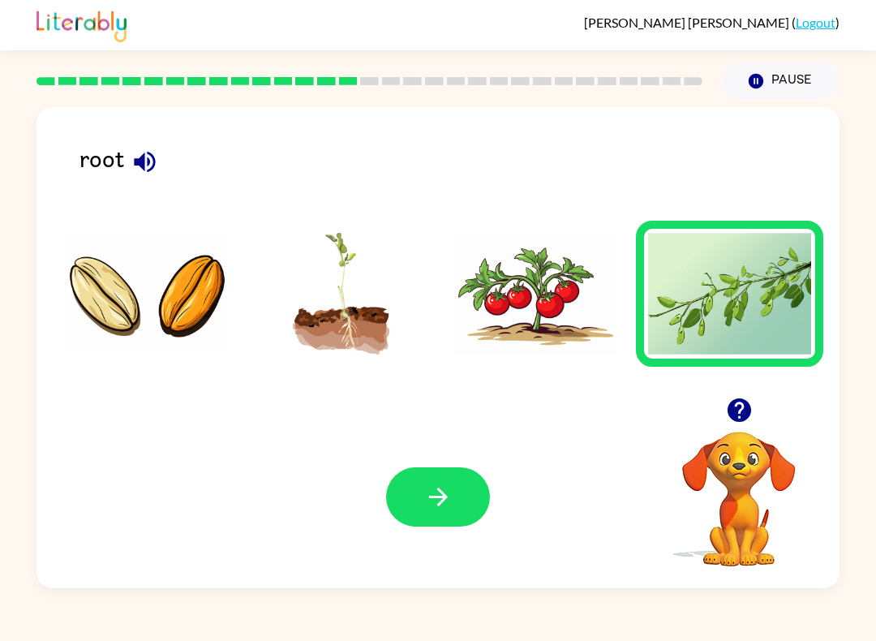
click at [462, 496] on button "button" at bounding box center [438, 496] width 104 height 59
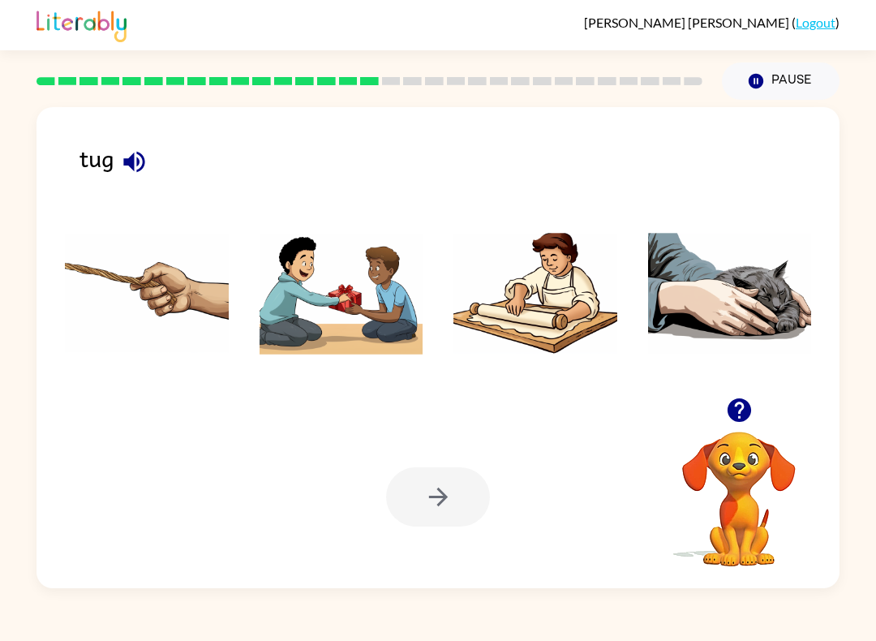
click at [149, 149] on button "button" at bounding box center [134, 161] width 41 height 41
click at [773, 310] on img at bounding box center [730, 294] width 164 height 122
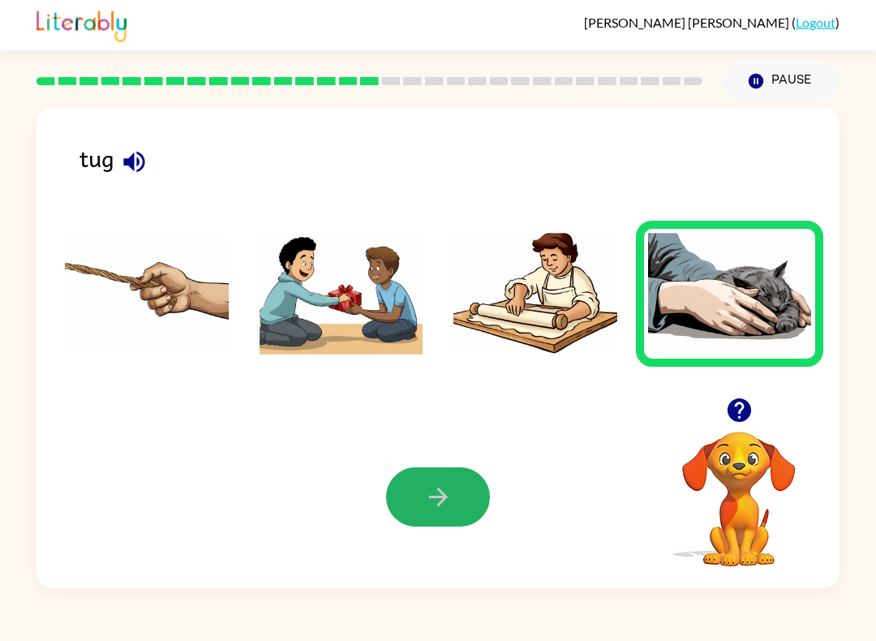
click at [442, 499] on icon "button" at bounding box center [438, 496] width 28 height 28
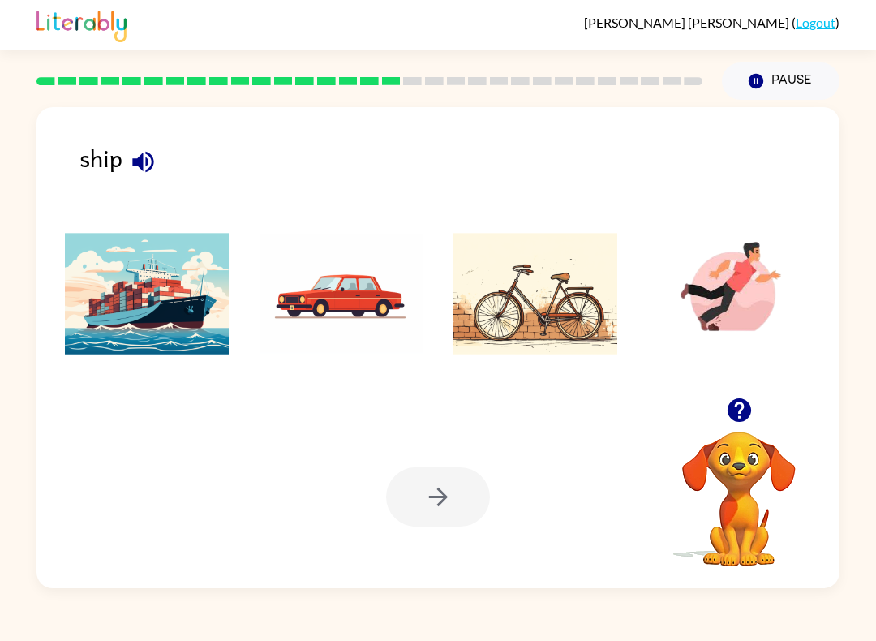
click at [148, 149] on icon "button" at bounding box center [143, 162] width 28 height 28
click at [212, 350] on img at bounding box center [147, 294] width 164 height 122
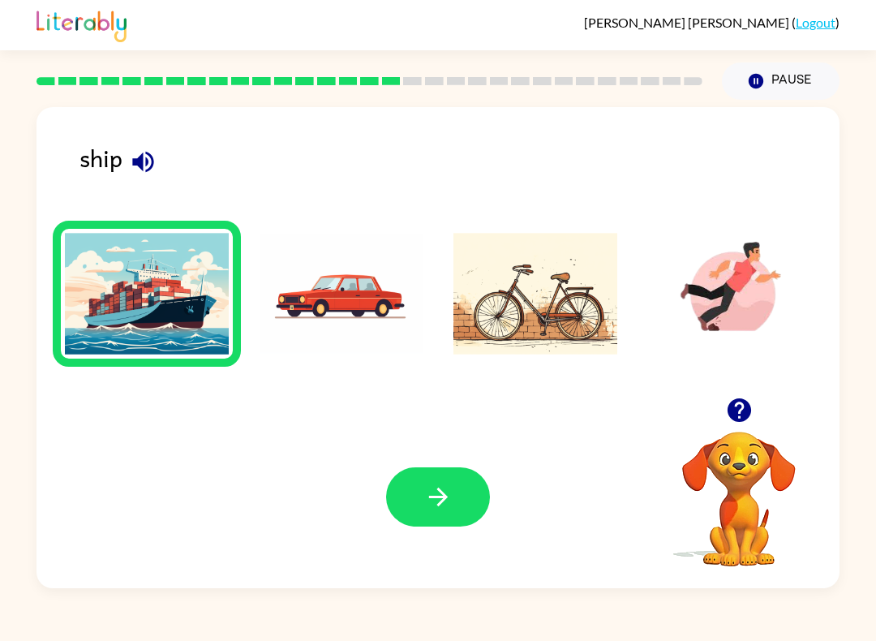
click at [446, 521] on button "button" at bounding box center [438, 496] width 104 height 59
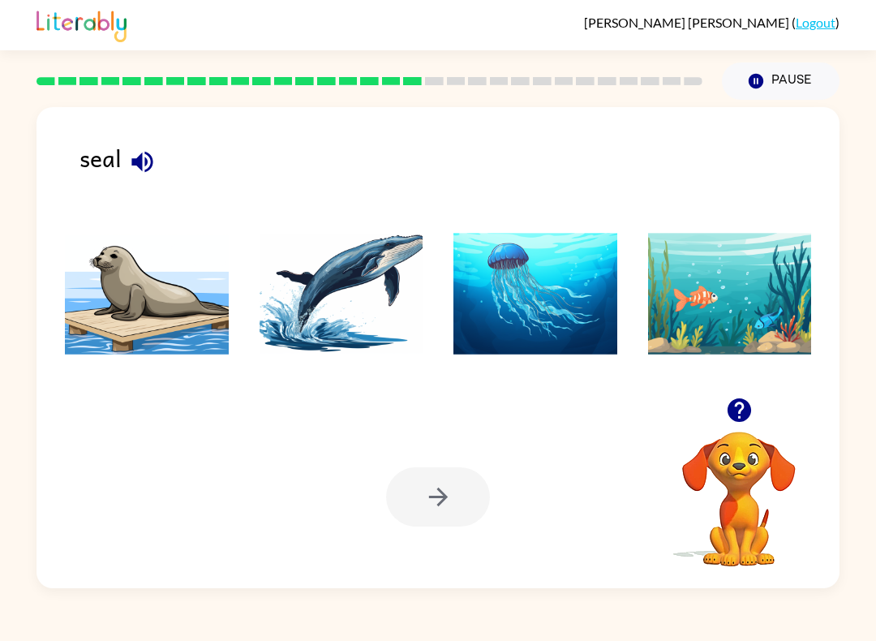
click at [148, 155] on icon "button" at bounding box center [141, 161] width 21 height 21
click at [148, 164] on icon "button" at bounding box center [142, 162] width 28 height 28
click at [547, 294] on img at bounding box center [535, 294] width 164 height 122
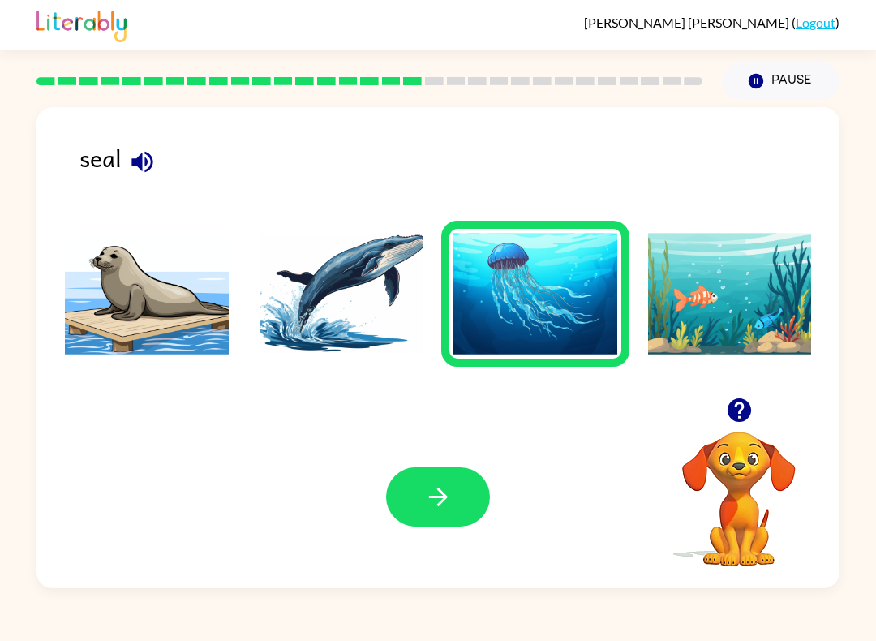
click at [447, 504] on icon "button" at bounding box center [438, 496] width 28 height 28
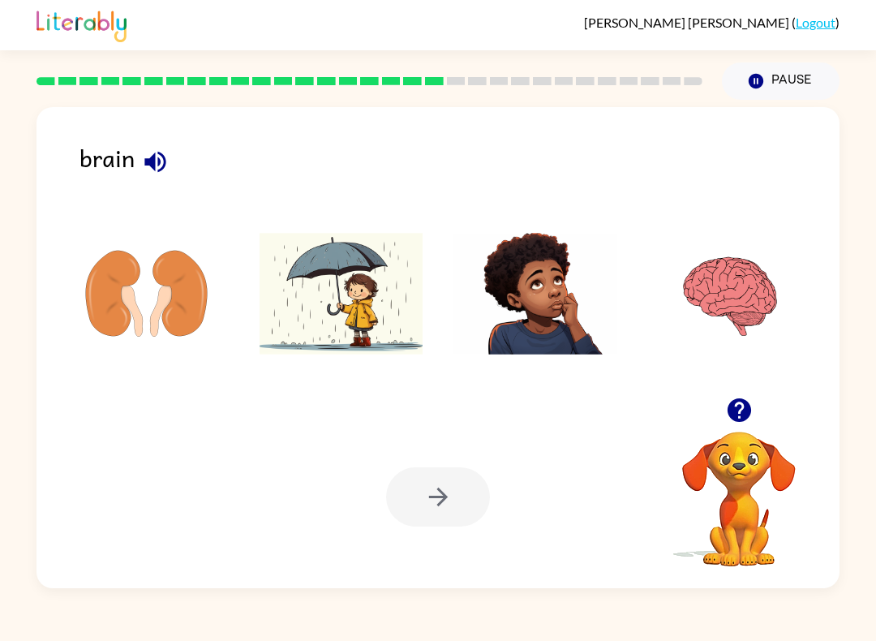
click at [162, 149] on icon "button" at bounding box center [155, 162] width 28 height 28
click at [139, 306] on img at bounding box center [147, 294] width 164 height 122
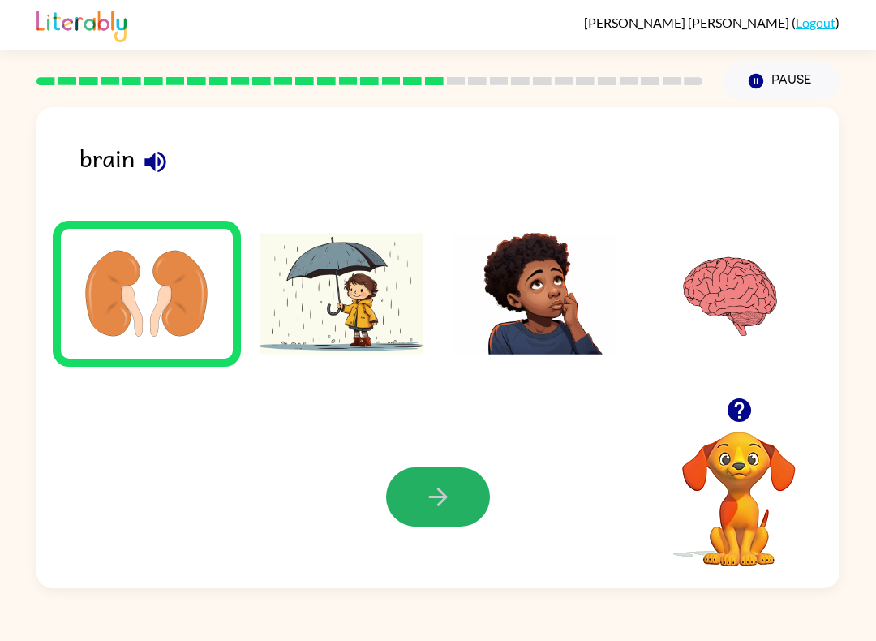
click at [427, 513] on button "button" at bounding box center [438, 496] width 104 height 59
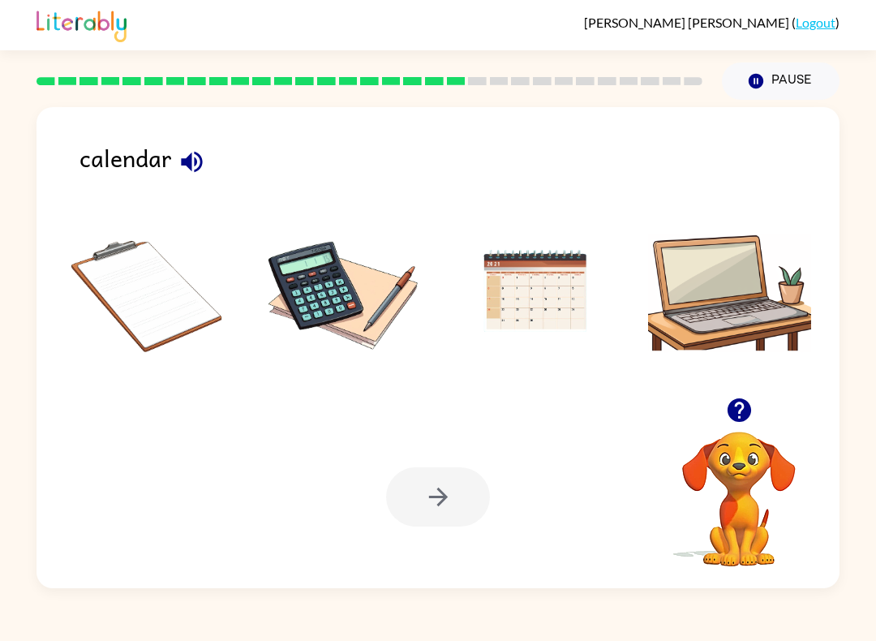
click at [190, 171] on icon "button" at bounding box center [192, 162] width 28 height 28
click at [694, 311] on img at bounding box center [730, 294] width 164 height 122
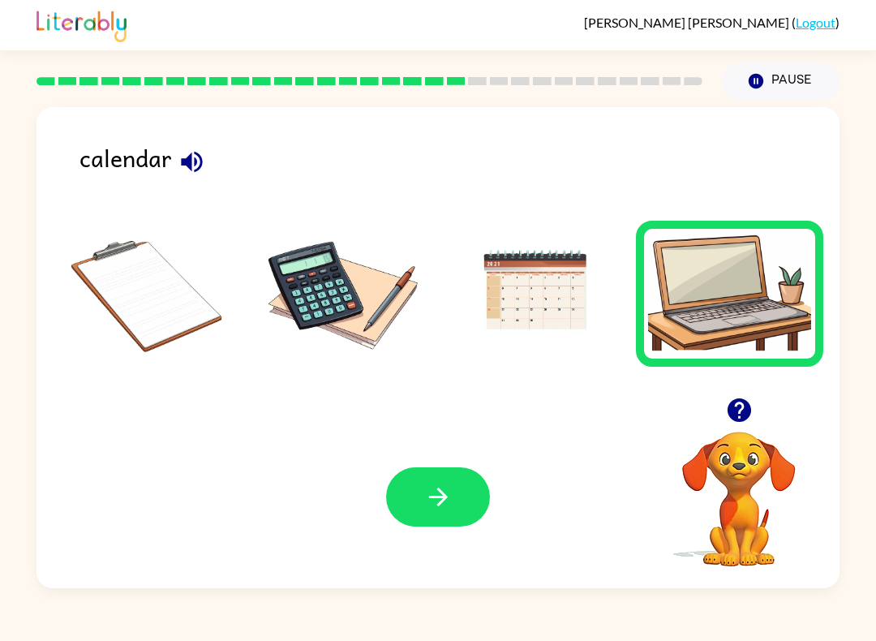
click at [456, 511] on button "button" at bounding box center [438, 496] width 104 height 59
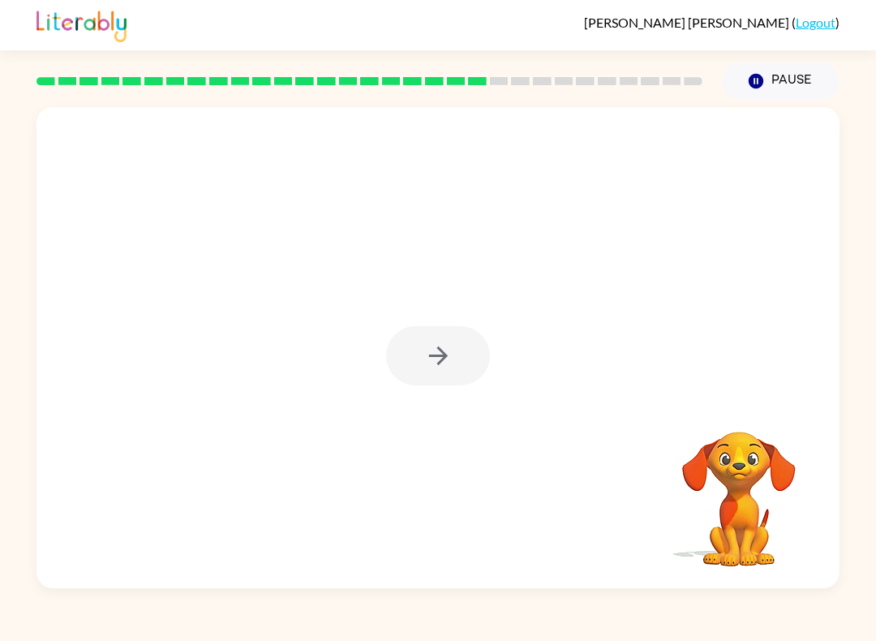
click at [873, 154] on div "Your browser must support playing .mp4 files to use Literably. Please try using…" at bounding box center [438, 344] width 876 height 488
click at [411, 357] on button "button" at bounding box center [438, 355] width 104 height 59
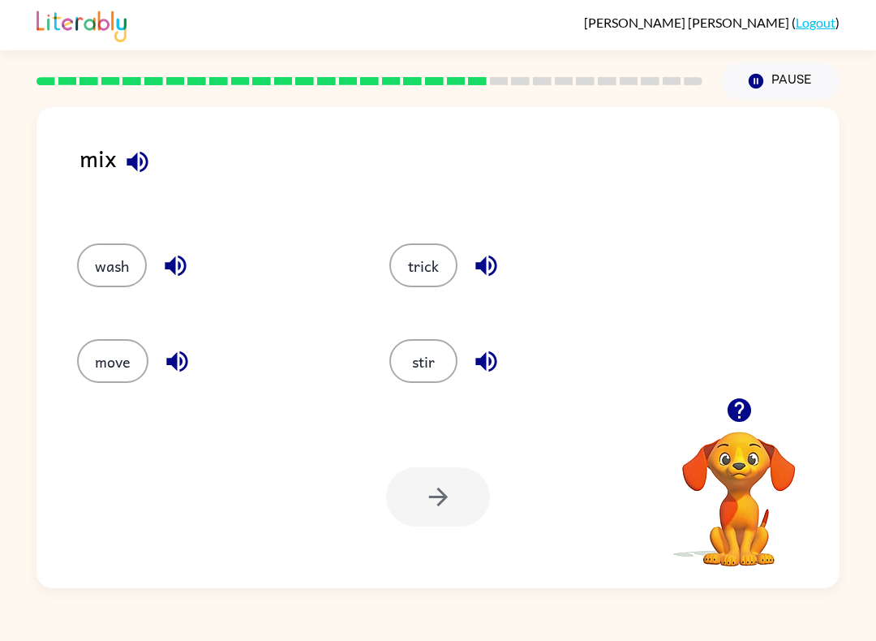
click at [146, 173] on icon "button" at bounding box center [137, 162] width 28 height 28
click at [183, 261] on icon "button" at bounding box center [175, 265] width 21 height 21
click at [482, 275] on icon "button" at bounding box center [486, 265] width 28 height 28
click at [495, 363] on icon "button" at bounding box center [485, 361] width 21 height 21
click at [183, 367] on icon "button" at bounding box center [177, 361] width 28 height 28
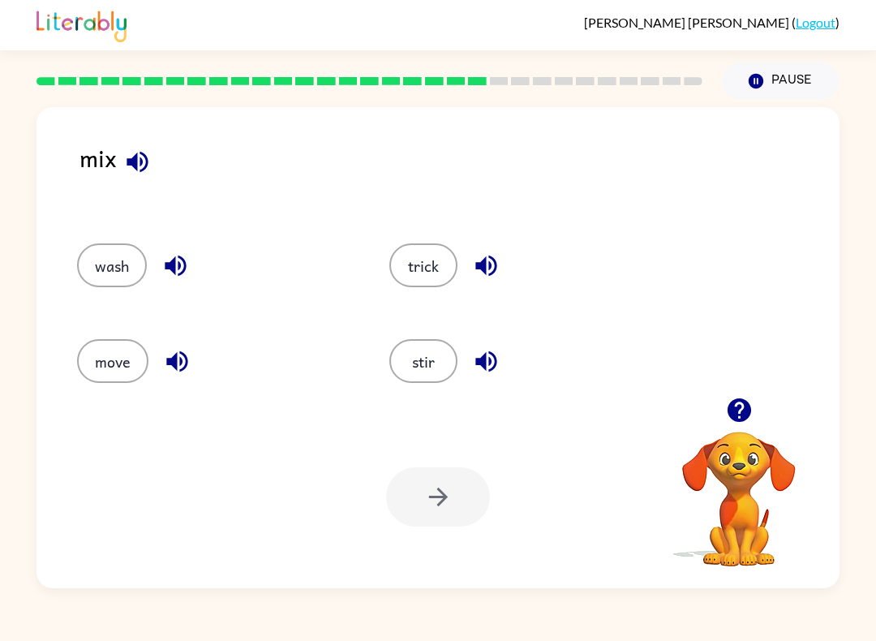
click at [130, 354] on button "move" at bounding box center [112, 361] width 71 height 44
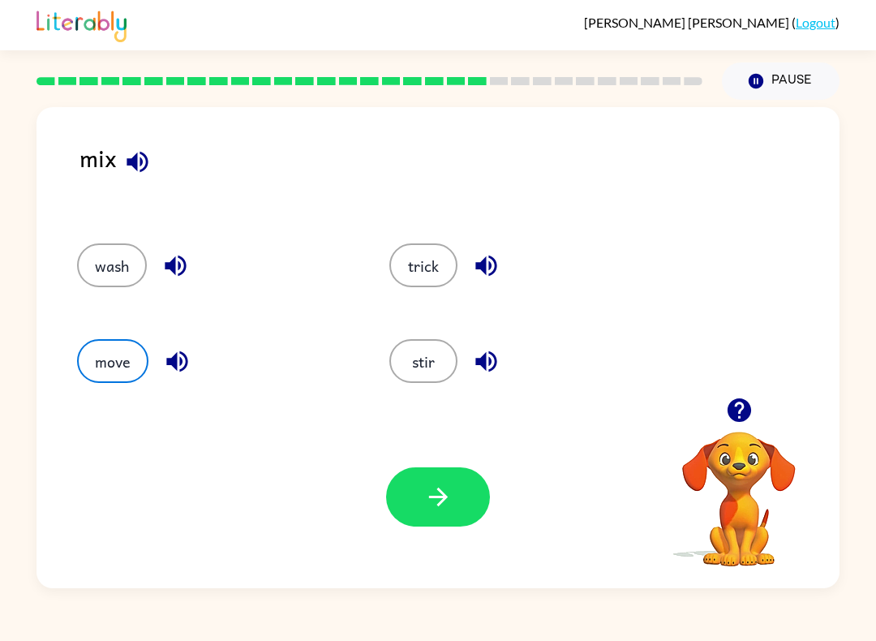
click at [398, 260] on button "trick" at bounding box center [423, 265] width 68 height 44
click at [416, 497] on button "button" at bounding box center [438, 496] width 104 height 59
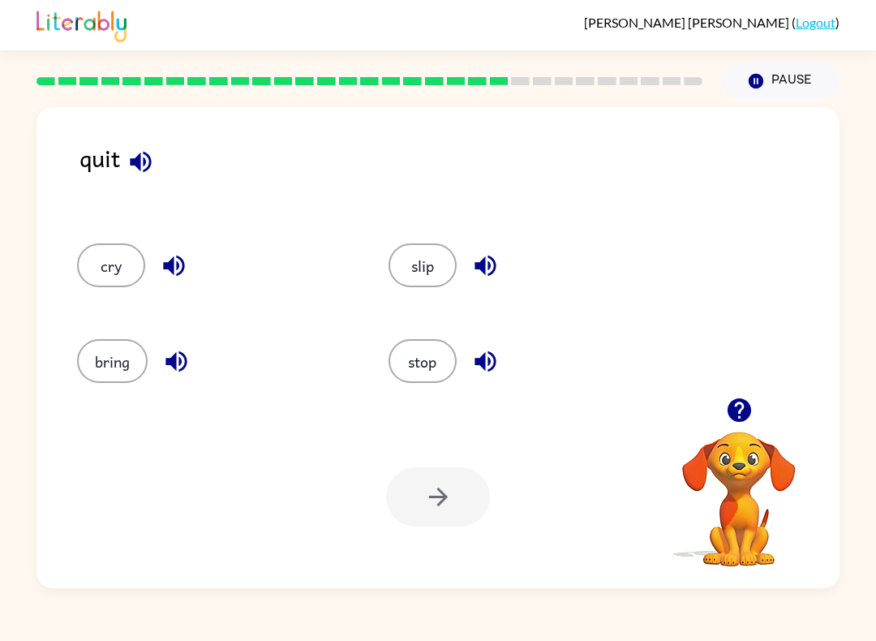
click at [148, 161] on icon "button" at bounding box center [140, 162] width 28 height 28
click at [489, 369] on icon "button" at bounding box center [485, 361] width 28 height 28
click at [471, 258] on icon "button" at bounding box center [485, 265] width 28 height 28
click at [492, 359] on icon "button" at bounding box center [485, 361] width 28 height 28
click at [178, 277] on icon "button" at bounding box center [174, 265] width 28 height 28
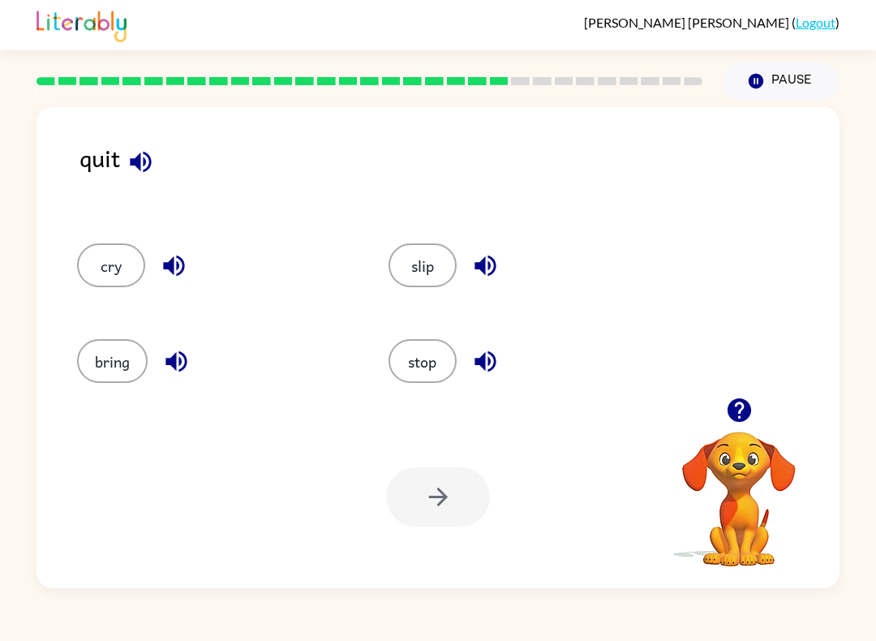
click at [182, 354] on icon "button" at bounding box center [175, 361] width 21 height 21
click at [173, 254] on icon "button" at bounding box center [174, 265] width 28 height 28
click at [103, 262] on button "cry" at bounding box center [111, 265] width 68 height 44
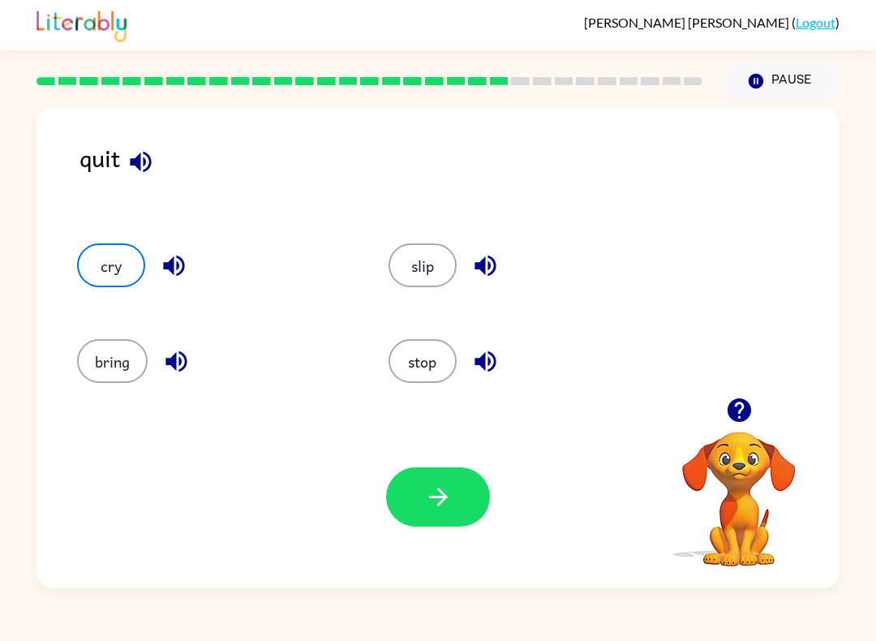
click at [408, 485] on button "button" at bounding box center [438, 496] width 104 height 59
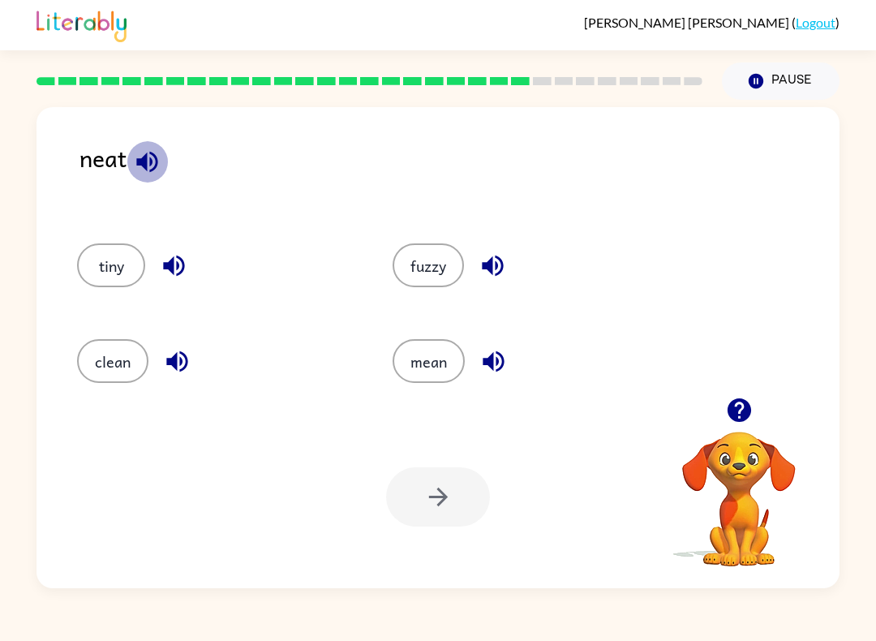
click at [141, 154] on icon "button" at bounding box center [147, 162] width 28 height 28
click at [116, 260] on button "tiny" at bounding box center [111, 265] width 68 height 44
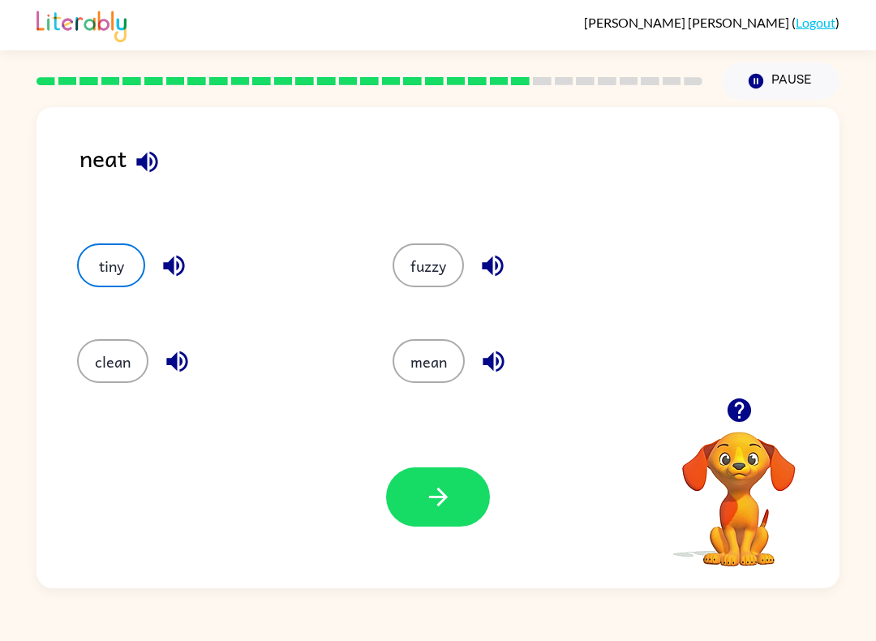
click at [177, 259] on icon "button" at bounding box center [173, 265] width 21 height 21
click at [183, 364] on icon "button" at bounding box center [177, 361] width 28 height 28
click at [506, 282] on button "button" at bounding box center [492, 265] width 41 height 41
click at [495, 349] on icon "button" at bounding box center [493, 361] width 28 height 28
click at [441, 280] on button "fuzzy" at bounding box center [427, 265] width 71 height 44
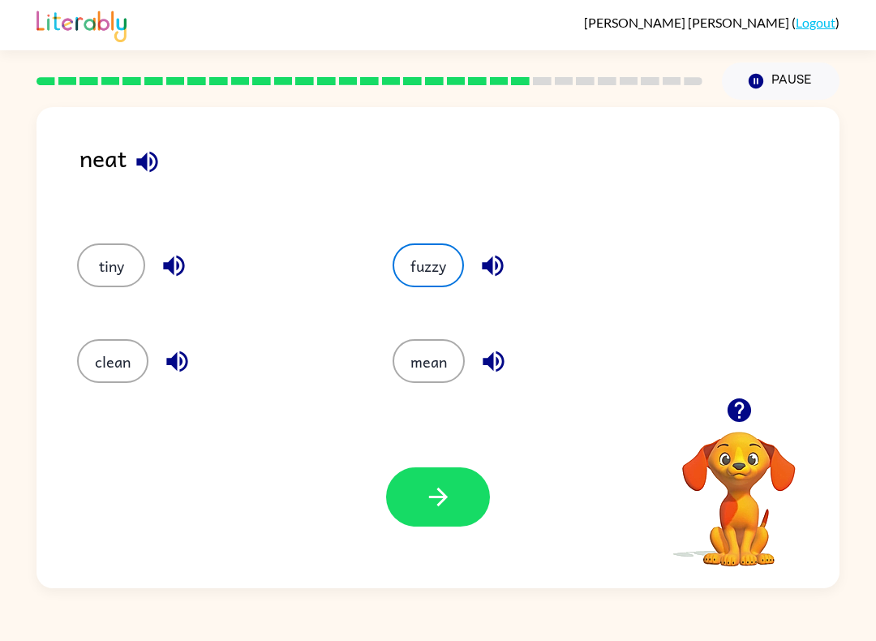
click at [431, 501] on icon "button" at bounding box center [438, 496] width 28 height 28
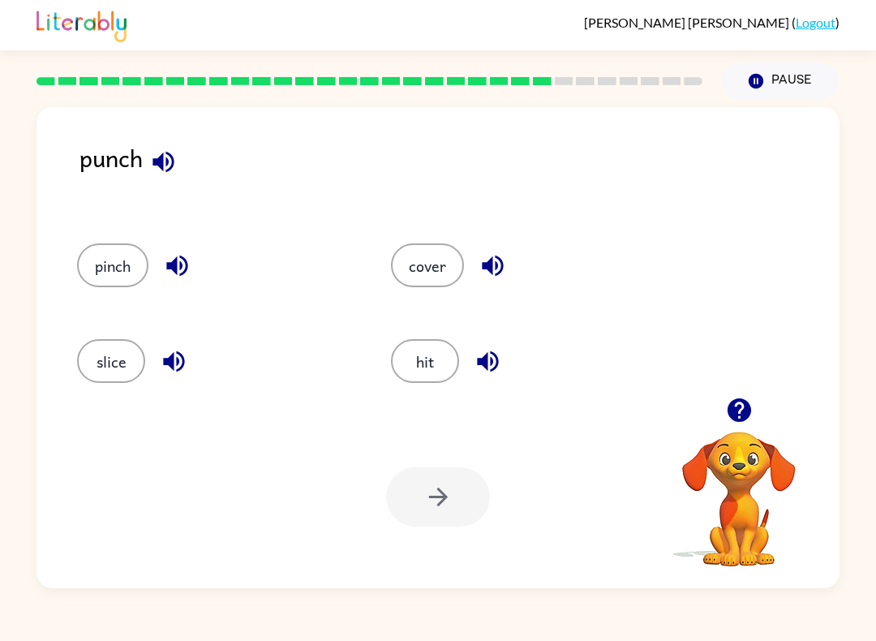
click at [167, 153] on icon "button" at bounding box center [162, 161] width 21 height 21
click at [178, 268] on icon "button" at bounding box center [177, 265] width 28 height 28
click at [182, 360] on icon "button" at bounding box center [173, 361] width 21 height 21
click at [498, 264] on icon "button" at bounding box center [492, 265] width 28 height 28
click at [504, 368] on button "button" at bounding box center [487, 361] width 41 height 41
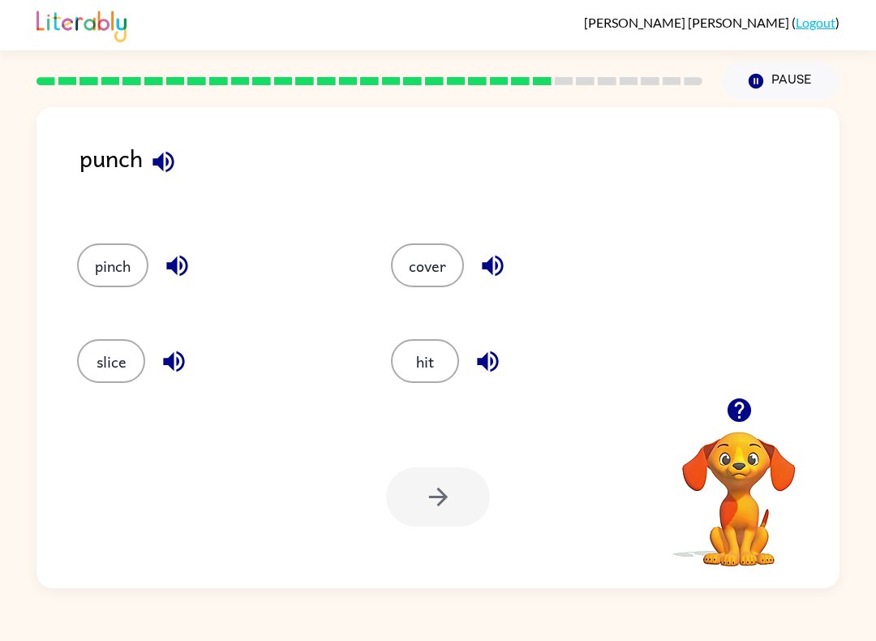
click at [453, 358] on button "hit" at bounding box center [425, 361] width 68 height 44
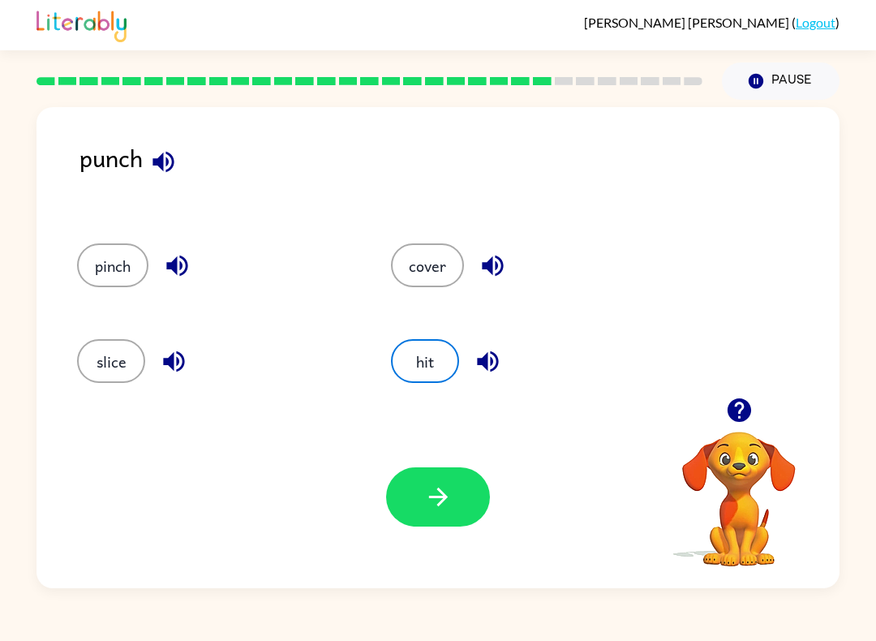
click at [459, 495] on button "button" at bounding box center [438, 496] width 104 height 59
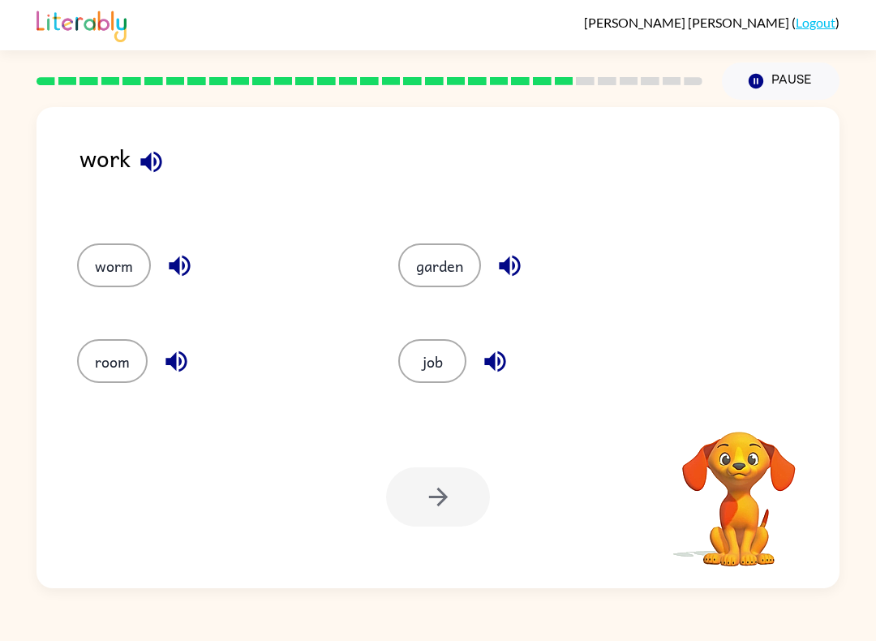
click at [176, 266] on icon "button" at bounding box center [179, 265] width 21 height 21
click at [165, 171] on icon "button" at bounding box center [151, 162] width 28 height 28
click at [164, 175] on icon "button" at bounding box center [151, 162] width 28 height 28
click at [169, 166] on button "button" at bounding box center [151, 161] width 41 height 41
click at [166, 175] on button "button" at bounding box center [151, 161] width 41 height 41
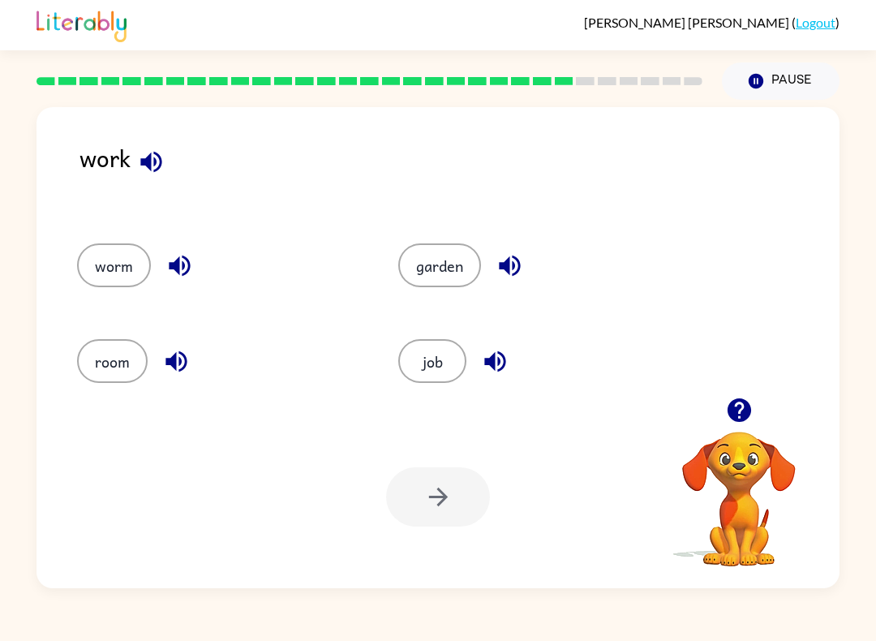
click at [163, 170] on icon "button" at bounding box center [151, 162] width 28 height 28
click at [161, 162] on icon "button" at bounding box center [150, 161] width 21 height 21
click at [154, 175] on icon "button" at bounding box center [151, 162] width 28 height 28
click at [158, 161] on icon "button" at bounding box center [151, 162] width 28 height 28
click at [184, 261] on icon "button" at bounding box center [179, 265] width 28 height 28
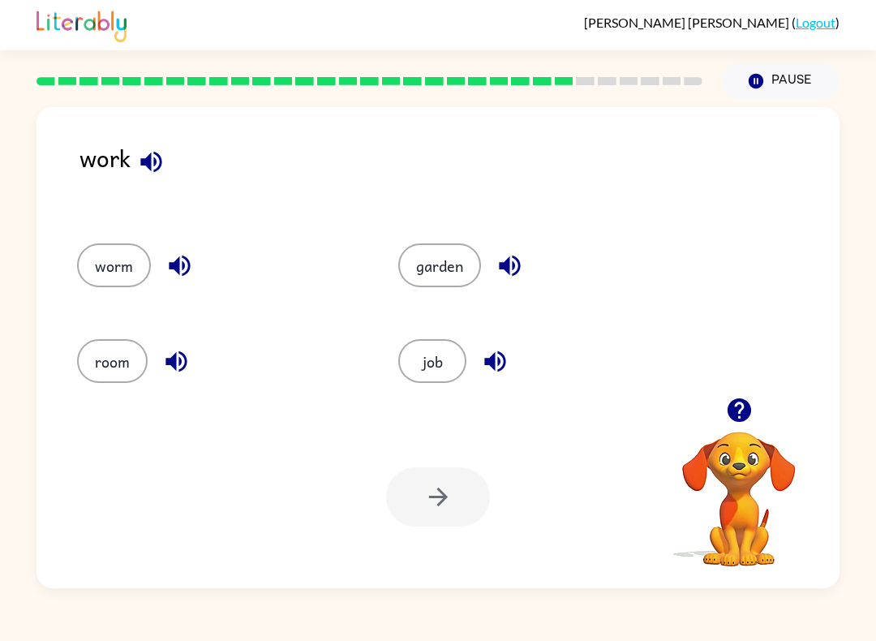
click at [196, 357] on button "button" at bounding box center [176, 361] width 41 height 41
click at [512, 272] on icon "button" at bounding box center [509, 265] width 28 height 28
click at [506, 371] on icon "button" at bounding box center [495, 361] width 28 height 28
click at [445, 372] on button "job" at bounding box center [432, 361] width 68 height 44
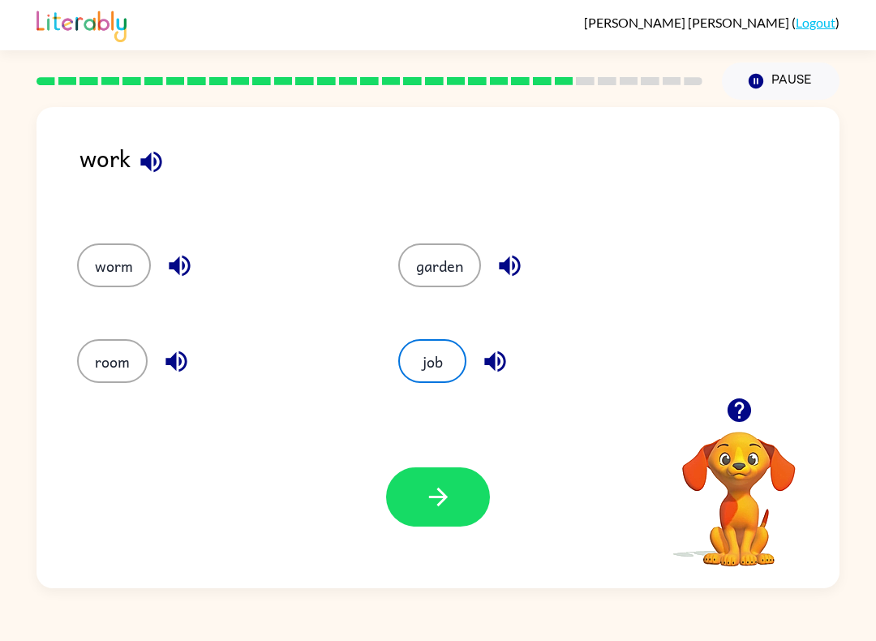
click at [444, 497] on icon "button" at bounding box center [437, 496] width 19 height 19
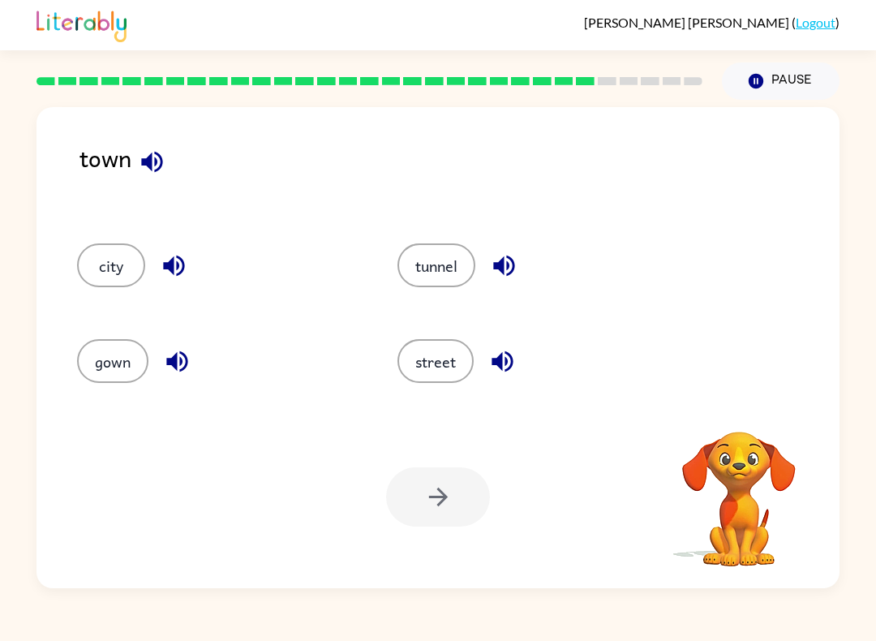
click at [144, 161] on icon "button" at bounding box center [151, 161] width 21 height 21
click at [165, 266] on icon "button" at bounding box center [173, 265] width 21 height 21
click at [161, 357] on button "button" at bounding box center [176, 361] width 41 height 41
click at [487, 272] on button "button" at bounding box center [503, 265] width 41 height 41
click at [493, 360] on icon "button" at bounding box center [501, 361] width 21 height 21
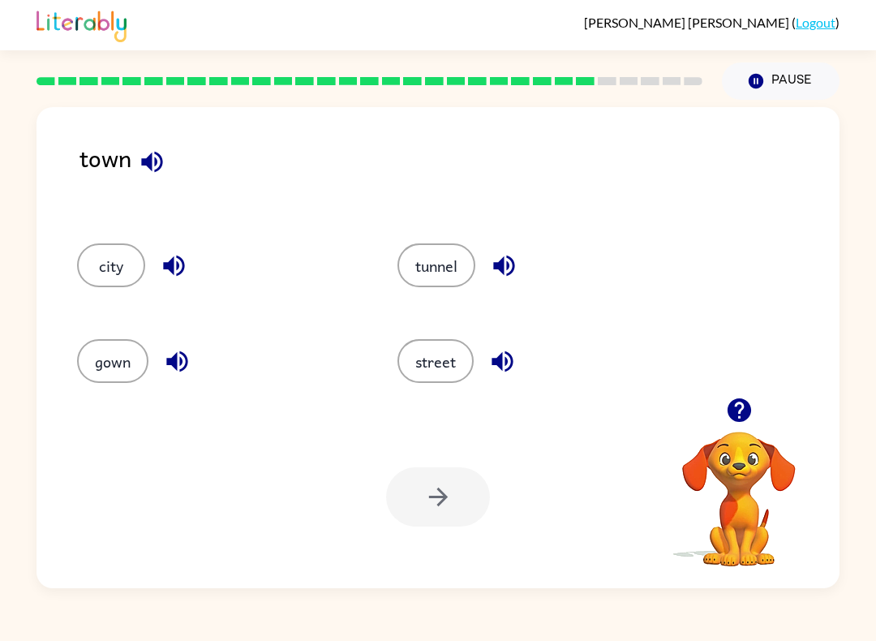
click at [139, 165] on icon "button" at bounding box center [152, 162] width 28 height 28
click at [429, 366] on button "street" at bounding box center [435, 361] width 76 height 44
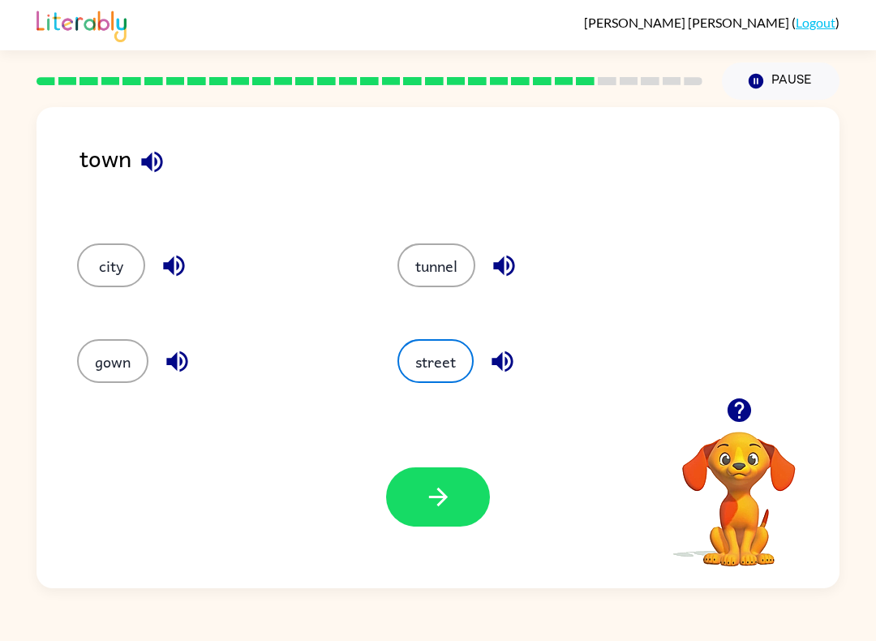
click at [461, 498] on button "button" at bounding box center [438, 496] width 104 height 59
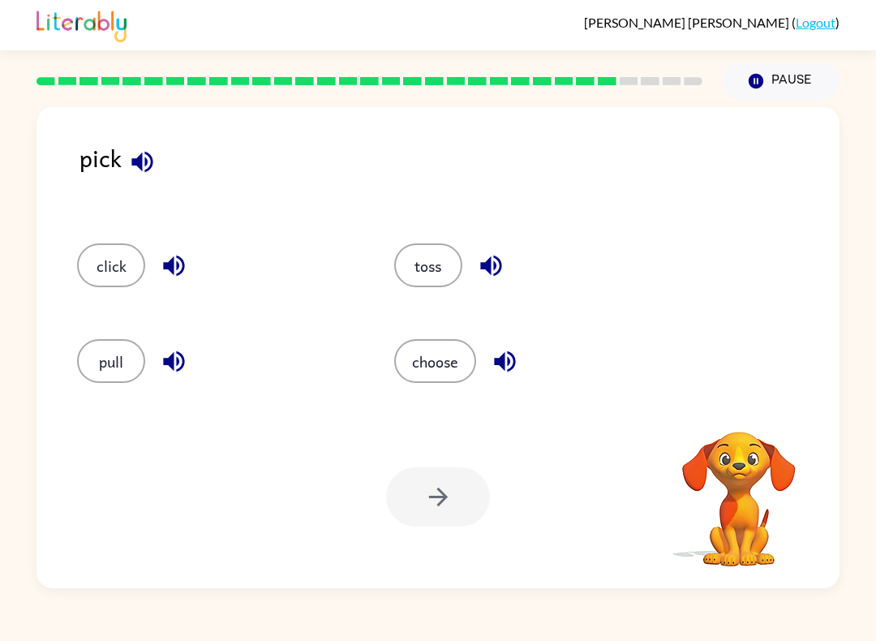
click at [133, 156] on icon "button" at bounding box center [142, 162] width 28 height 28
click at [171, 258] on icon "button" at bounding box center [174, 265] width 28 height 28
click at [498, 257] on icon "button" at bounding box center [491, 265] width 28 height 28
click at [505, 362] on icon "button" at bounding box center [505, 361] width 28 height 28
click at [171, 364] on icon "button" at bounding box center [173, 361] width 21 height 21
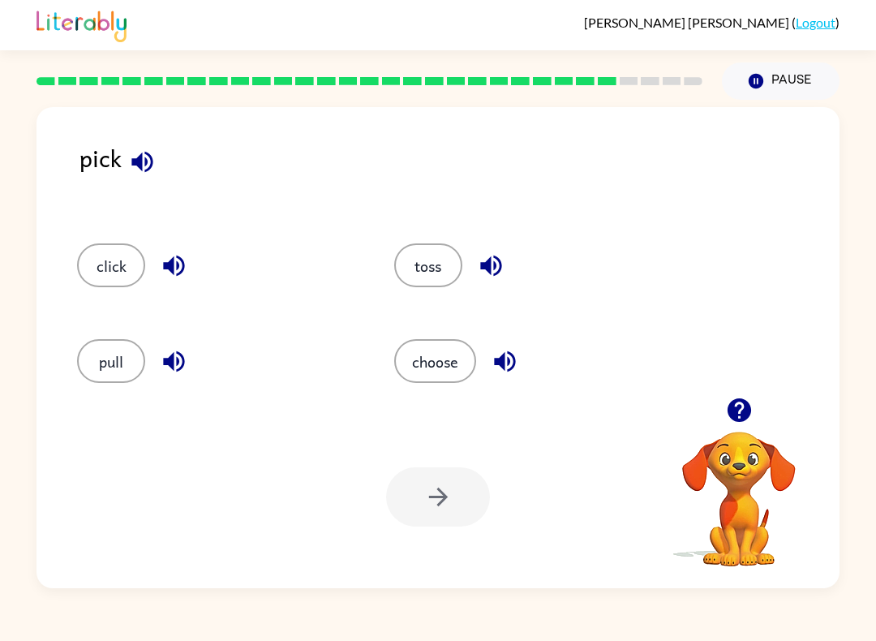
click at [113, 281] on button "click" at bounding box center [111, 265] width 68 height 44
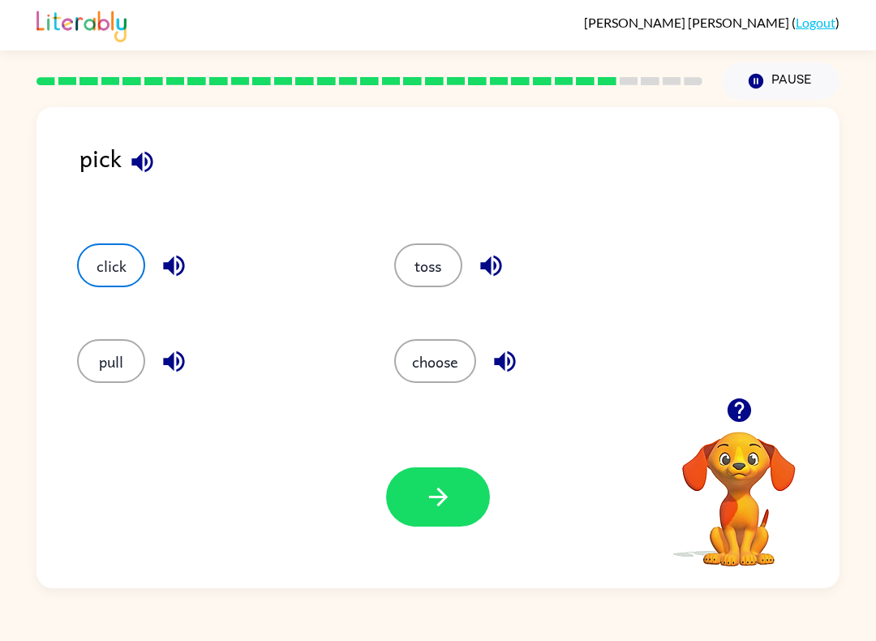
click at [431, 512] on button "button" at bounding box center [438, 496] width 104 height 59
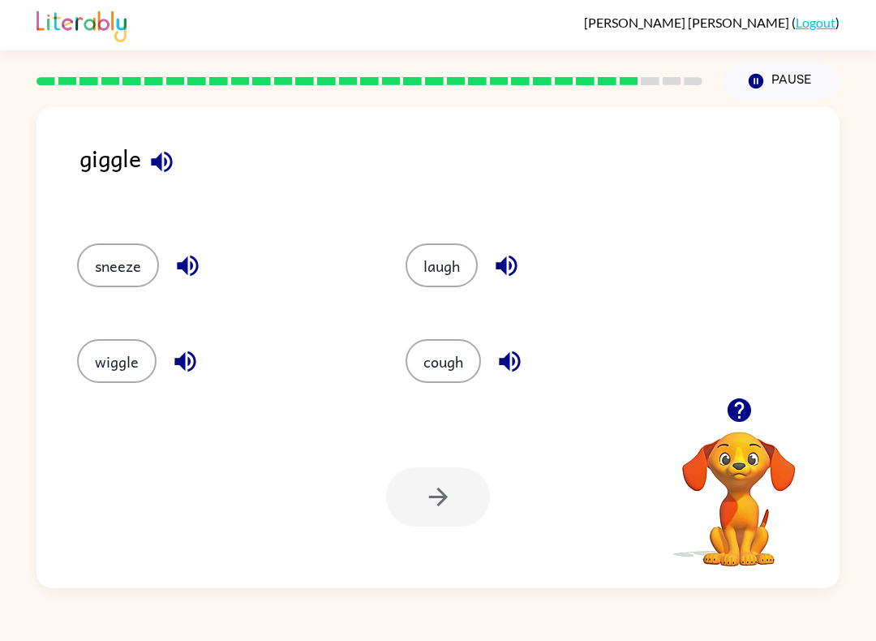
click at [150, 160] on icon "button" at bounding box center [162, 162] width 28 height 28
click at [196, 268] on icon "button" at bounding box center [187, 265] width 21 height 21
click at [182, 371] on icon "button" at bounding box center [185, 361] width 28 height 28
click at [519, 277] on icon "button" at bounding box center [506, 265] width 28 height 28
click at [512, 361] on icon "button" at bounding box center [509, 361] width 21 height 21
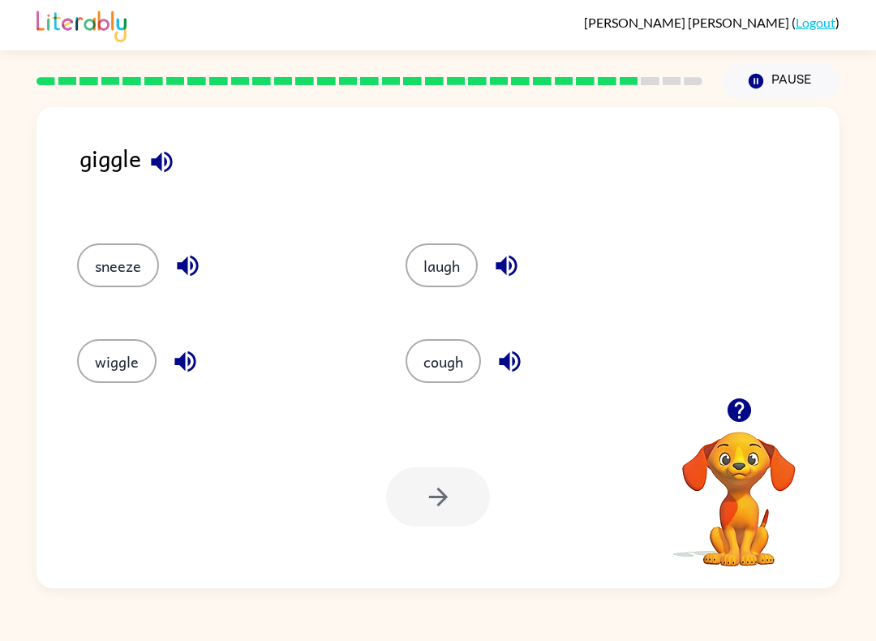
click at [447, 360] on button "cough" at bounding box center [442, 361] width 75 height 44
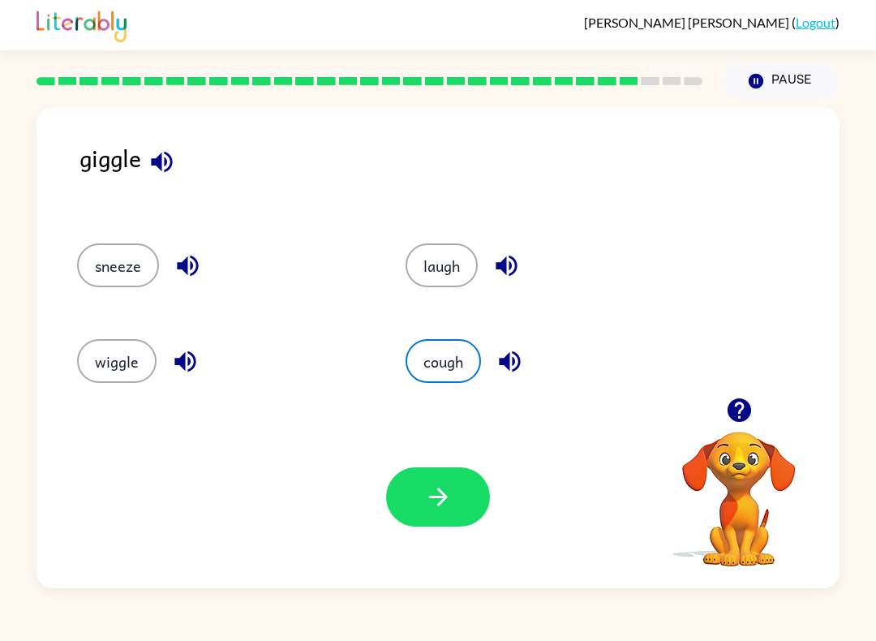
click at [429, 510] on icon "button" at bounding box center [438, 496] width 28 height 28
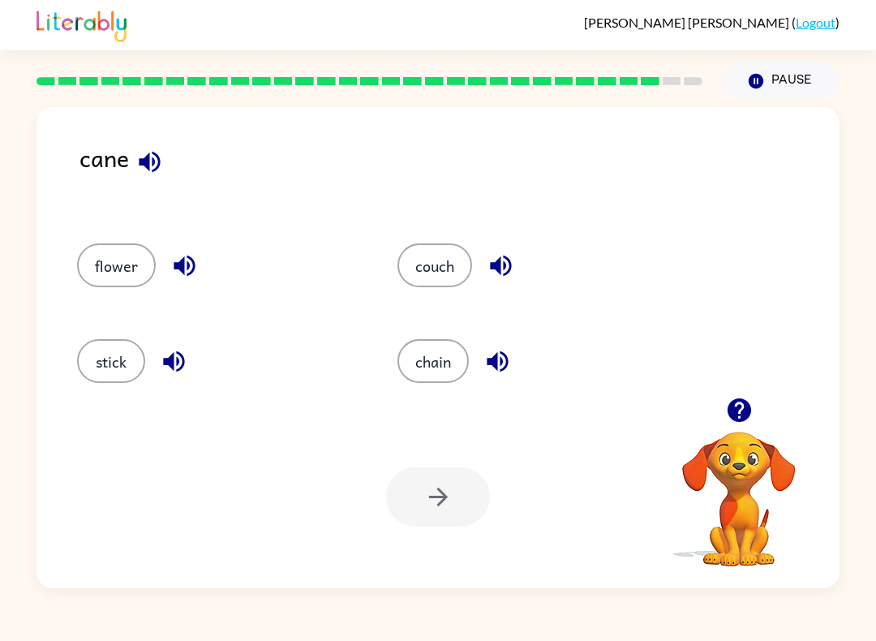
click at [134, 166] on button "button" at bounding box center [149, 161] width 41 height 41
click at [189, 272] on icon "button" at bounding box center [184, 265] width 28 height 28
click at [169, 362] on icon "button" at bounding box center [173, 361] width 21 height 21
click at [484, 258] on button "button" at bounding box center [500, 265] width 41 height 41
click at [496, 359] on icon "button" at bounding box center [496, 361] width 21 height 21
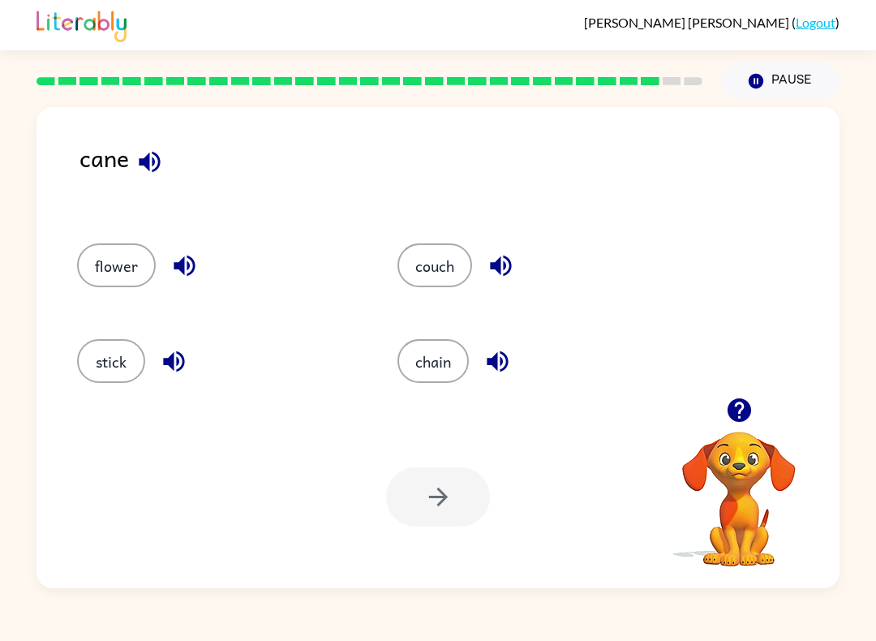
click at [426, 261] on button "couch" at bounding box center [434, 265] width 75 height 44
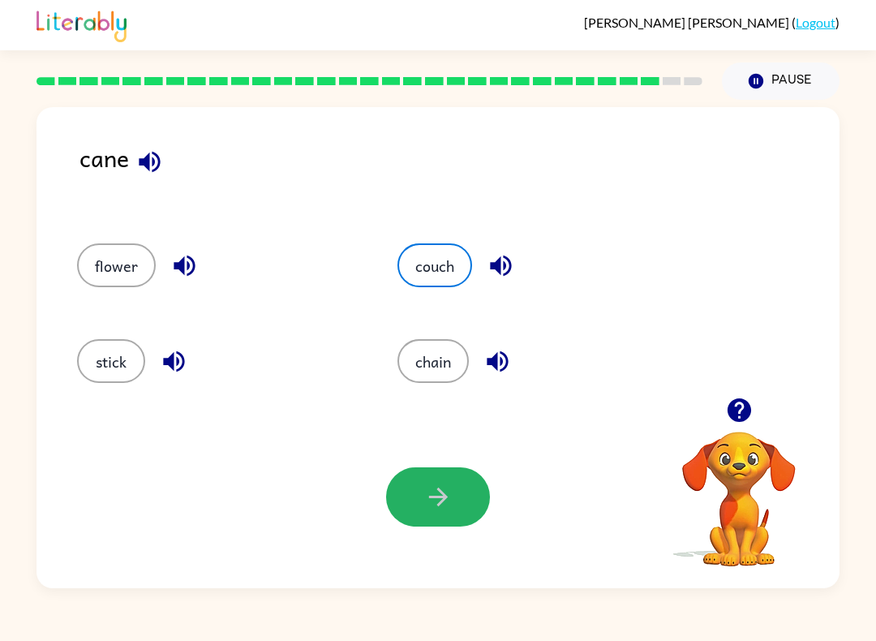
click at [441, 495] on icon "button" at bounding box center [438, 496] width 28 height 28
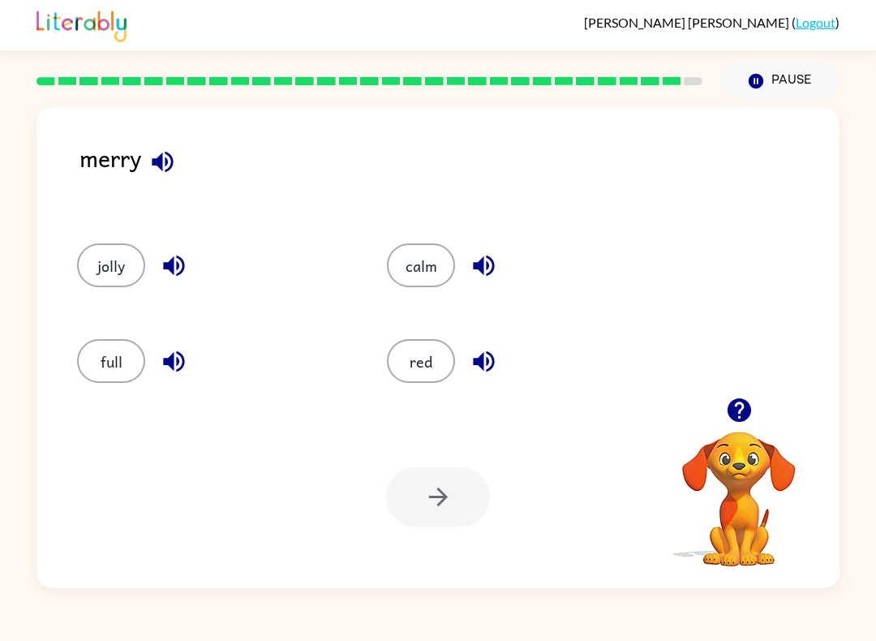
click at [161, 167] on icon "button" at bounding box center [162, 161] width 21 height 21
click at [197, 258] on div "jolly" at bounding box center [213, 265] width 272 height 44
click at [178, 255] on icon "button" at bounding box center [174, 265] width 28 height 28
click at [174, 362] on icon "button" at bounding box center [173, 361] width 21 height 21
click at [486, 253] on icon "button" at bounding box center [483, 265] width 28 height 28
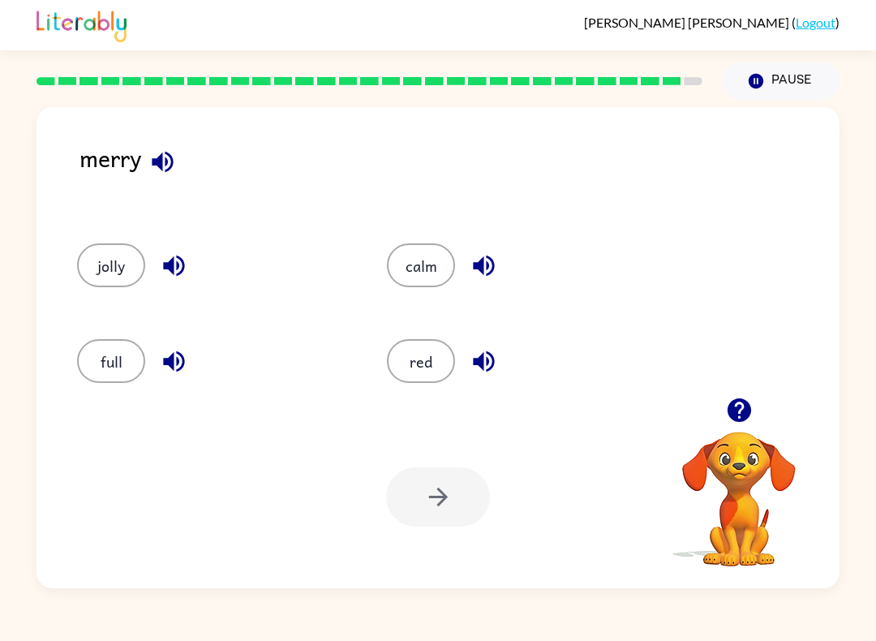
click at [487, 357] on icon "button" at bounding box center [483, 361] width 28 height 28
click at [430, 375] on button "red" at bounding box center [421, 361] width 68 height 44
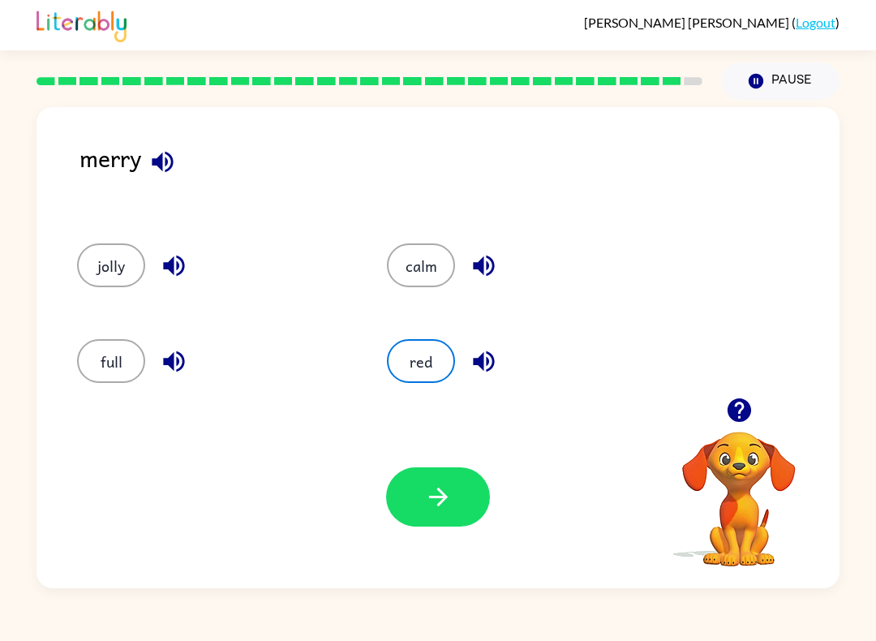
click at [437, 465] on div "Your browser must support playing .mp4 files to use Literably. Please try using…" at bounding box center [437, 496] width 803 height 182
click at [437, 482] on button "button" at bounding box center [438, 496] width 104 height 59
